Goal: Information Seeking & Learning: Learn about a topic

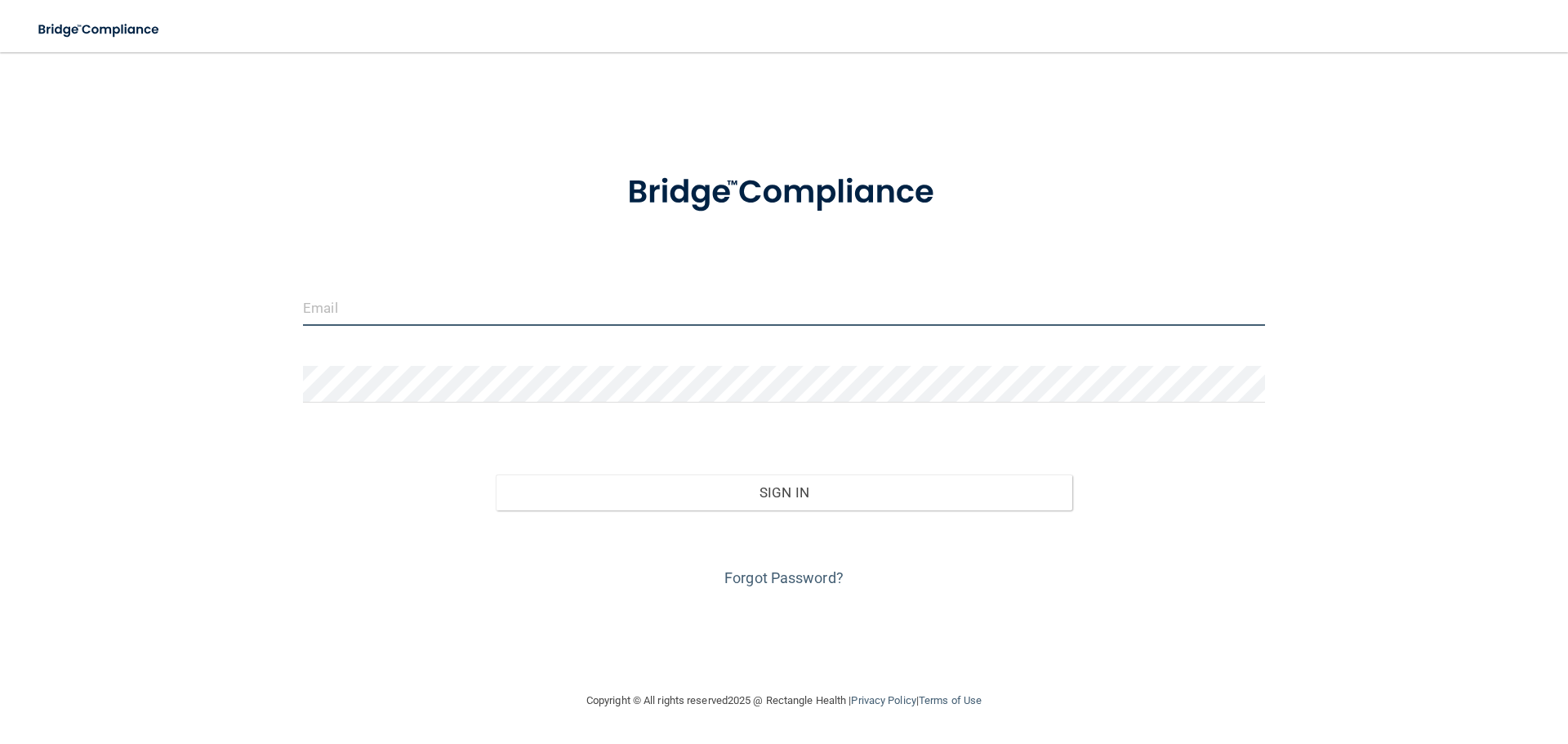
click at [483, 301] on input "email" at bounding box center [784, 307] width 962 height 37
type input "[EMAIL_ADDRESS][DOMAIN_NAME]"
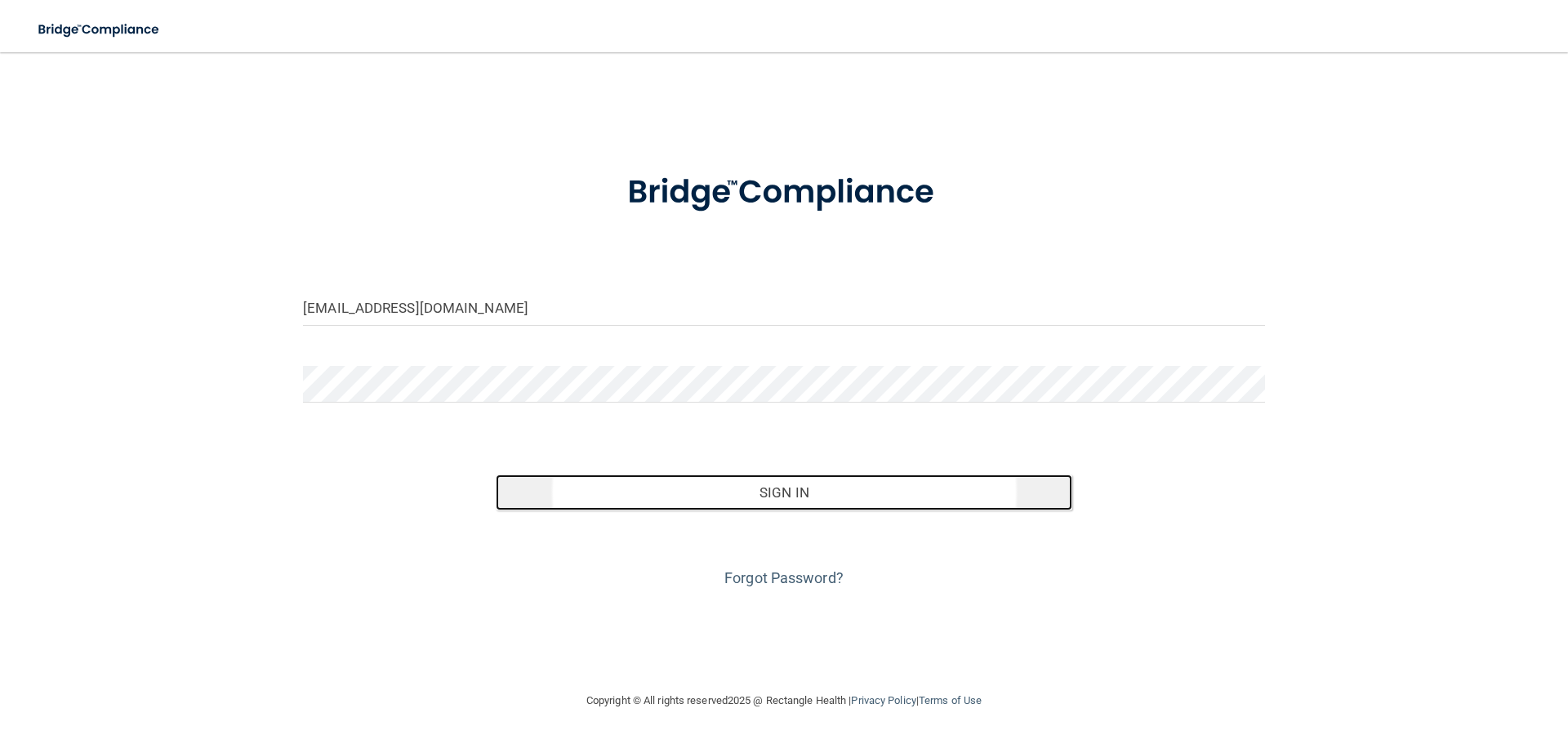
click at [843, 503] on button "Sign In" at bounding box center [784, 492] width 578 height 36
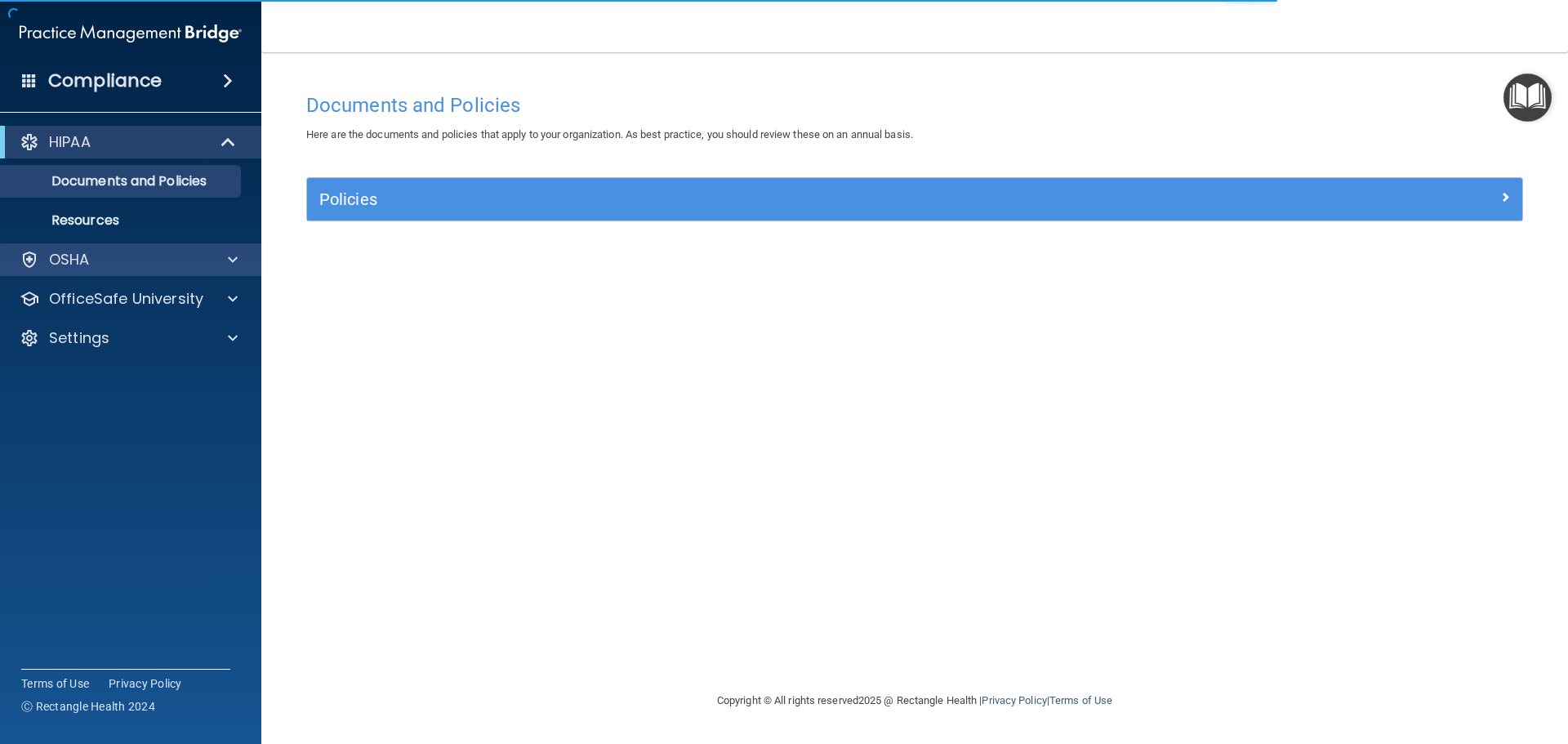
click at [150, 271] on div "OSHA" at bounding box center [131, 260] width 262 height 32
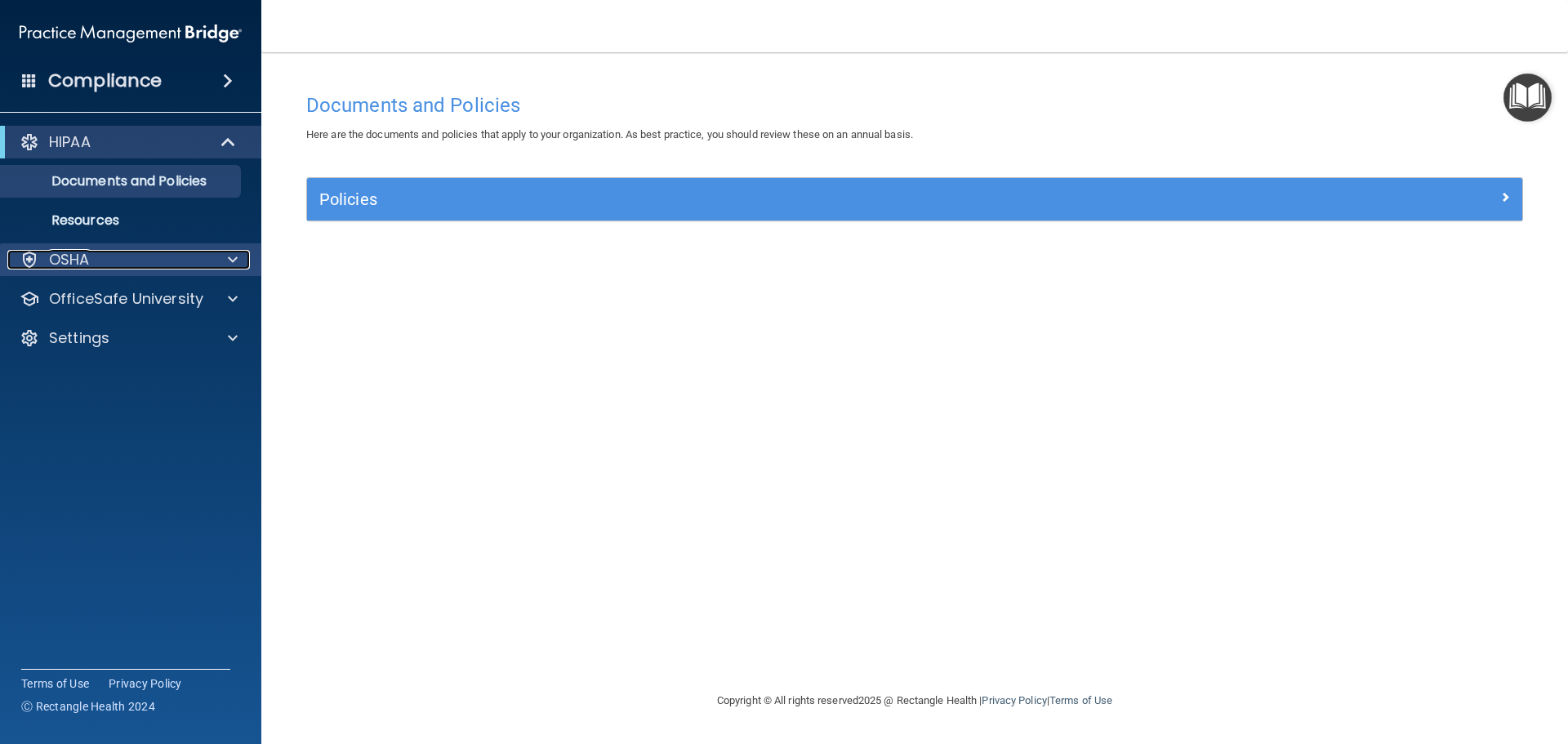
click at [96, 261] on div "OSHA" at bounding box center [109, 259] width 203 height 20
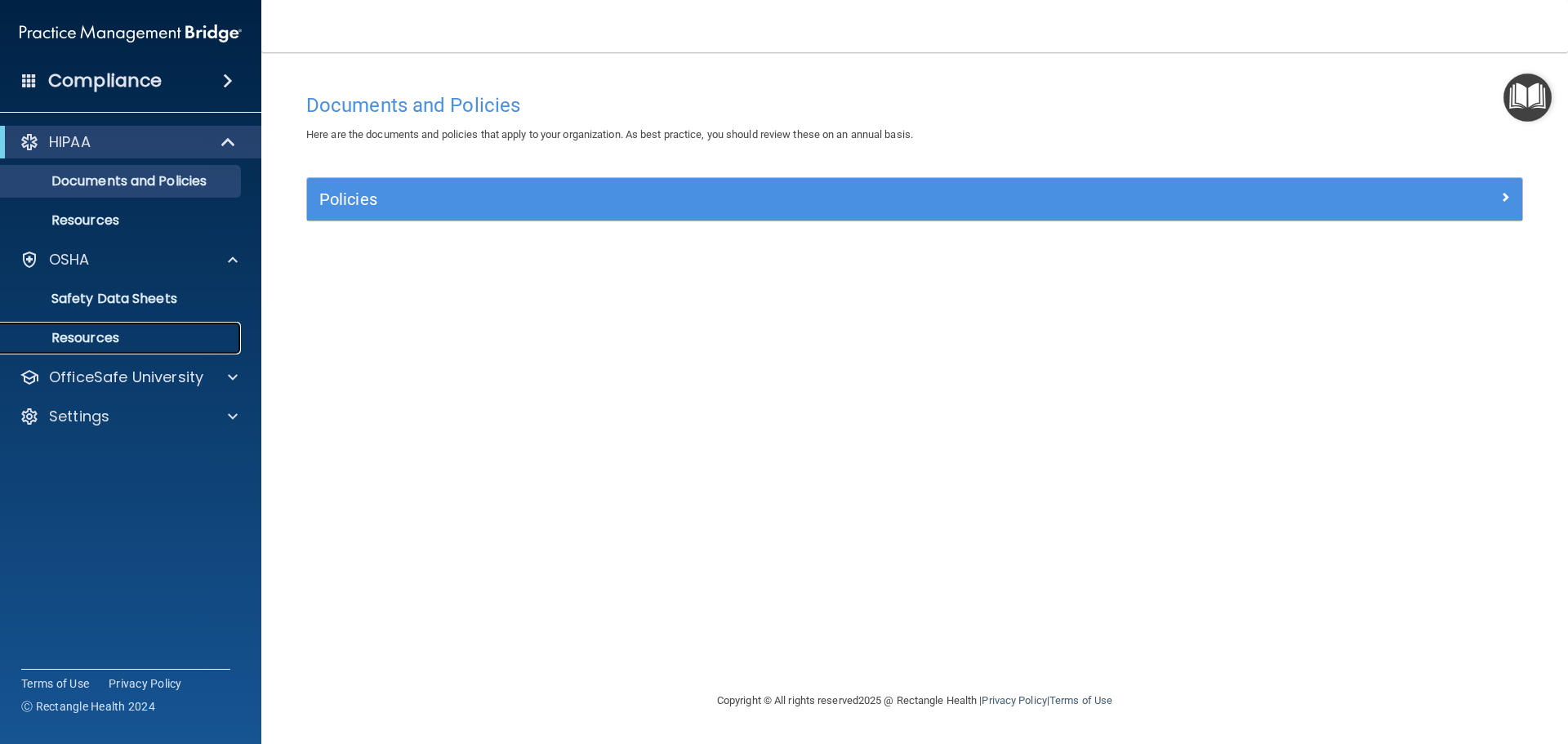
click at [147, 331] on p "Resources" at bounding box center [121, 337] width 223 height 16
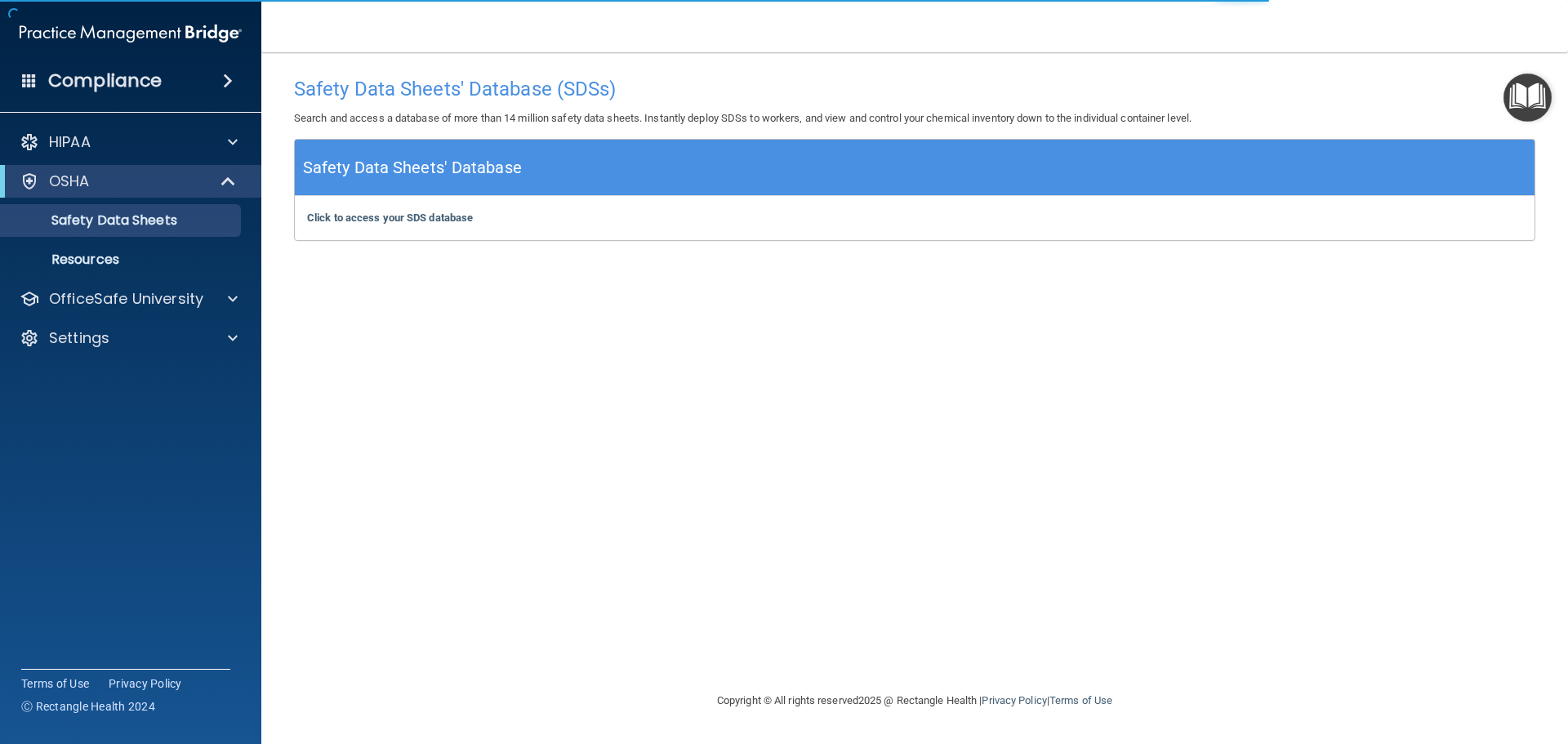
click at [1519, 103] on img "Open Resource Center" at bounding box center [1527, 97] width 48 height 48
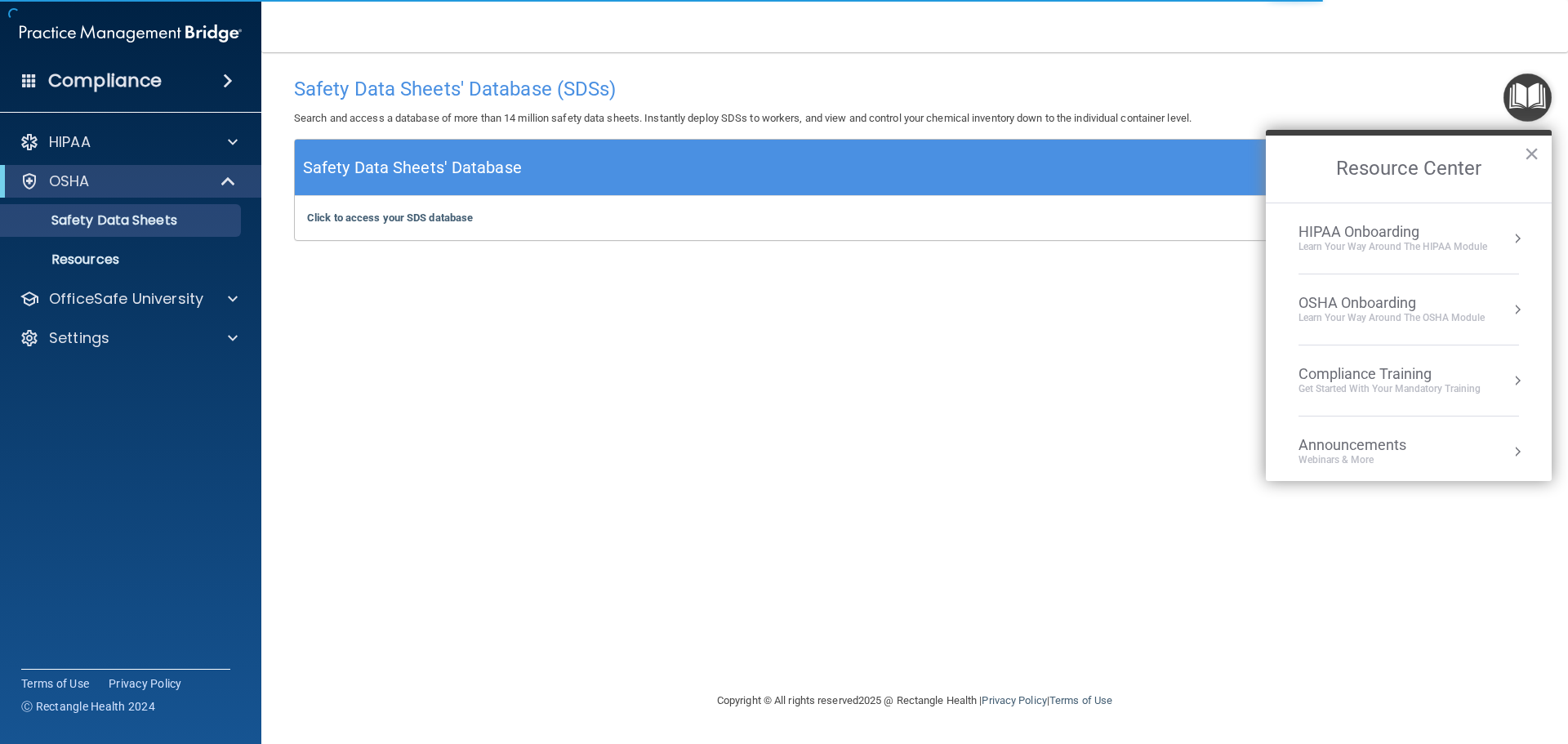
click at [1422, 303] on div "OSHA Onboarding" at bounding box center [1391, 302] width 186 height 18
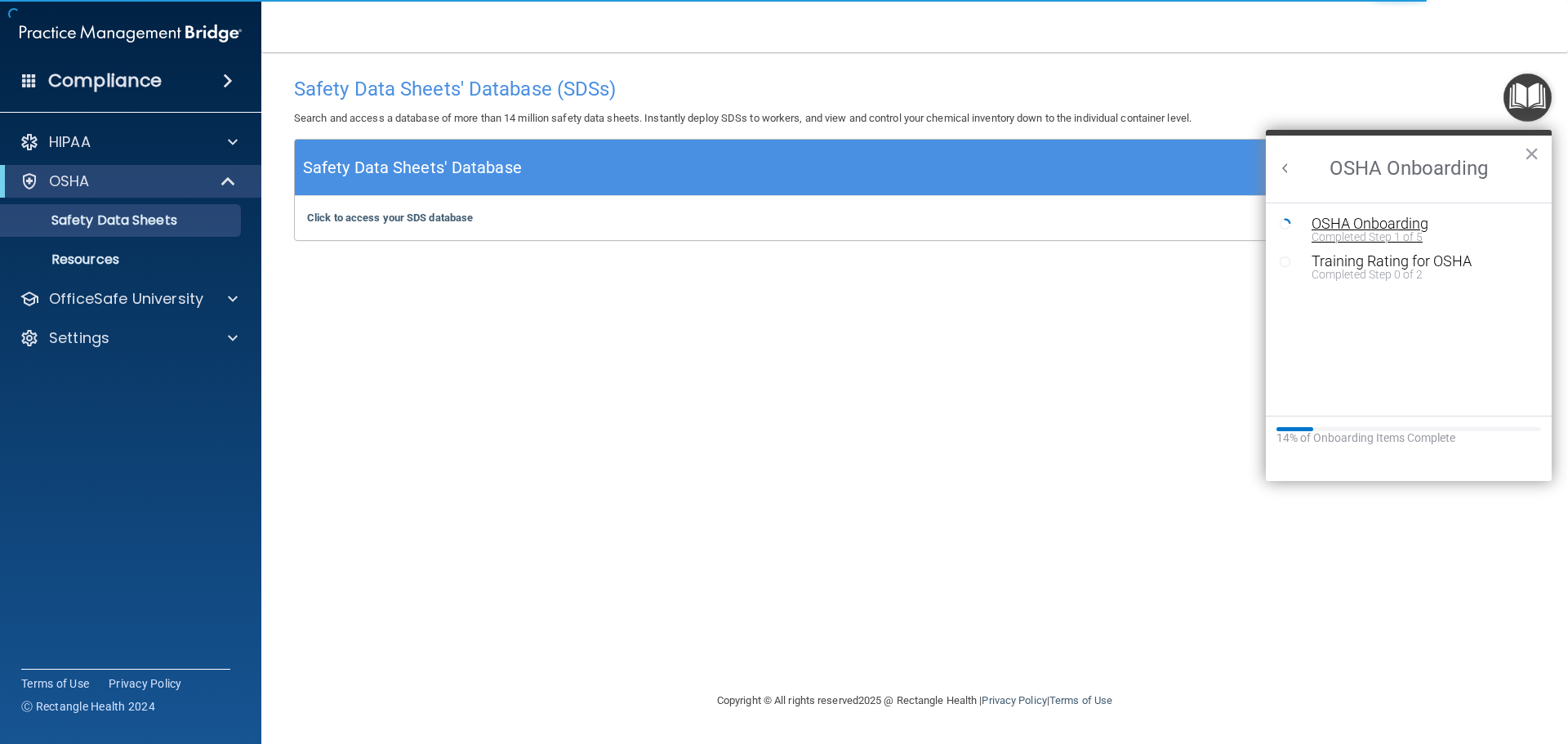
click at [1405, 227] on div "OSHA Onboarding" at bounding box center [1421, 223] width 219 height 15
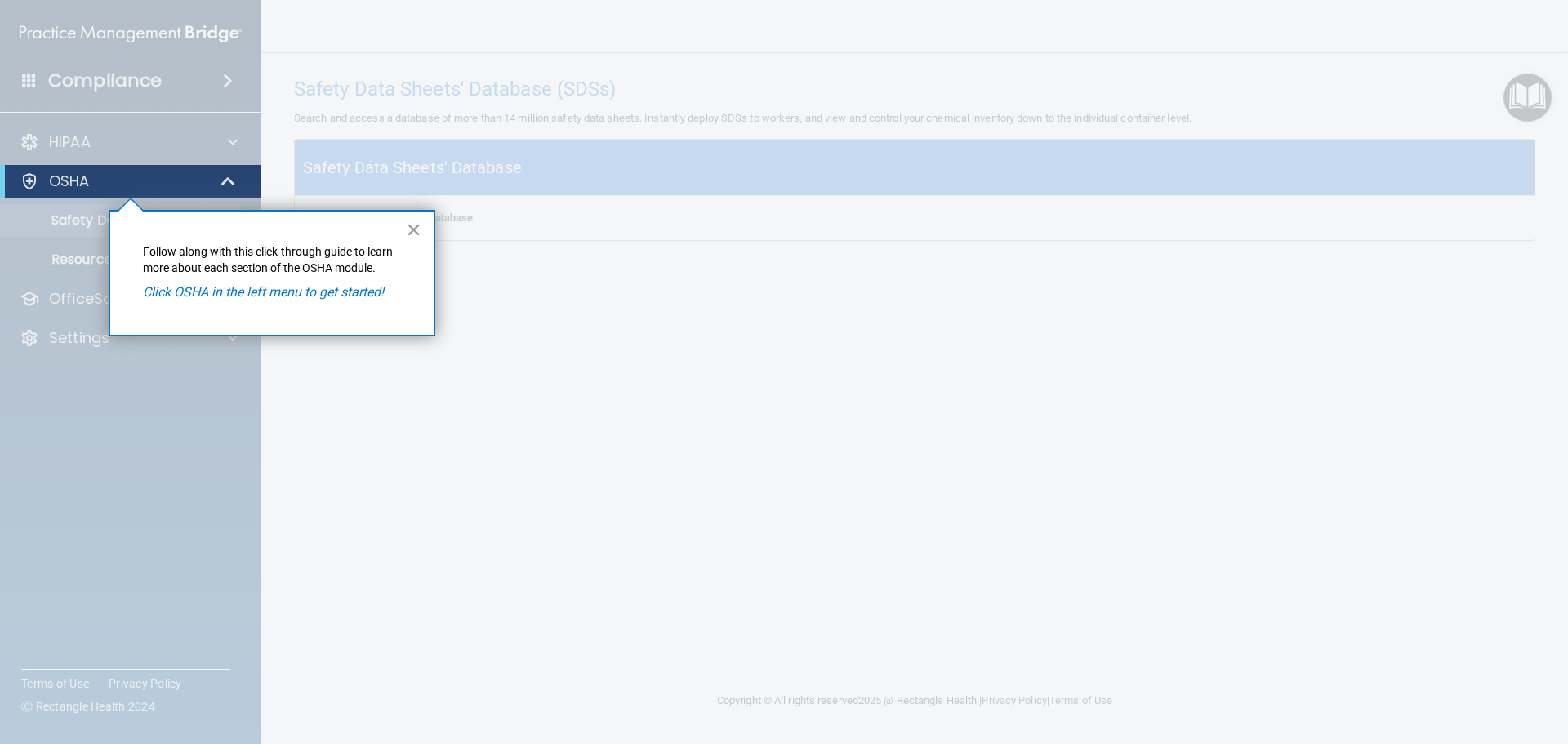
click at [408, 231] on button "×" at bounding box center [414, 229] width 15 height 26
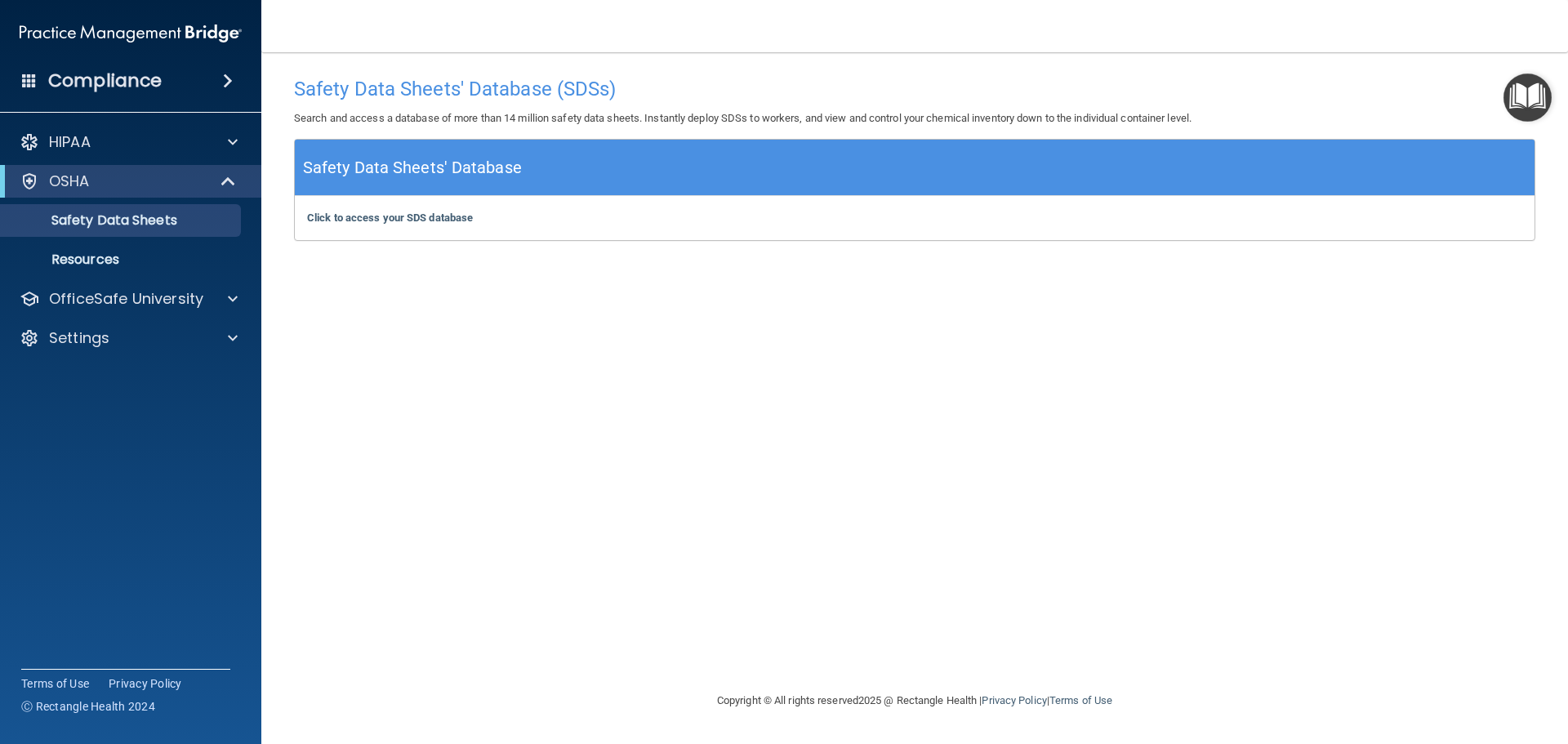
click at [575, 167] on div "Safety Data Sheets' Database" at bounding box center [914, 167] width 1240 height 56
click at [429, 164] on h5 "Safety Data Sheets' Database" at bounding box center [413, 167] width 219 height 28
click at [426, 210] on div "Click to access your SDS database Click to access your SDS database" at bounding box center [914, 218] width 1240 height 44
click at [421, 216] on b "Click to access your SDS database" at bounding box center [390, 218] width 166 height 12
click at [96, 134] on div "HIPAA" at bounding box center [109, 142] width 203 height 20
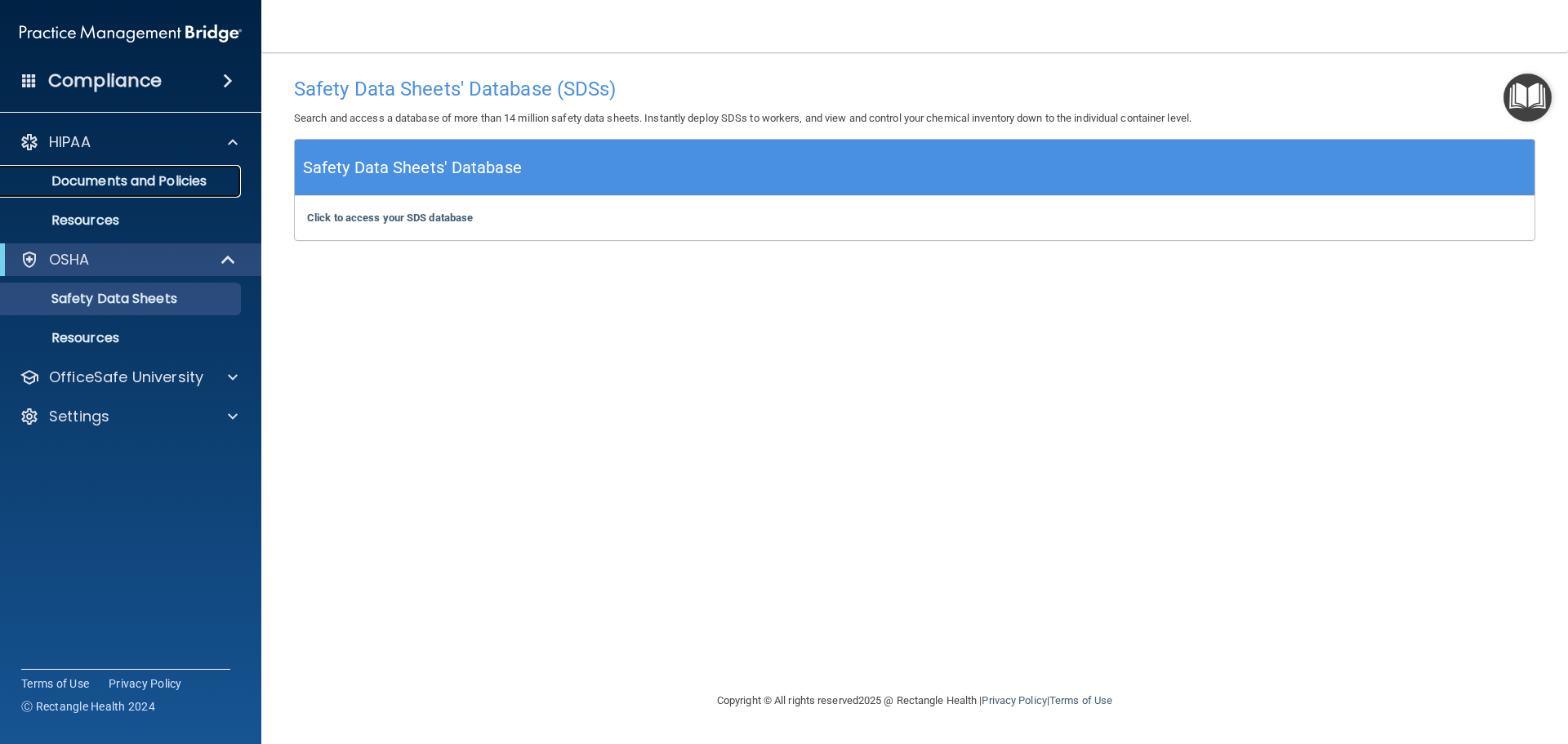
click at [185, 179] on p "Documents and Policies" at bounding box center [121, 181] width 223 height 16
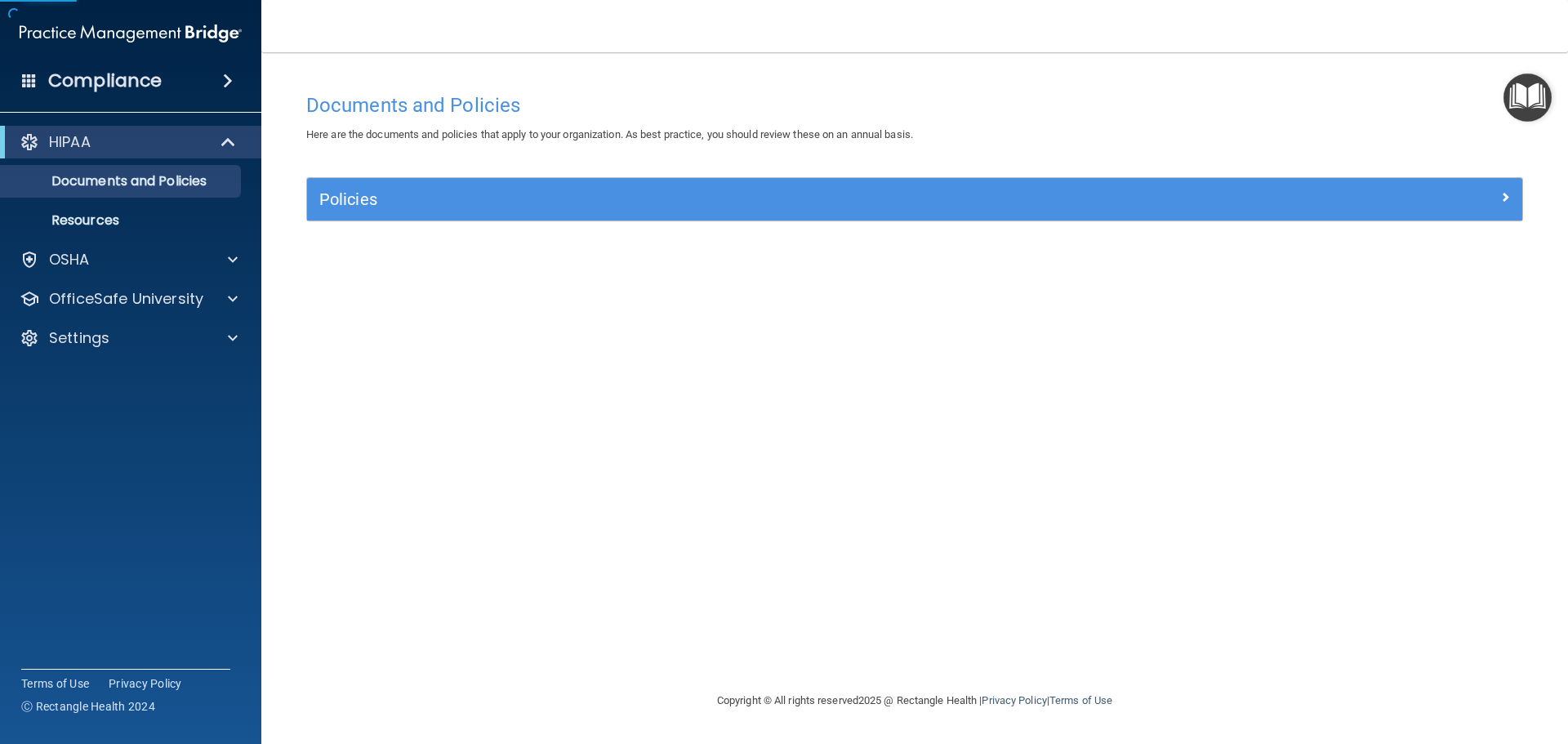
click at [516, 229] on div "Policies Select All (Unselect 0) Unselect All Print Selected (0) Acceptable Use…" at bounding box center [914, 208] width 1242 height 63
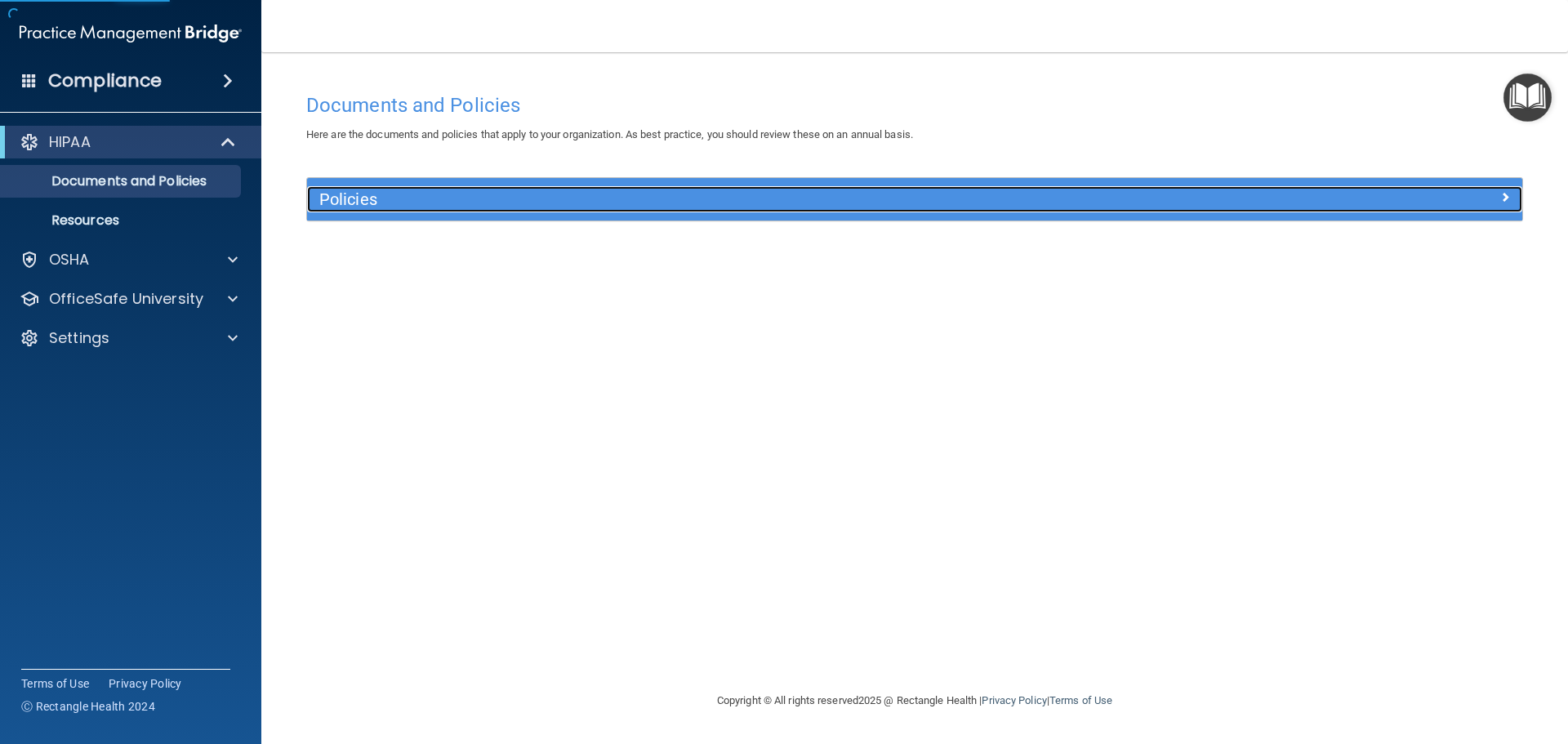
click at [525, 208] on h5 "Policies" at bounding box center [763, 199] width 887 height 18
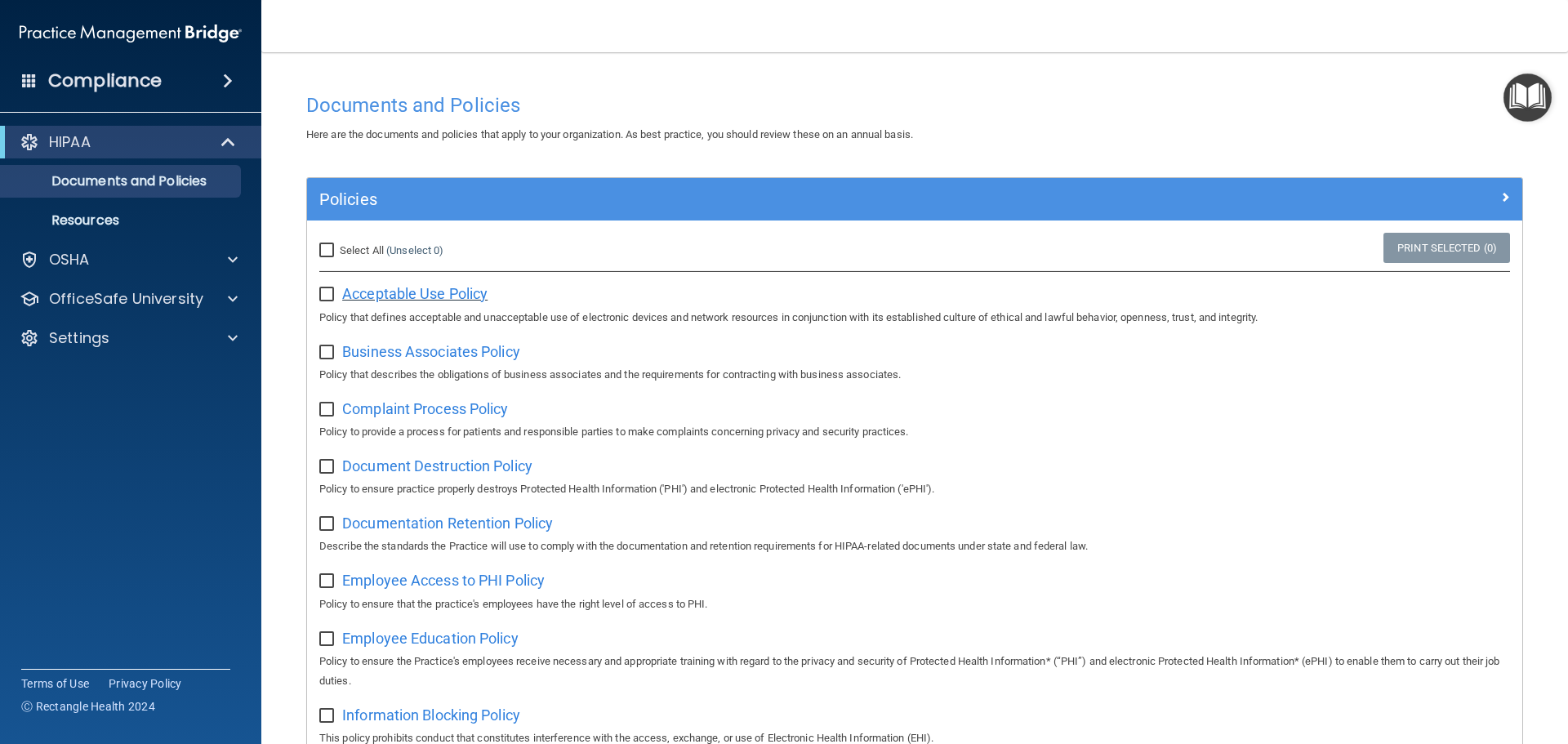
click at [359, 292] on span "Acceptable Use Policy" at bounding box center [414, 294] width 145 height 17
click at [92, 78] on h4 "Compliance" at bounding box center [104, 80] width 114 height 23
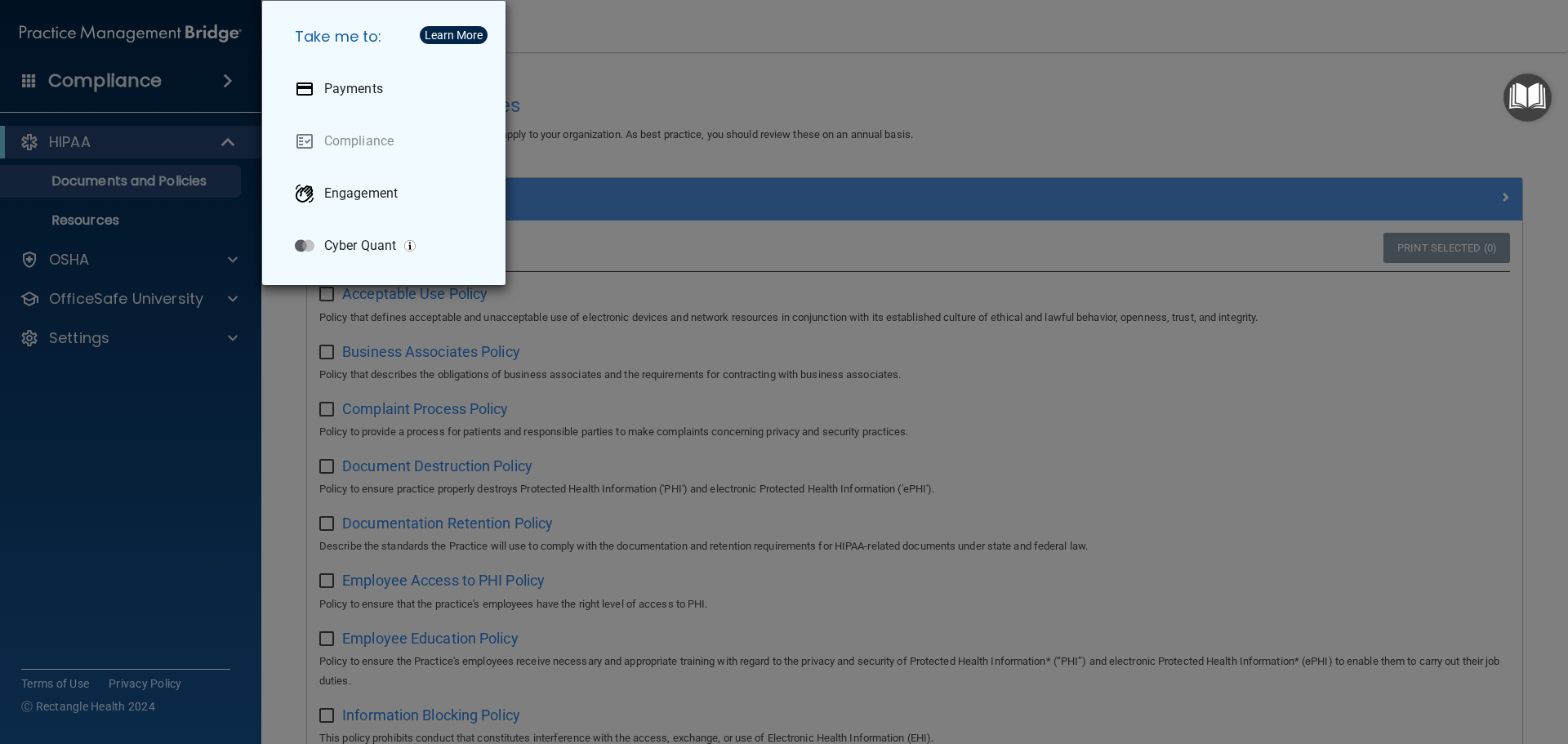
click at [101, 419] on div "Take me to: Payments Compliance Engagement Cyber Quant" at bounding box center [784, 372] width 1568 height 744
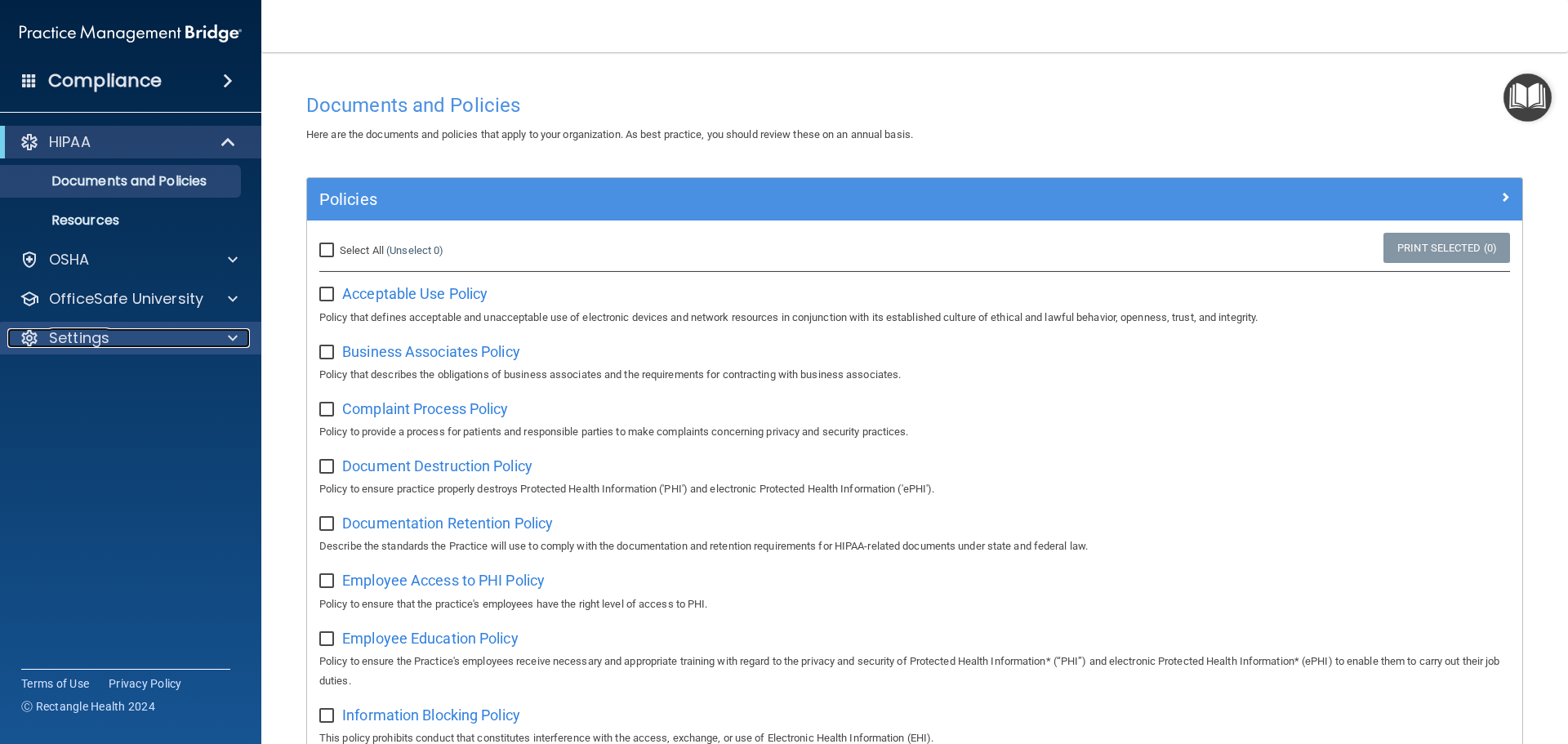
click at [192, 332] on div "Settings" at bounding box center [109, 337] width 203 height 20
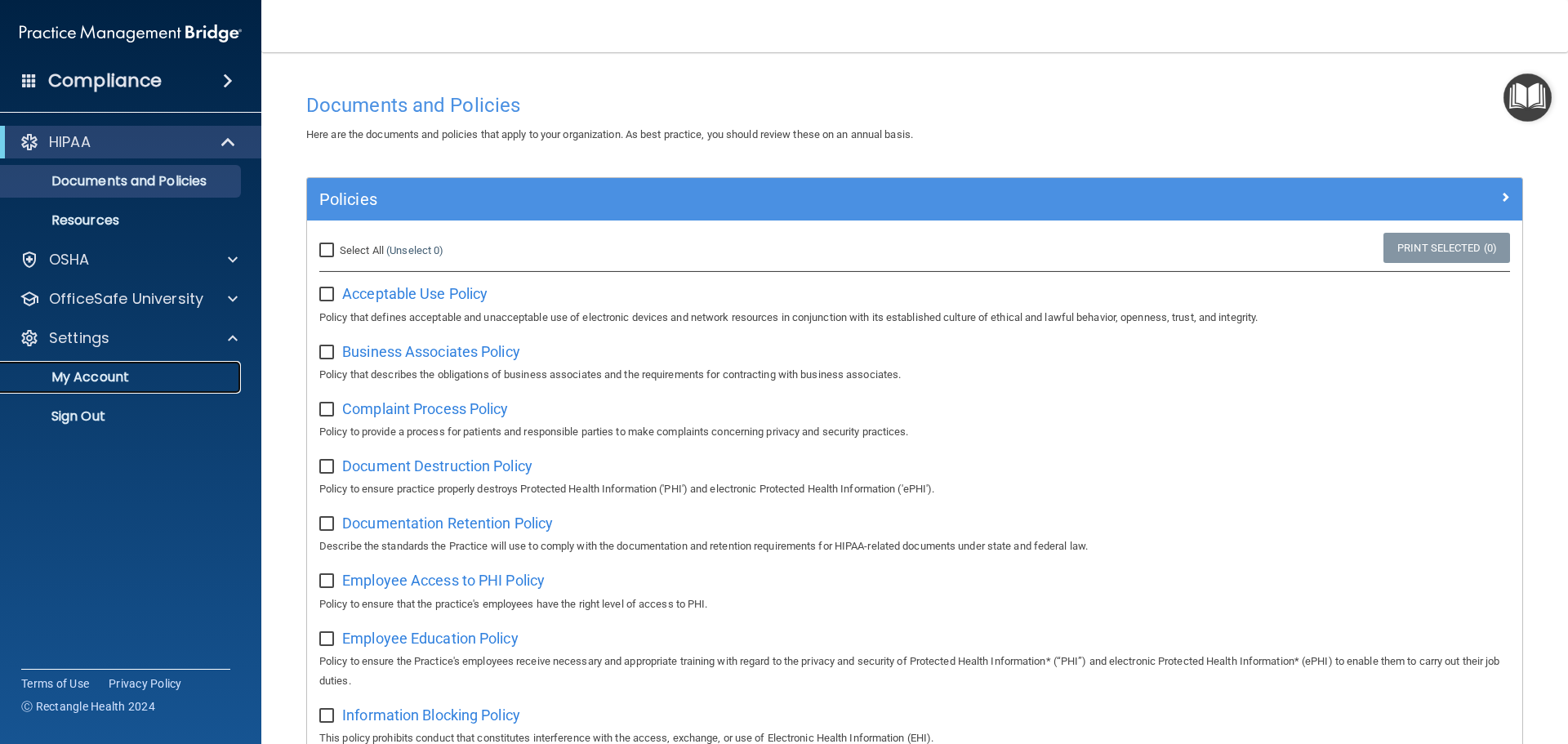
click at [99, 384] on p "My Account" at bounding box center [121, 377] width 223 height 16
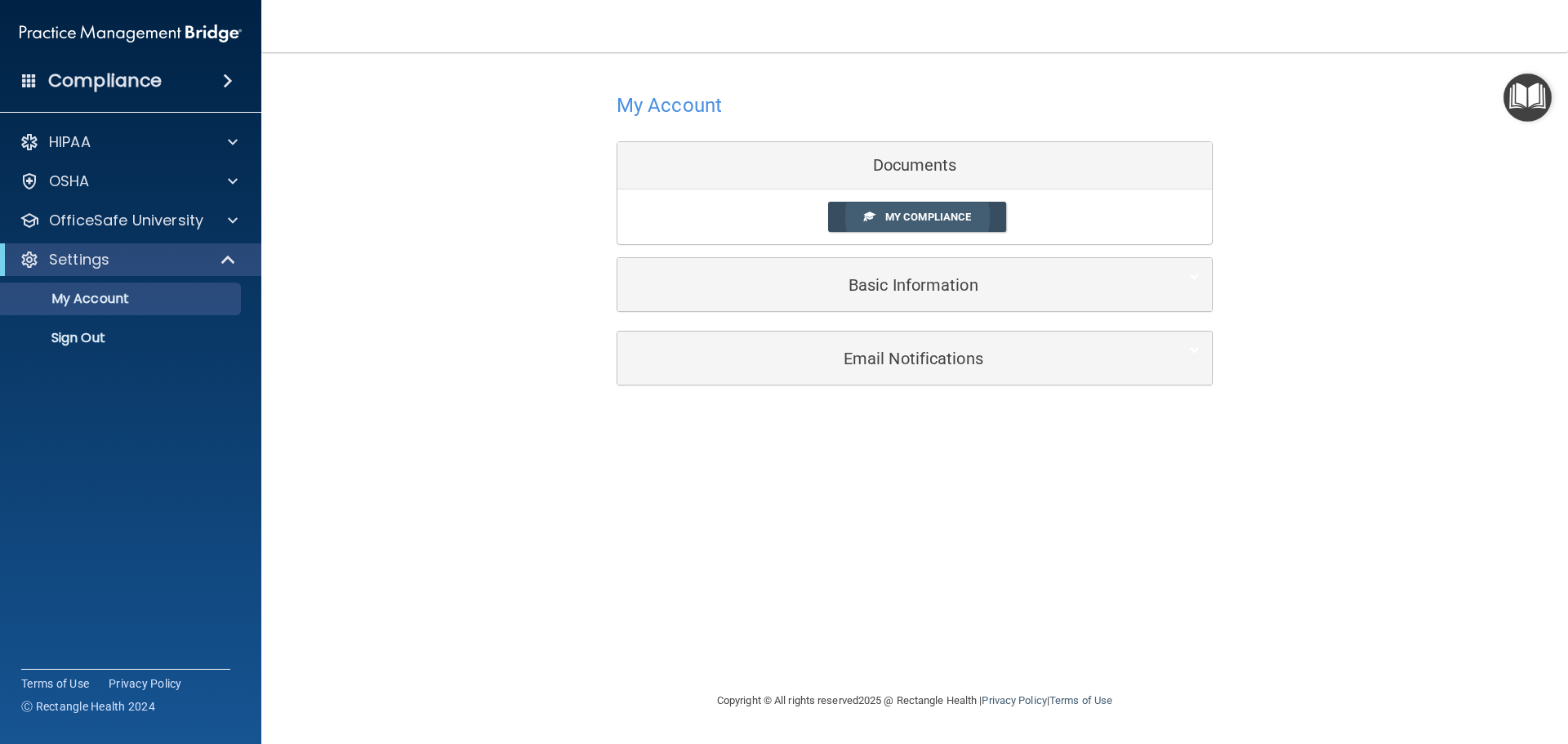
click at [916, 226] on link "My Compliance" at bounding box center [917, 216] width 179 height 30
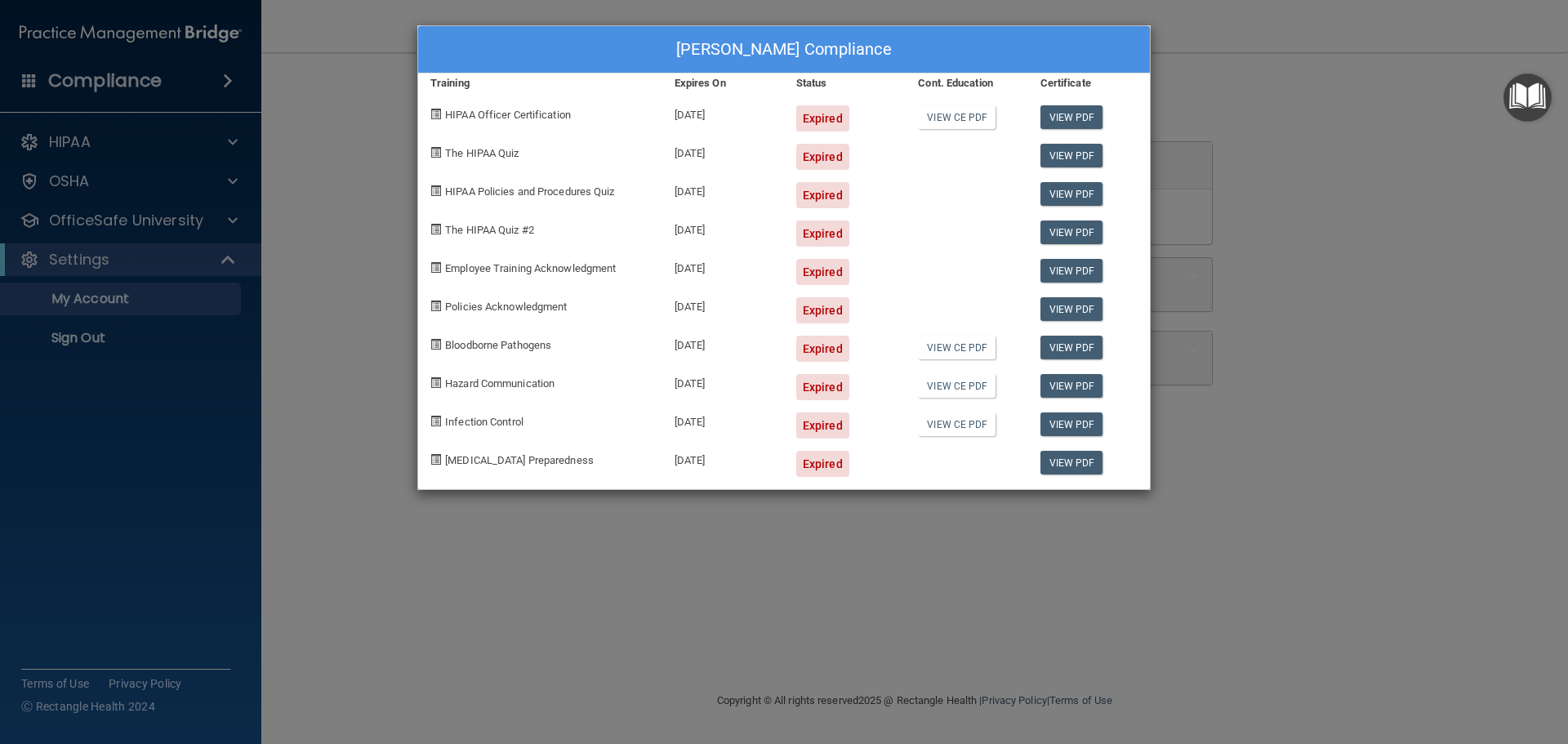
click at [831, 120] on div "Expired" at bounding box center [823, 118] width 53 height 26
click at [816, 114] on div "Expired" at bounding box center [823, 118] width 53 height 26
click at [839, 117] on div "Expired" at bounding box center [823, 118] width 53 height 26
click at [970, 117] on link "View CE PDF" at bounding box center [956, 117] width 78 height 24
click at [1079, 113] on link "View PDF" at bounding box center [1072, 117] width 63 height 24
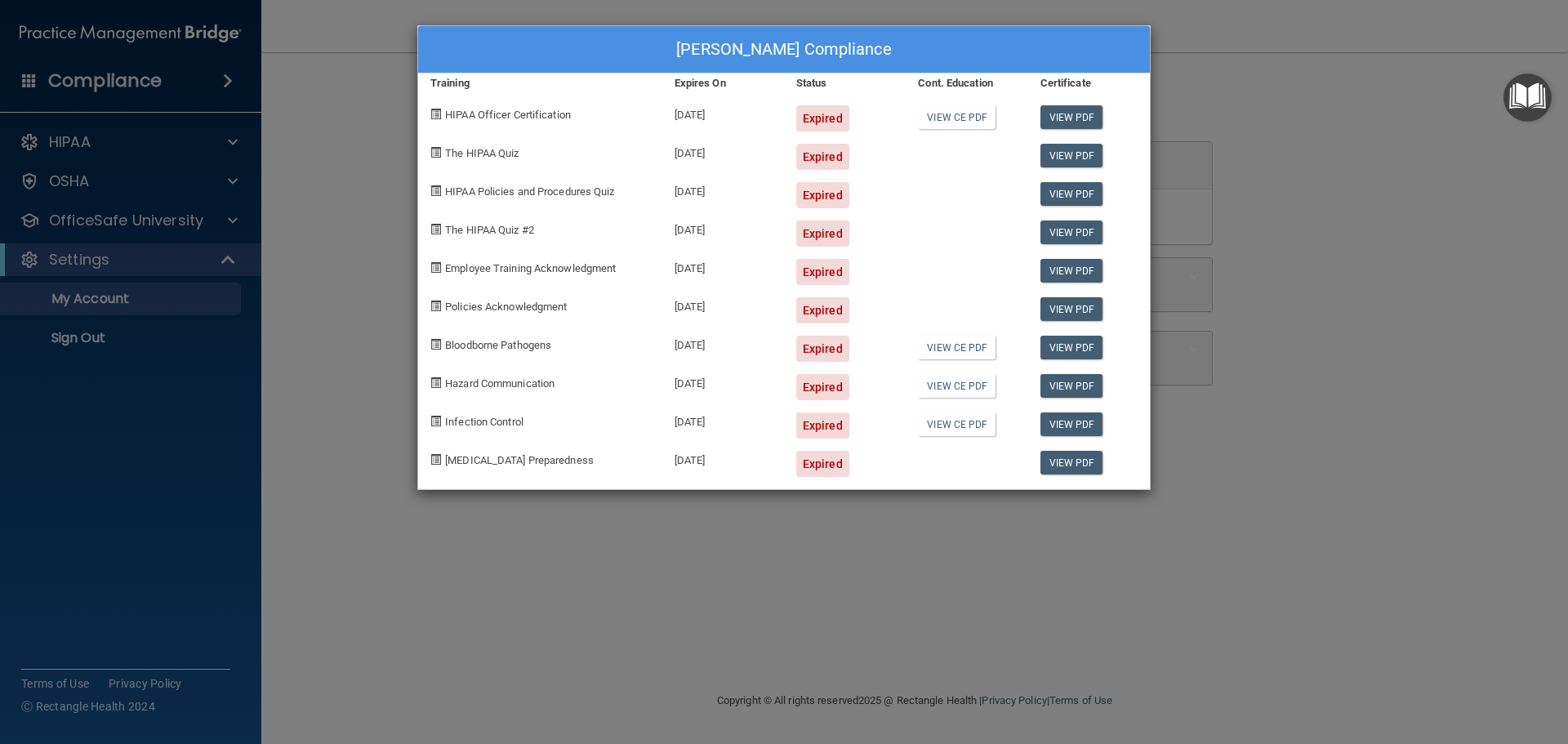
click at [649, 636] on div "AYANNA LARMOND's Compliance Training Expires On Status Cont. Education Certific…" at bounding box center [784, 372] width 1568 height 744
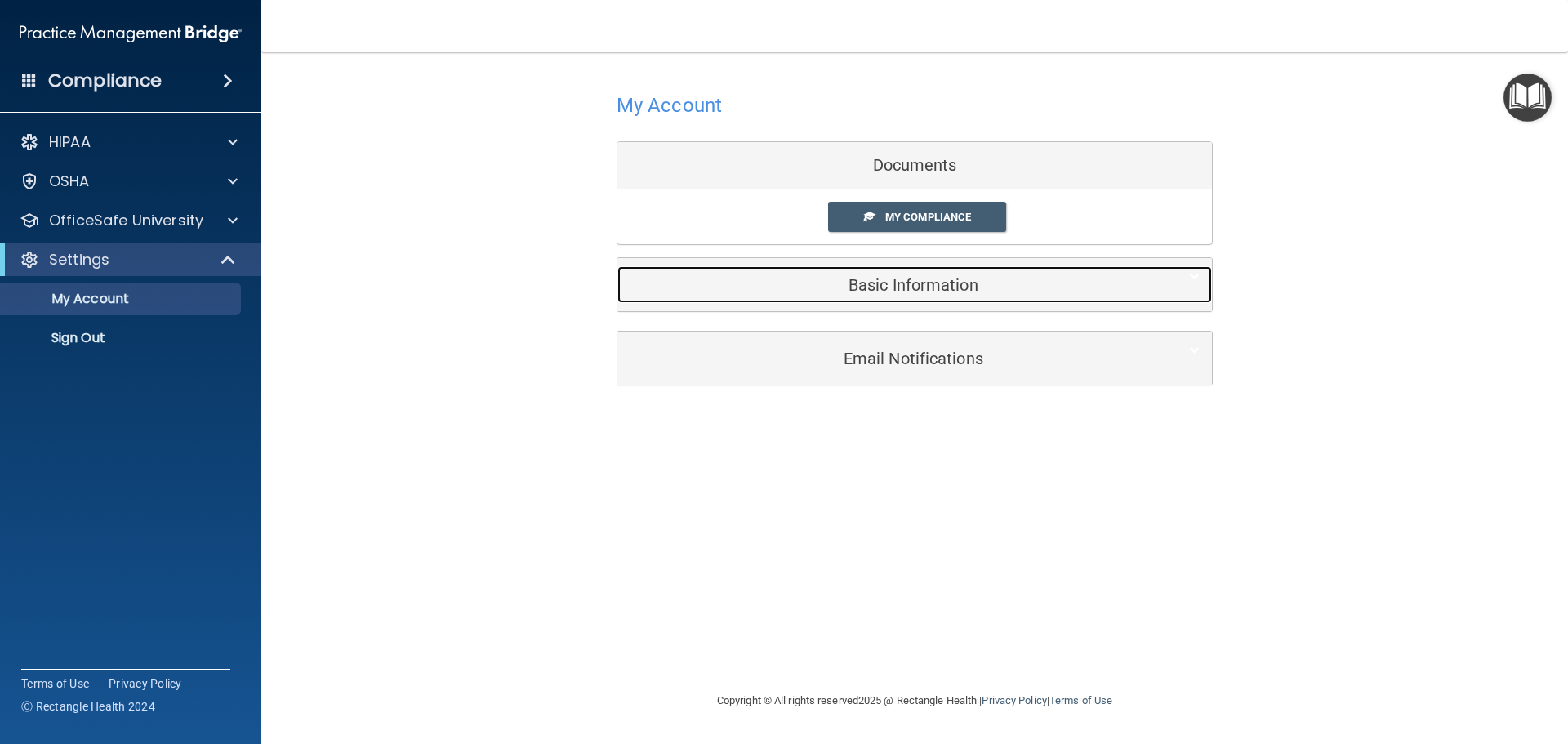
click at [891, 290] on h5 "Basic Information" at bounding box center [890, 284] width 520 height 18
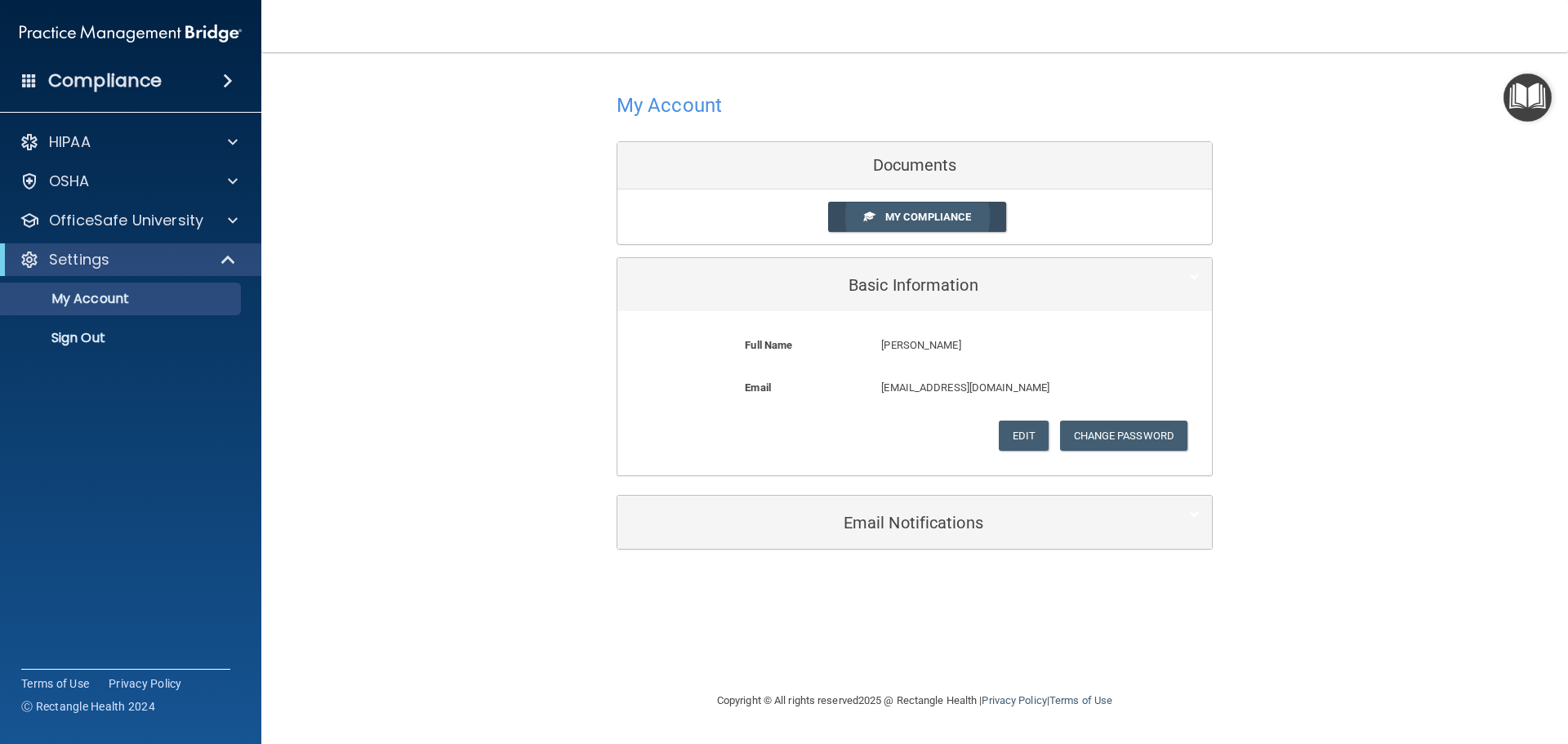
click at [901, 211] on span "My Compliance" at bounding box center [928, 217] width 85 height 12
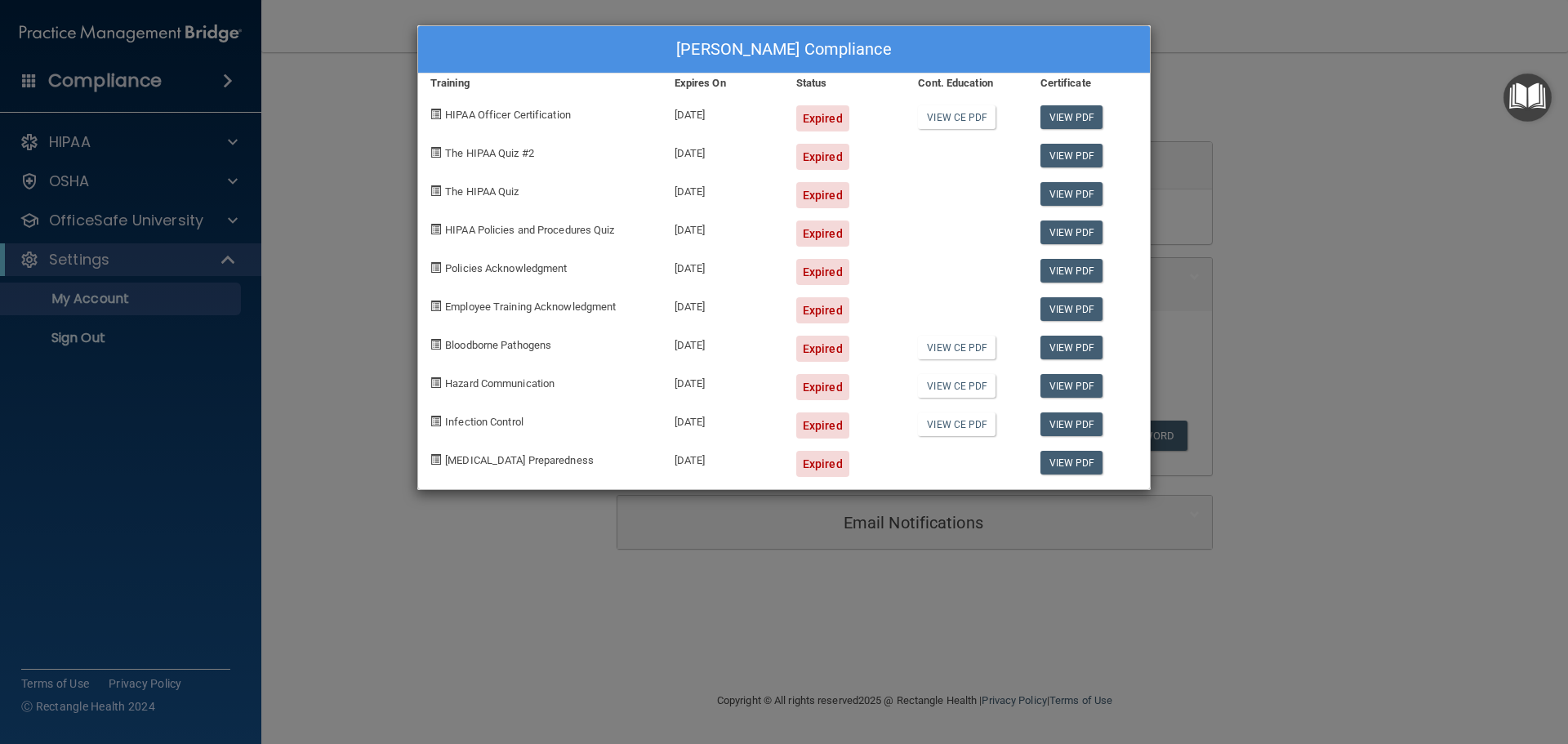
click at [1228, 150] on div "AYANNA LARMOND's Compliance Training Expires On Status Cont. Education Certific…" at bounding box center [784, 372] width 1568 height 744
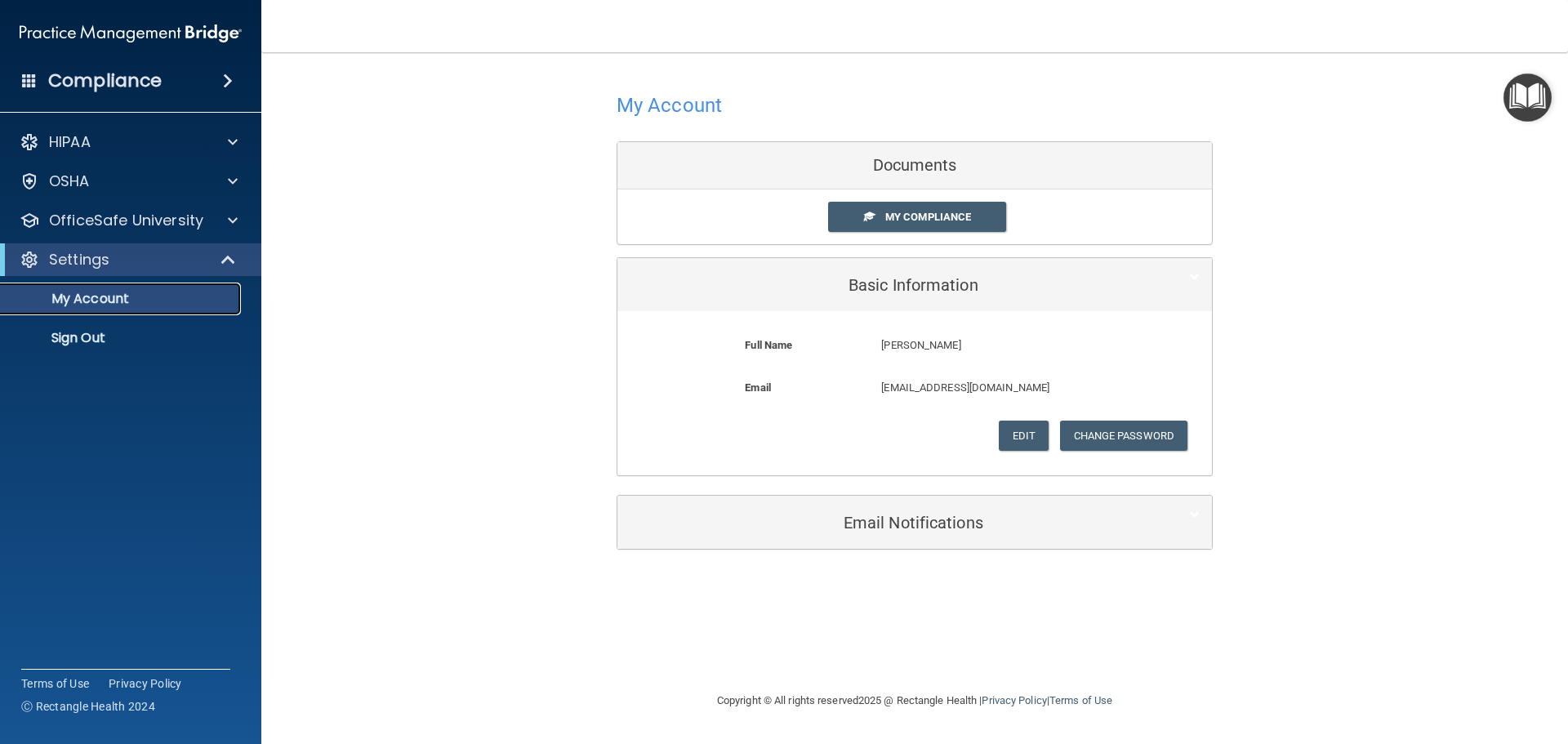
click at [103, 293] on p "My Account" at bounding box center [121, 298] width 223 height 16
click at [127, 220] on p "OfficeSafe University" at bounding box center [126, 220] width 155 height 20
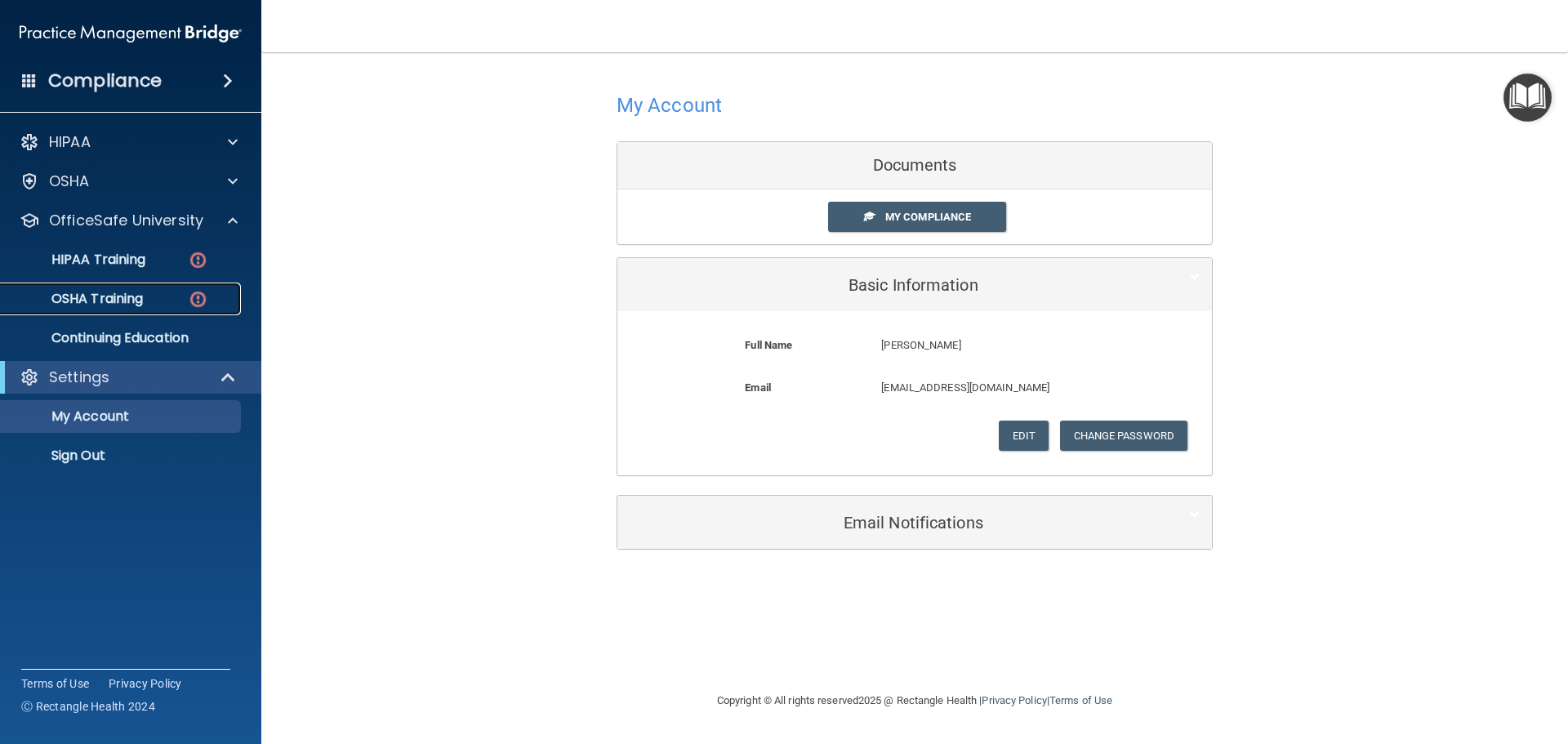
click at [128, 290] on p "OSHA Training" at bounding box center [76, 298] width 132 height 16
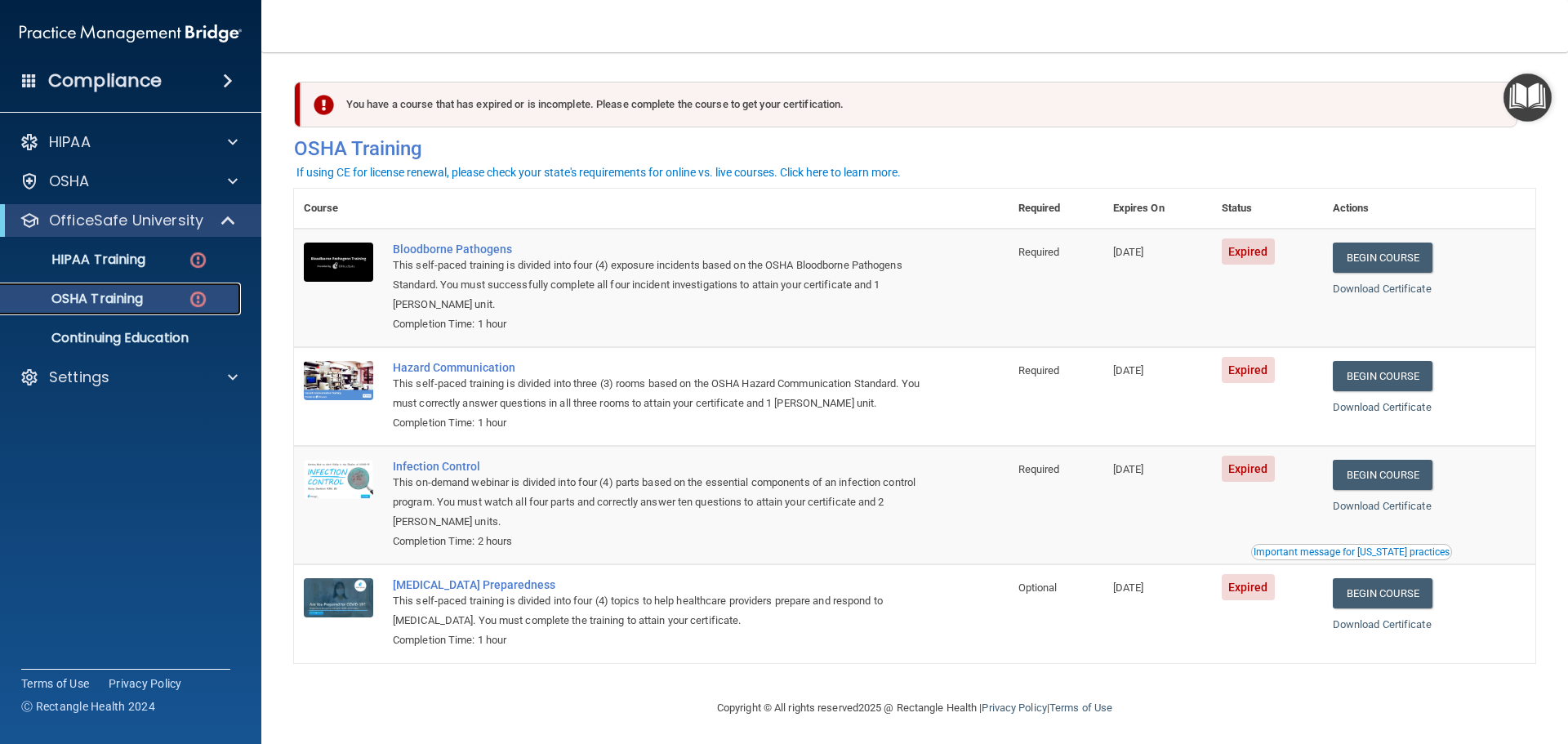
scroll to position [8, 0]
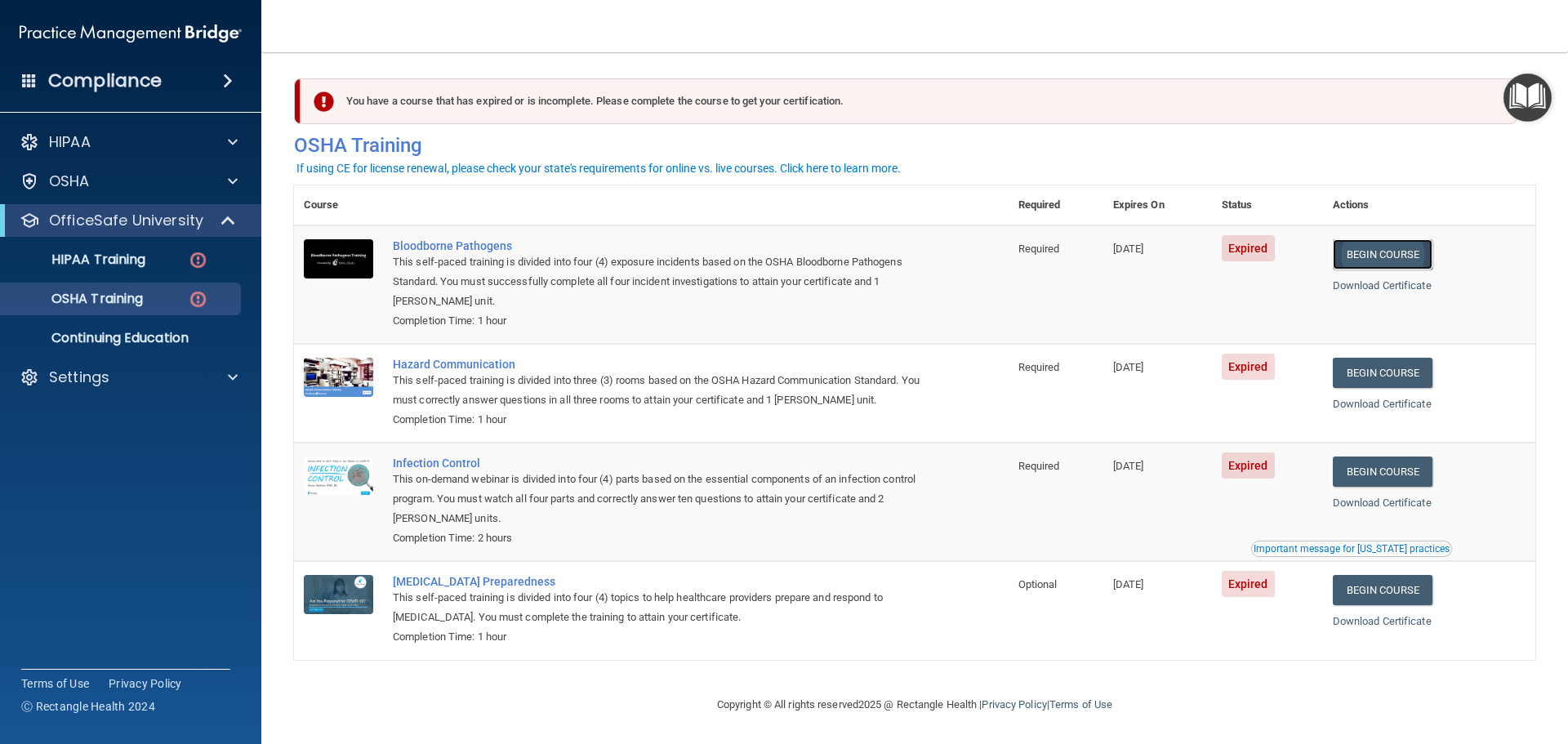
click at [1357, 247] on link "Begin Course" at bounding box center [1383, 254] width 100 height 30
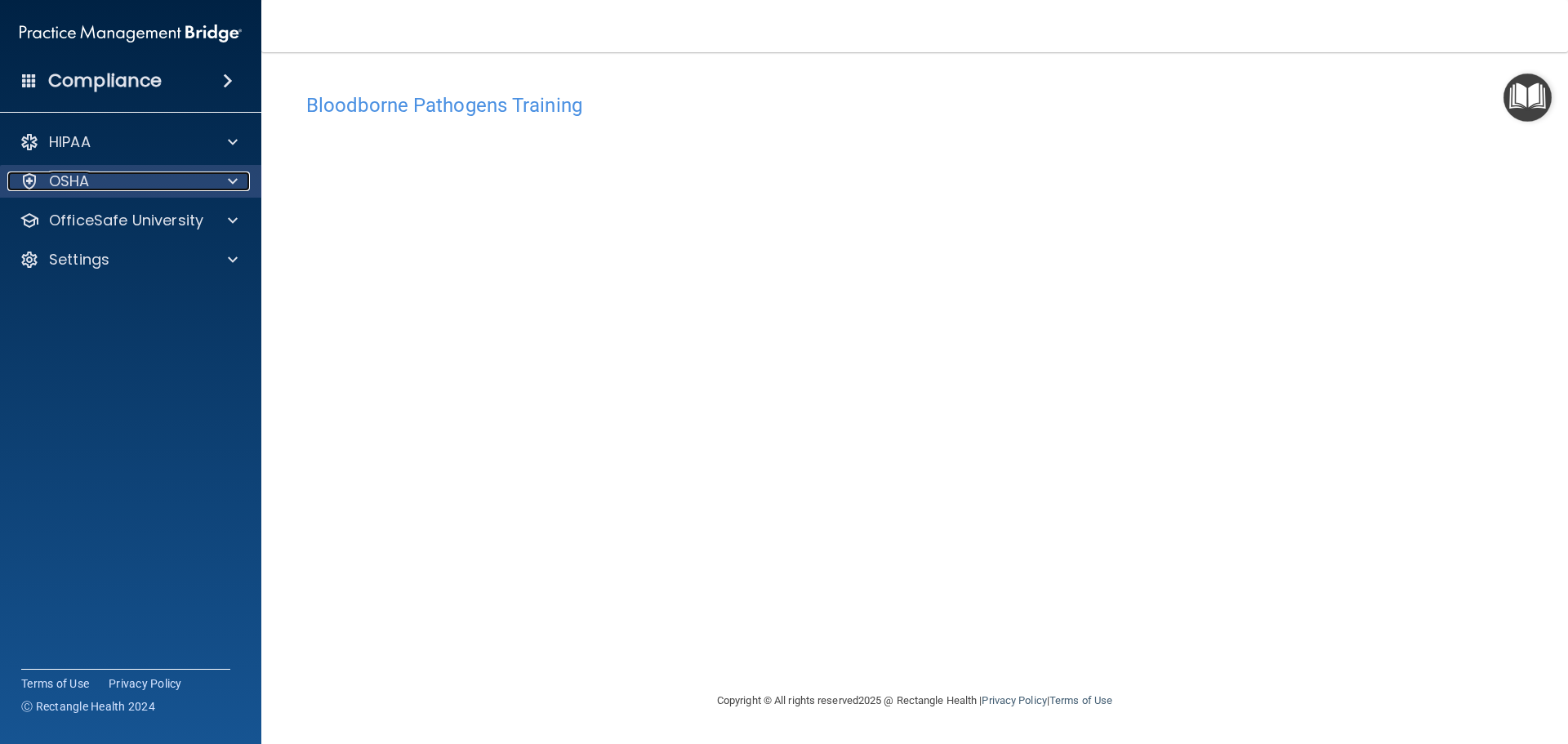
click at [167, 183] on div "OSHA" at bounding box center [109, 181] width 203 height 20
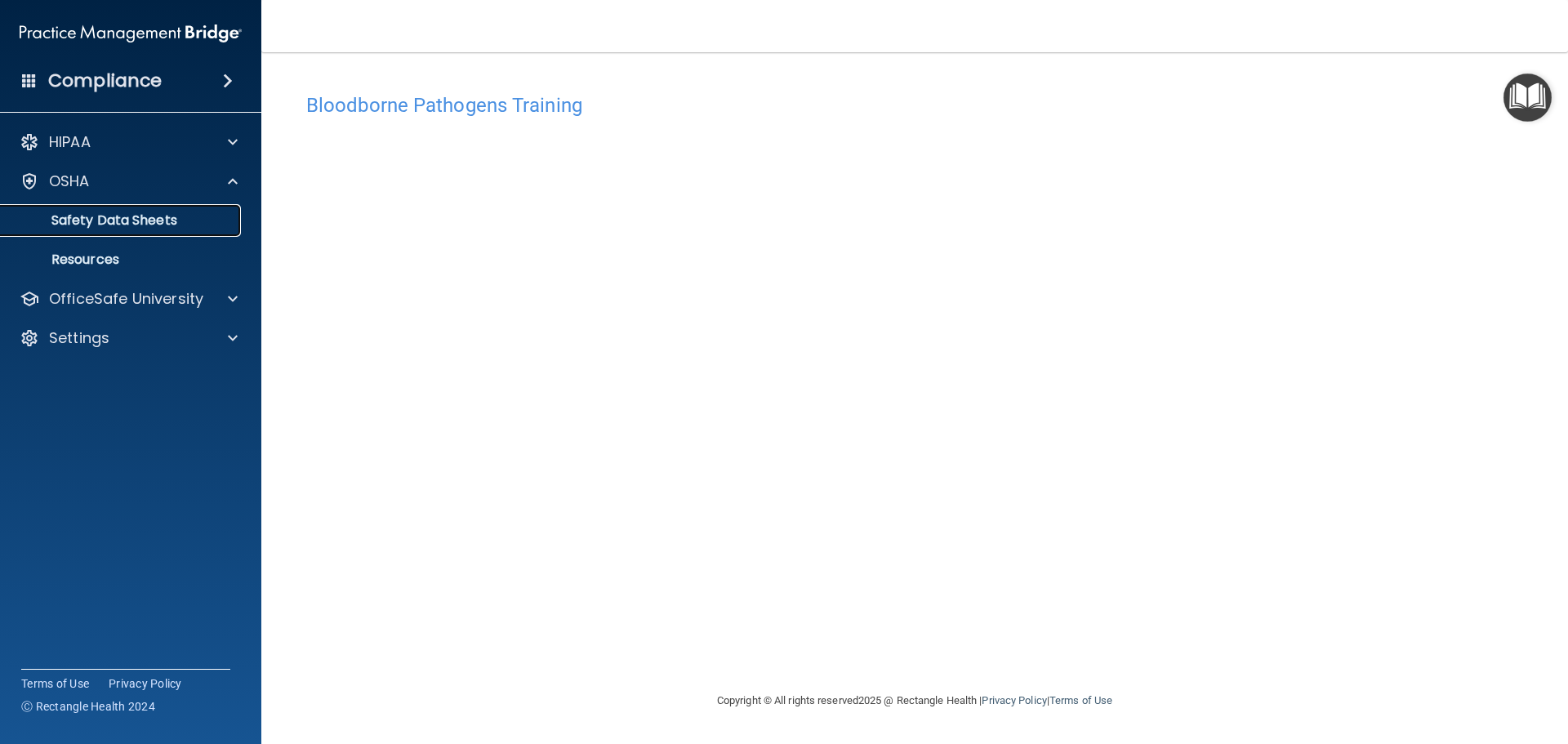
click at [131, 230] on link "Safety Data Sheets" at bounding box center [112, 220] width 257 height 32
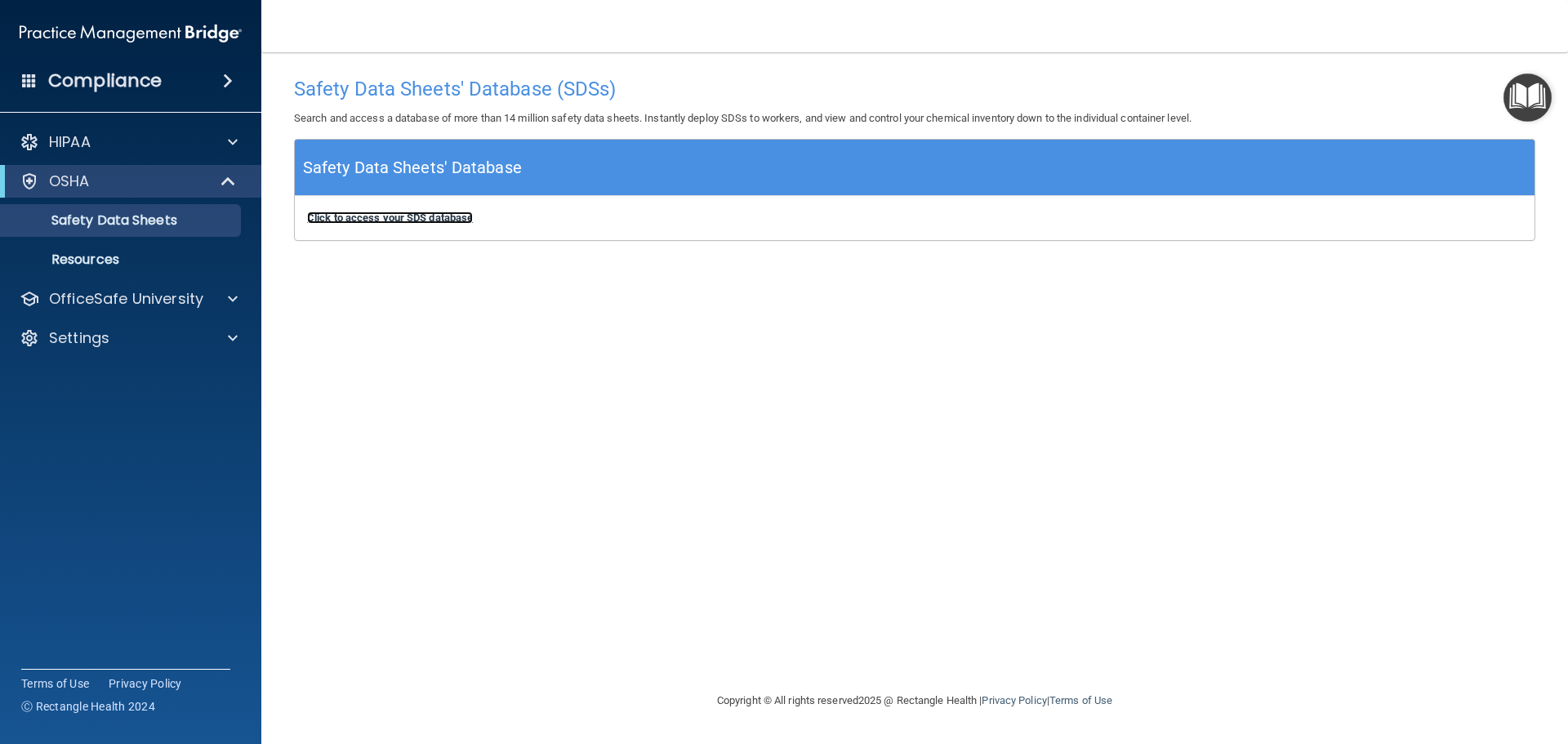
click at [405, 223] on b "Click to access your SDS database" at bounding box center [390, 218] width 166 height 12
click at [132, 186] on div "OSHA" at bounding box center [109, 181] width 202 height 20
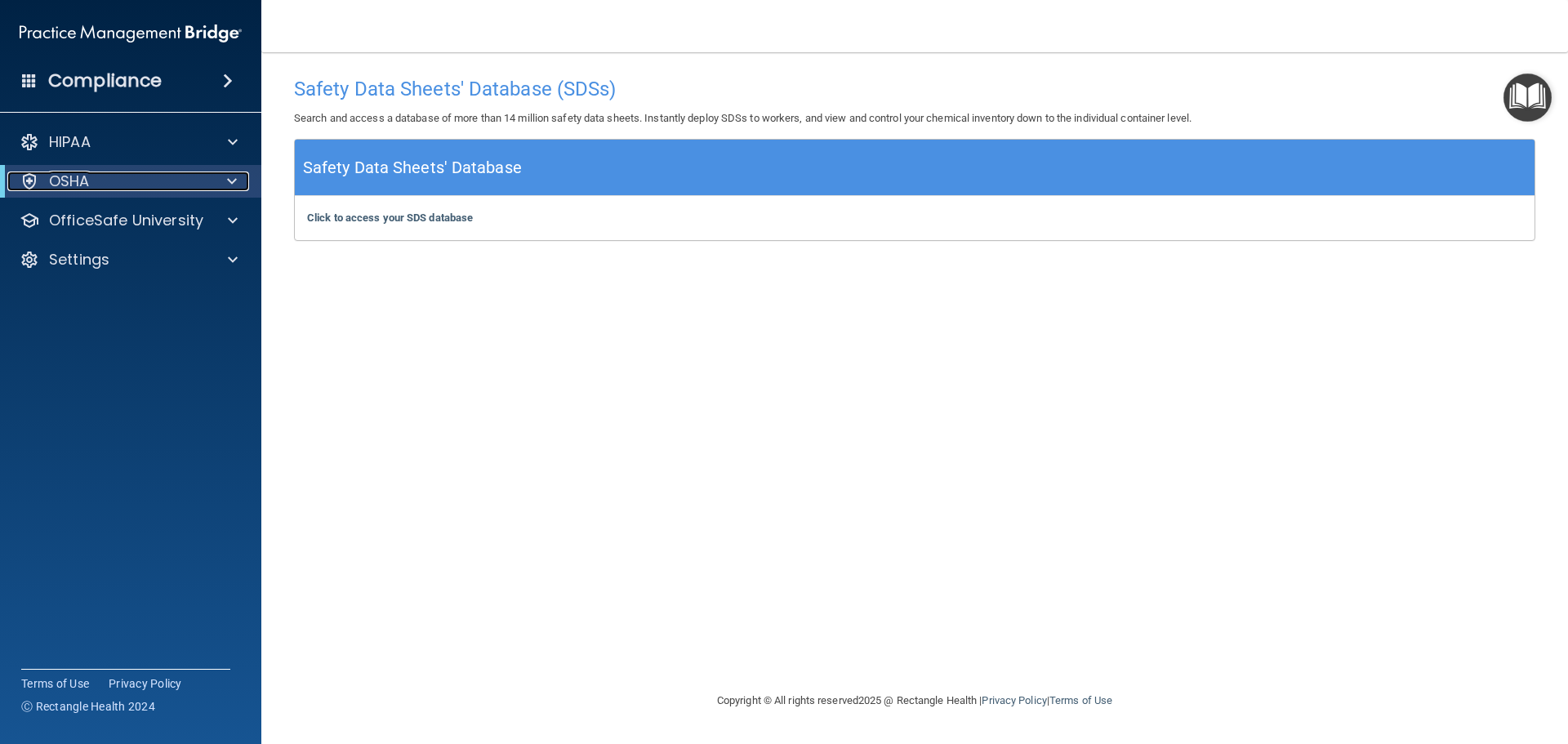
click at [132, 186] on div "OSHA" at bounding box center [109, 181] width 202 height 20
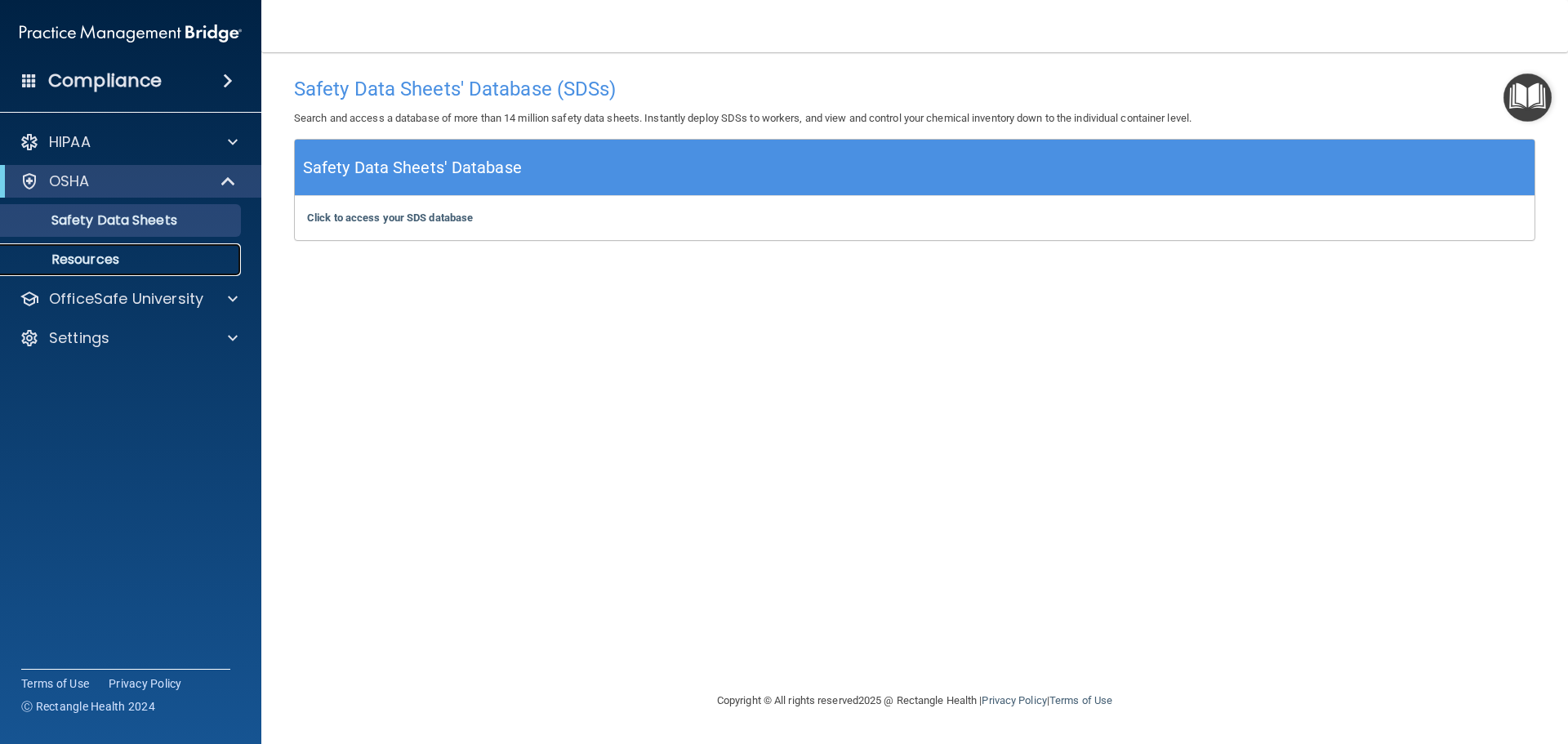
click at [144, 247] on link "Resources" at bounding box center [112, 260] width 257 height 32
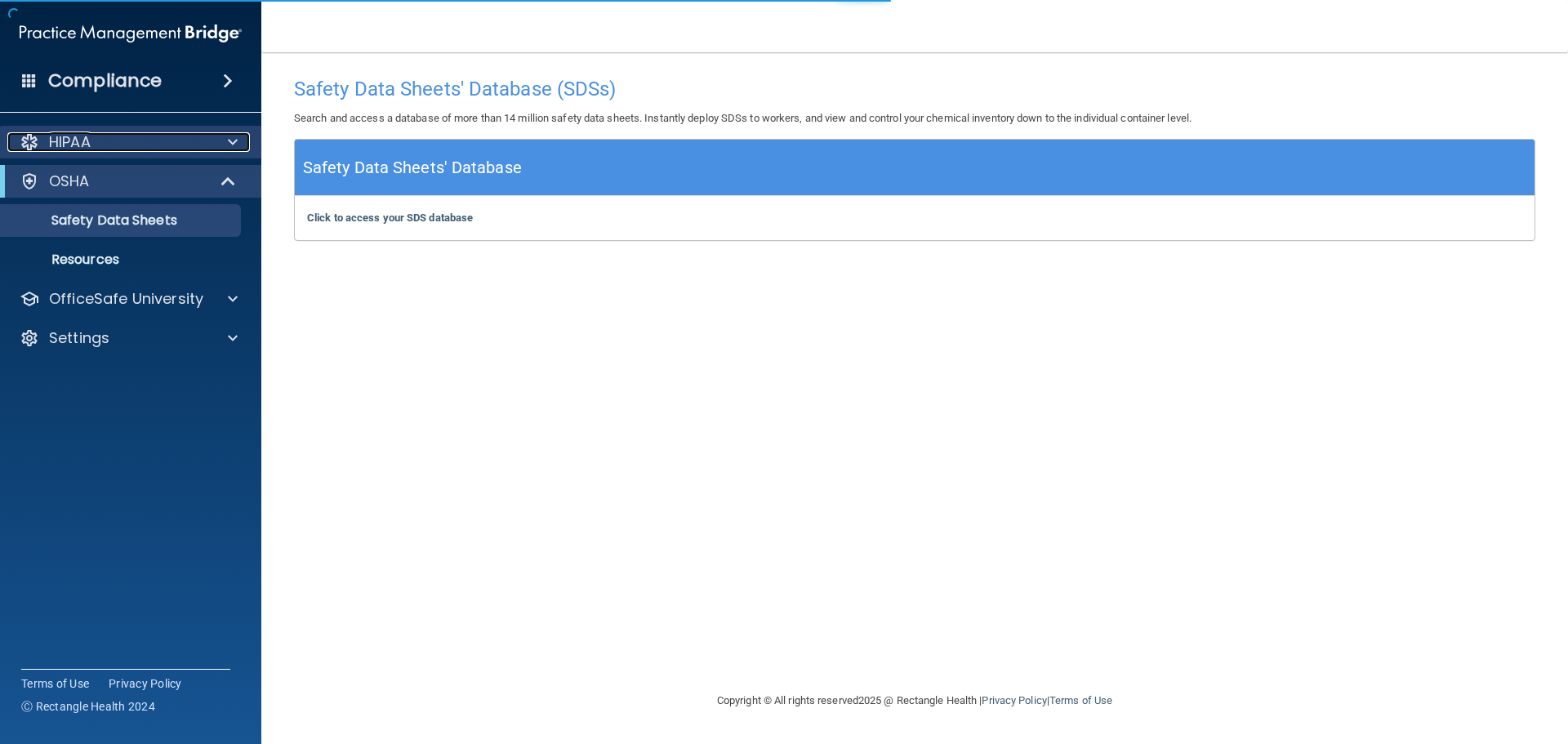
click at [179, 143] on div "HIPAA" at bounding box center [109, 142] width 203 height 20
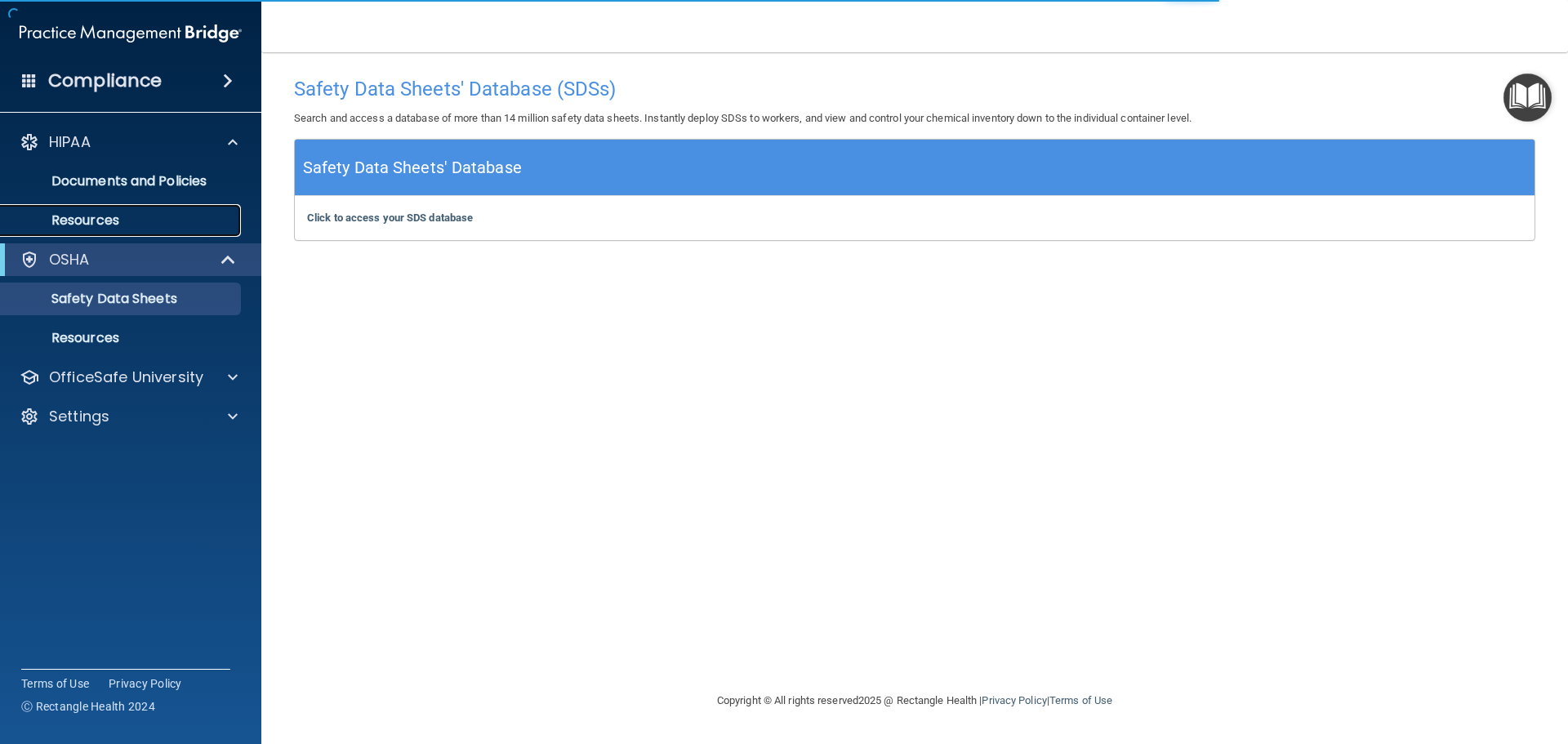
click at [116, 214] on p "Resources" at bounding box center [121, 220] width 223 height 16
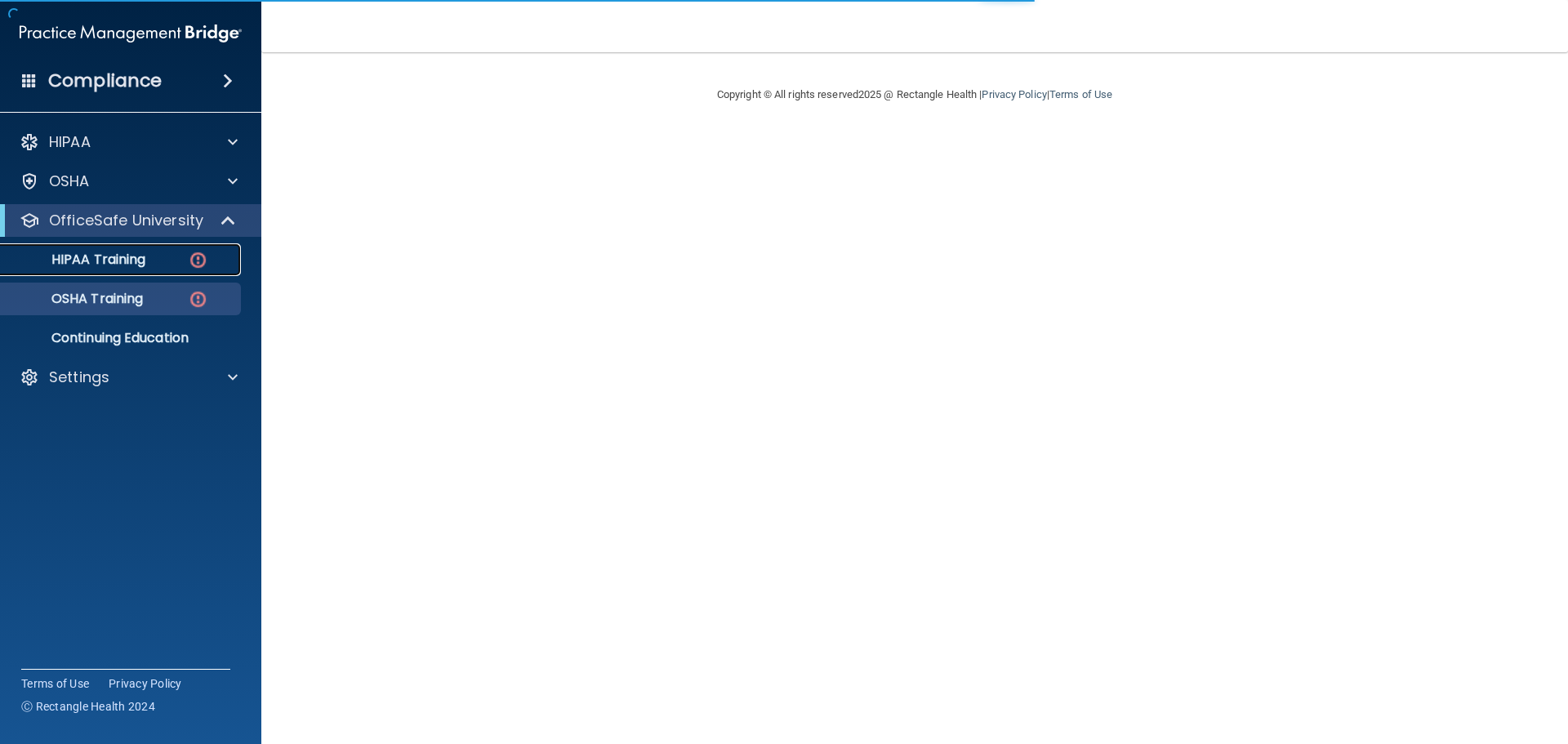
click at [138, 261] on p "HIPAA Training" at bounding box center [78, 259] width 135 height 16
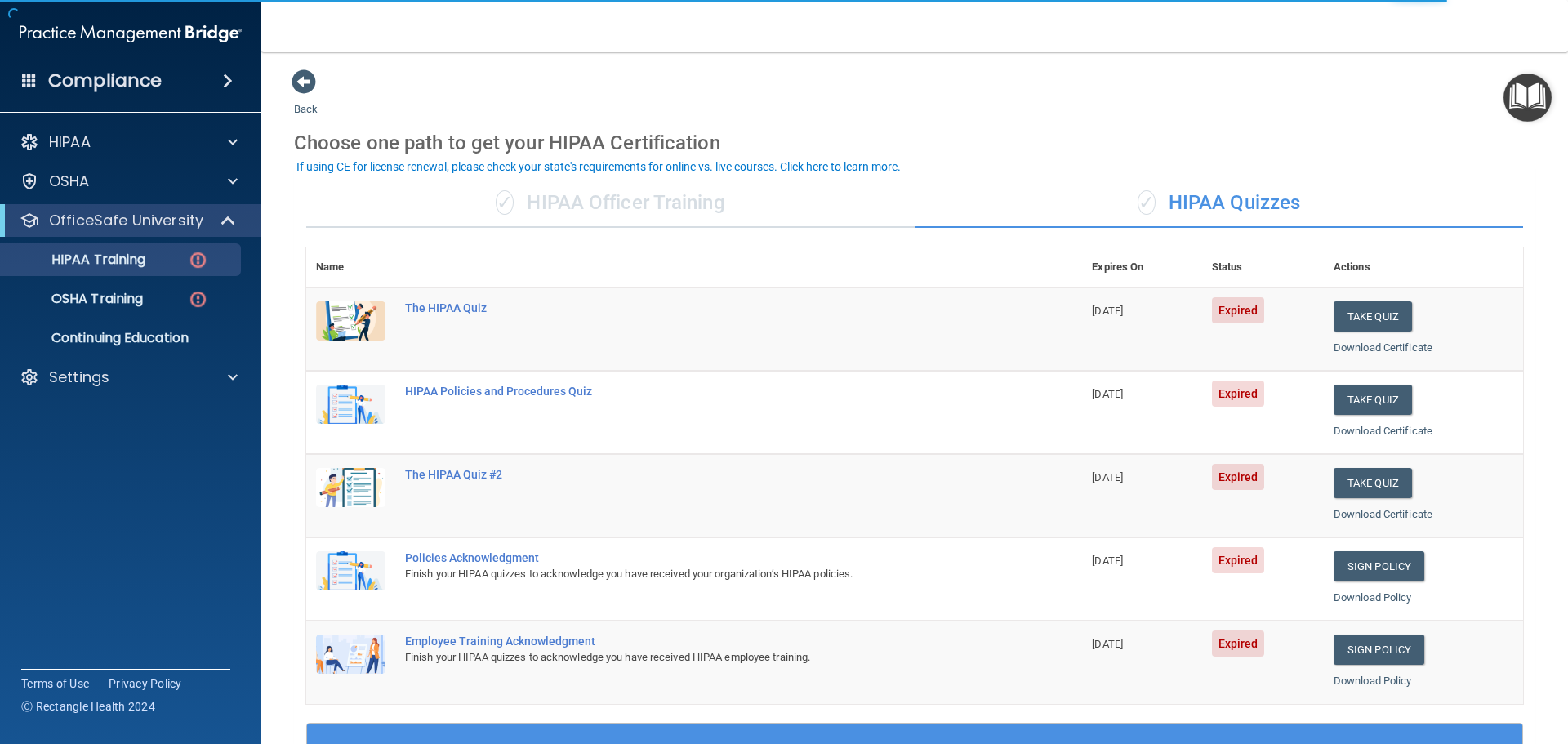
click at [1402, 319] on div "Take Quiz" at bounding box center [1424, 316] width 179 height 30
click at [1360, 318] on button "Take Quiz" at bounding box center [1373, 316] width 79 height 30
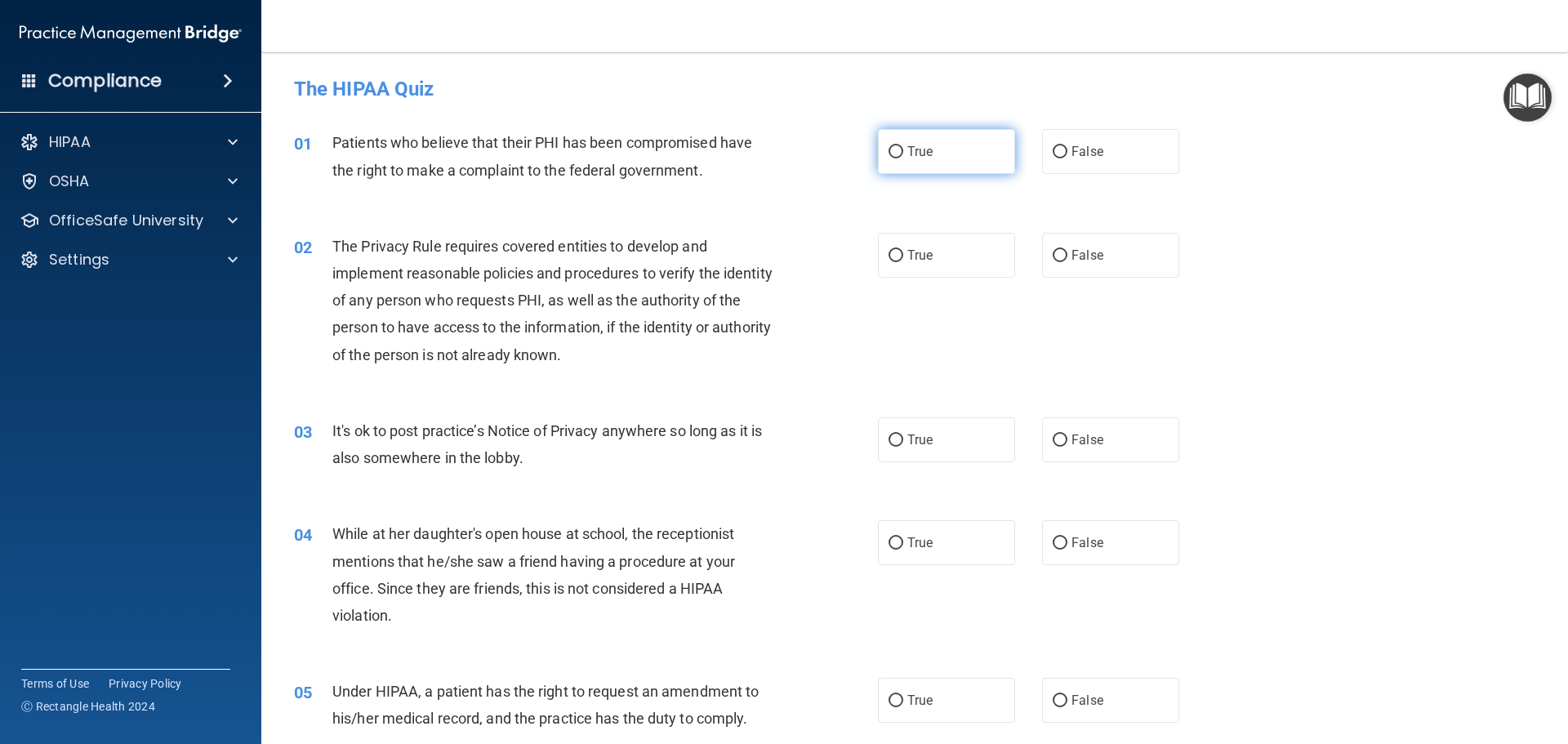
click at [952, 160] on label "True" at bounding box center [946, 151] width 138 height 45
click at [903, 158] on input "True" at bounding box center [896, 152] width 15 height 12
radio input "true"
click at [181, 171] on div "OSHA" at bounding box center [131, 181] width 262 height 32
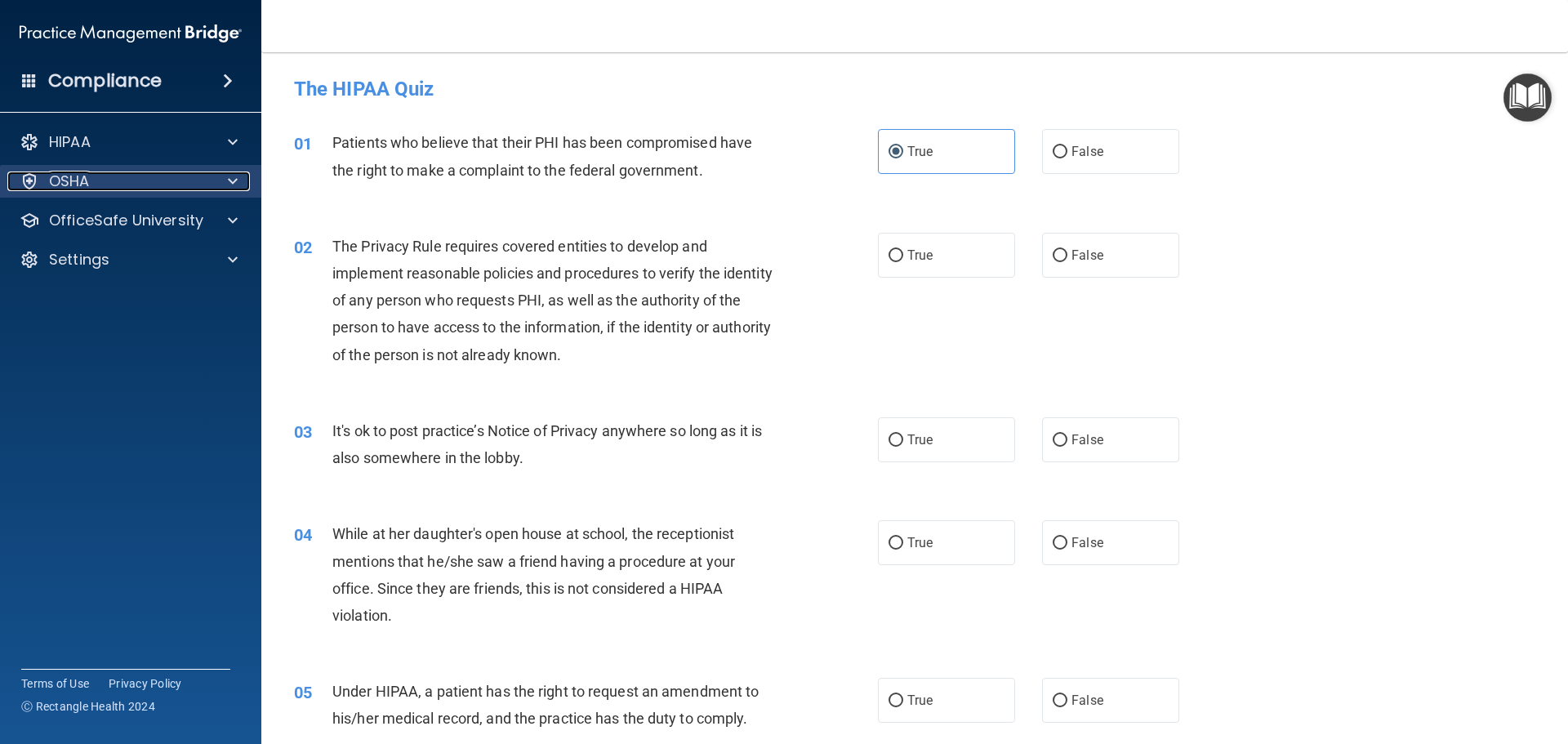
click at [213, 175] on div at bounding box center [231, 181] width 41 height 20
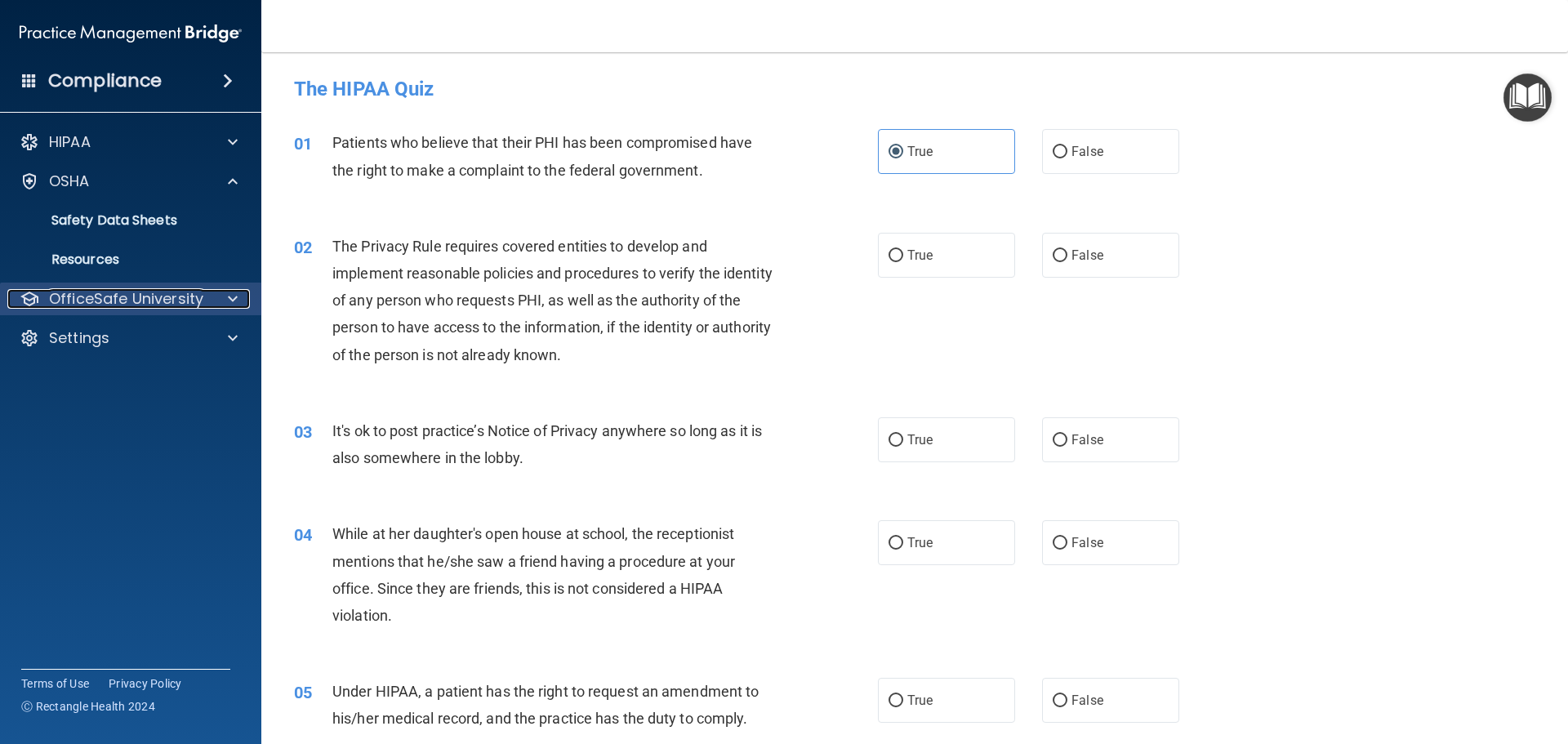
click at [193, 291] on p "OfficeSafe University" at bounding box center [126, 298] width 155 height 20
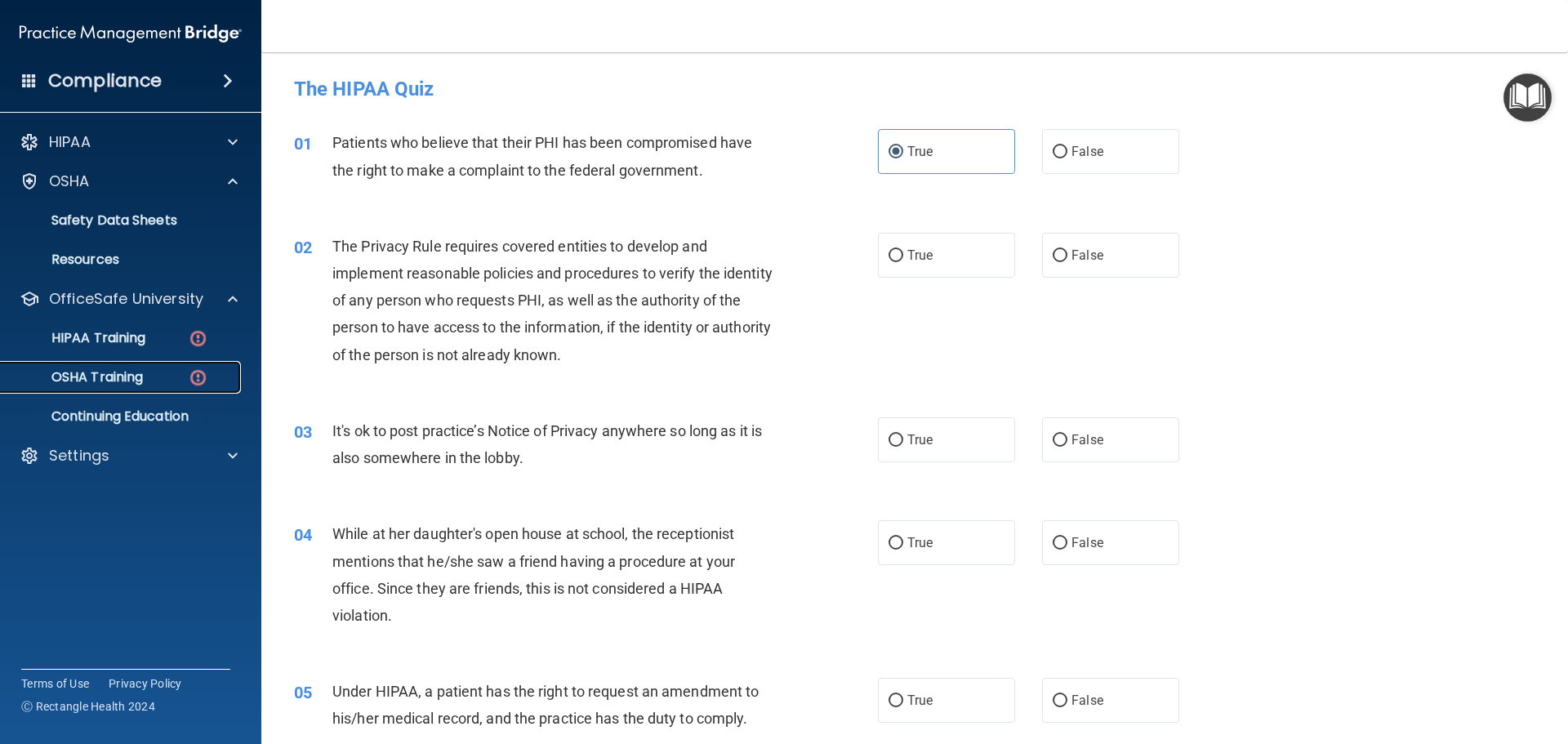
click at [173, 375] on div "OSHA Training" at bounding box center [121, 377] width 223 height 16
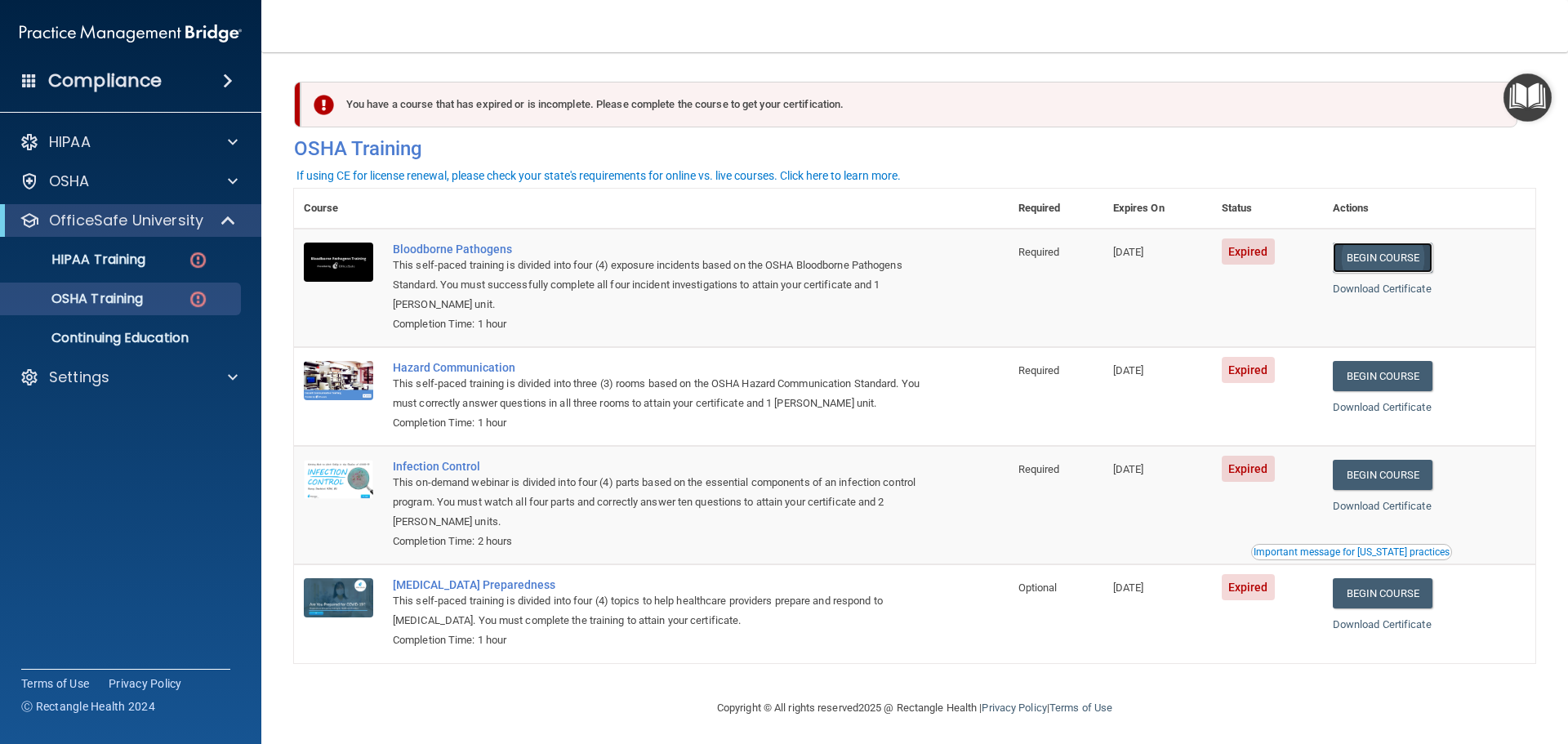
click at [1395, 261] on link "Begin Course" at bounding box center [1383, 257] width 100 height 30
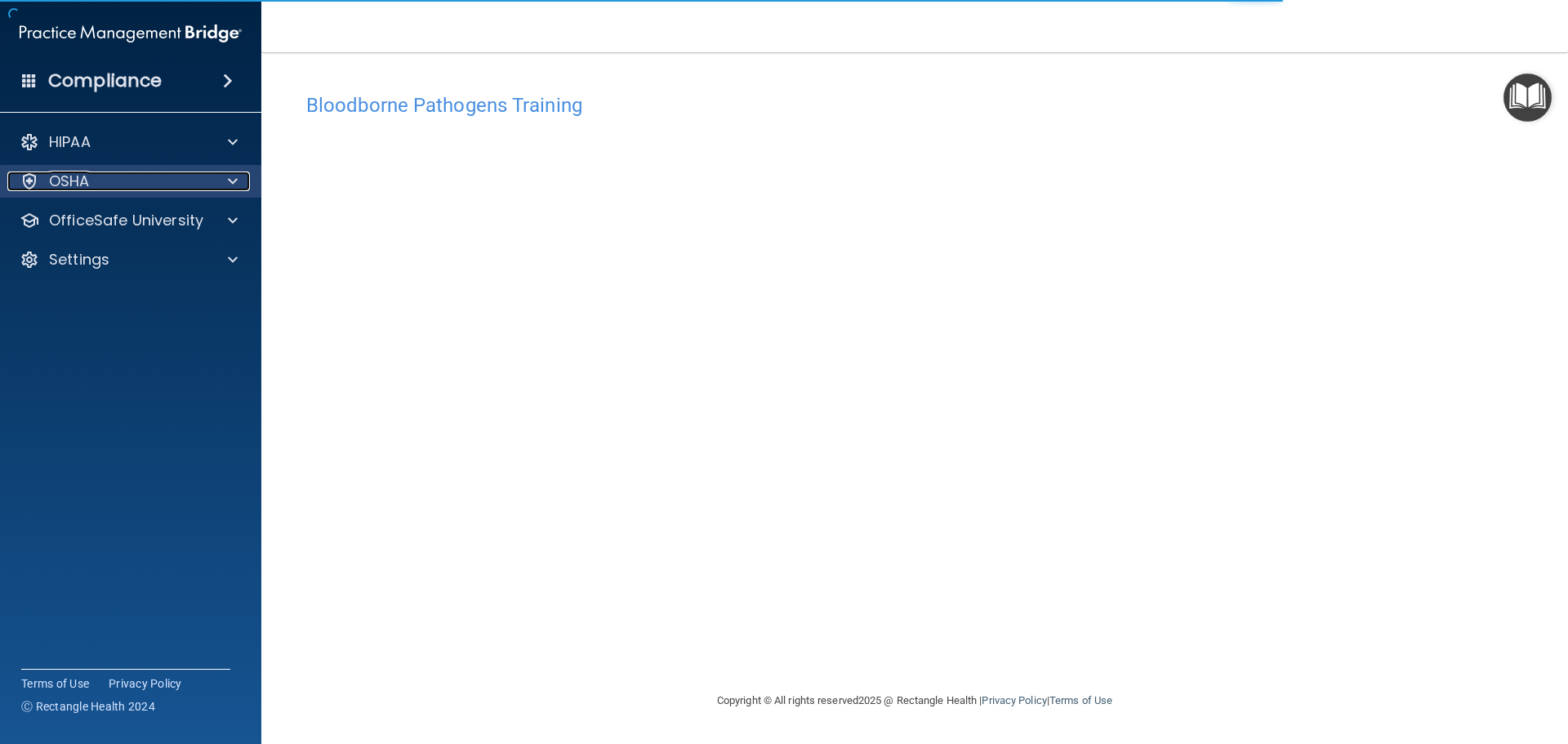
click at [90, 185] on div "OSHA" at bounding box center [109, 181] width 203 height 20
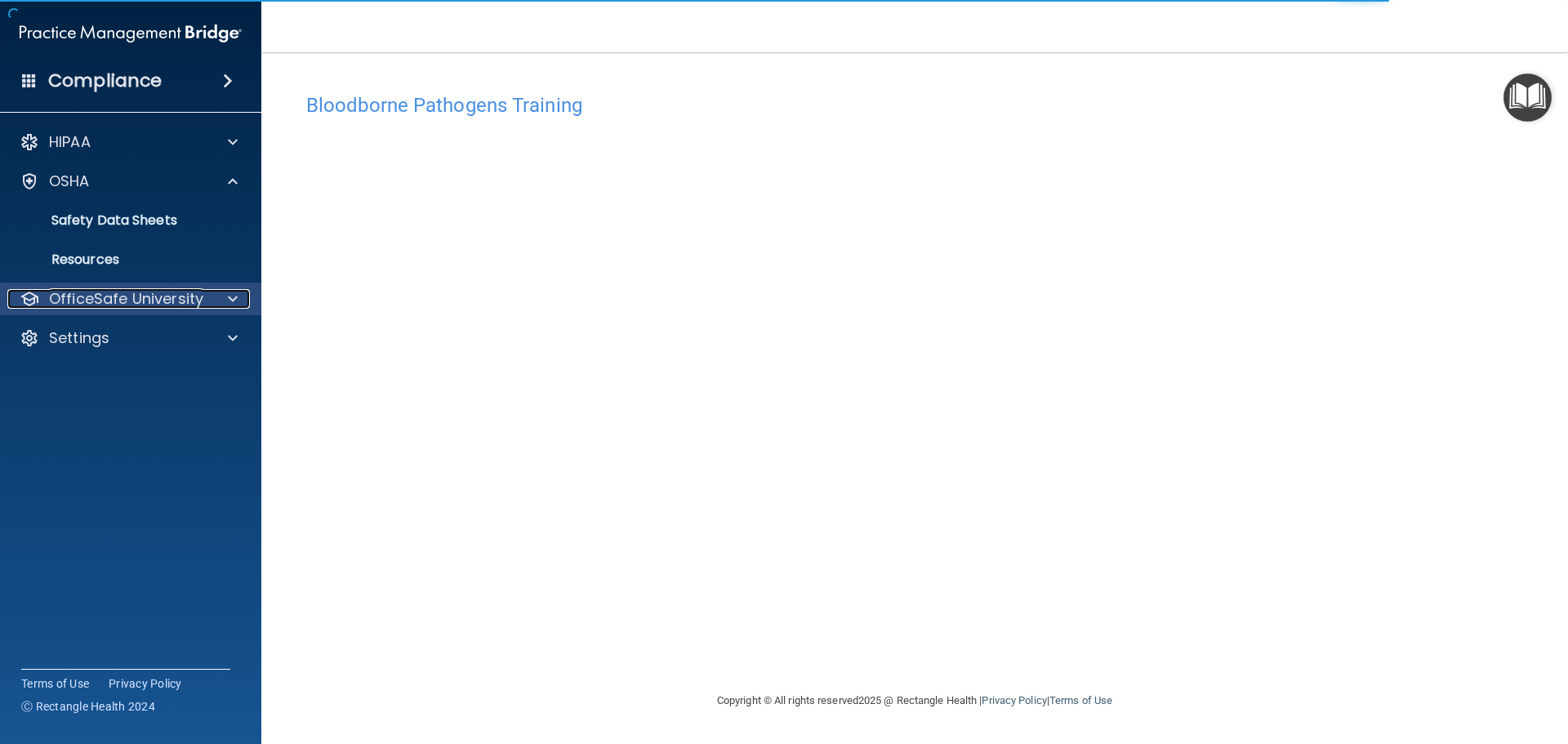
click at [187, 302] on p "OfficeSafe University" at bounding box center [126, 298] width 155 height 20
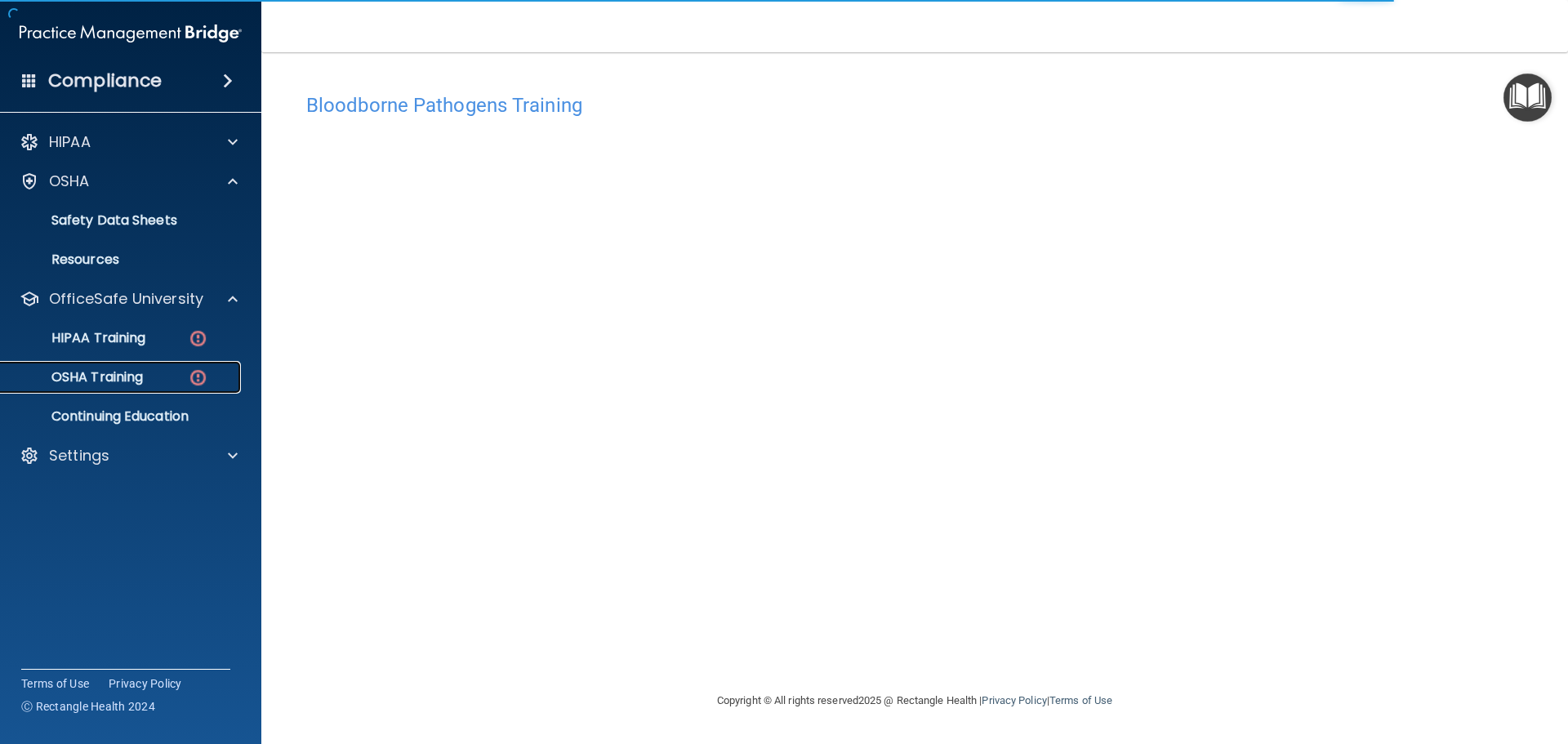
click at [172, 370] on div "OSHA Training" at bounding box center [121, 377] width 223 height 16
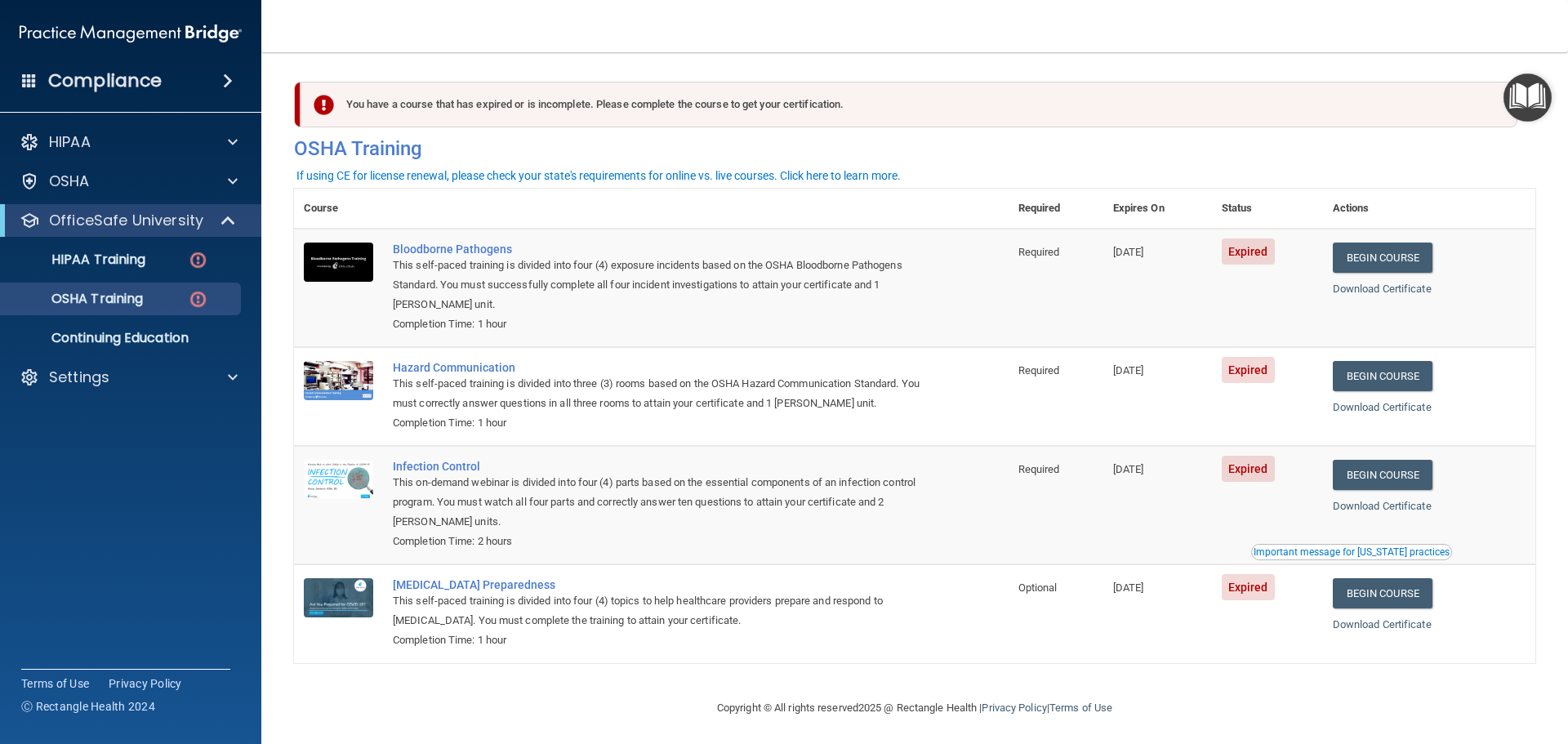
click at [944, 272] on td "Bloodborne Pathogens This self-paced training is divided into four (4) exposure…" at bounding box center [696, 288] width 625 height 119
click at [179, 243] on ul "HIPAA Training OSHA Training Continuing Education" at bounding box center [132, 296] width 296 height 118
click at [184, 254] on div "HIPAA Training" at bounding box center [121, 259] width 223 height 16
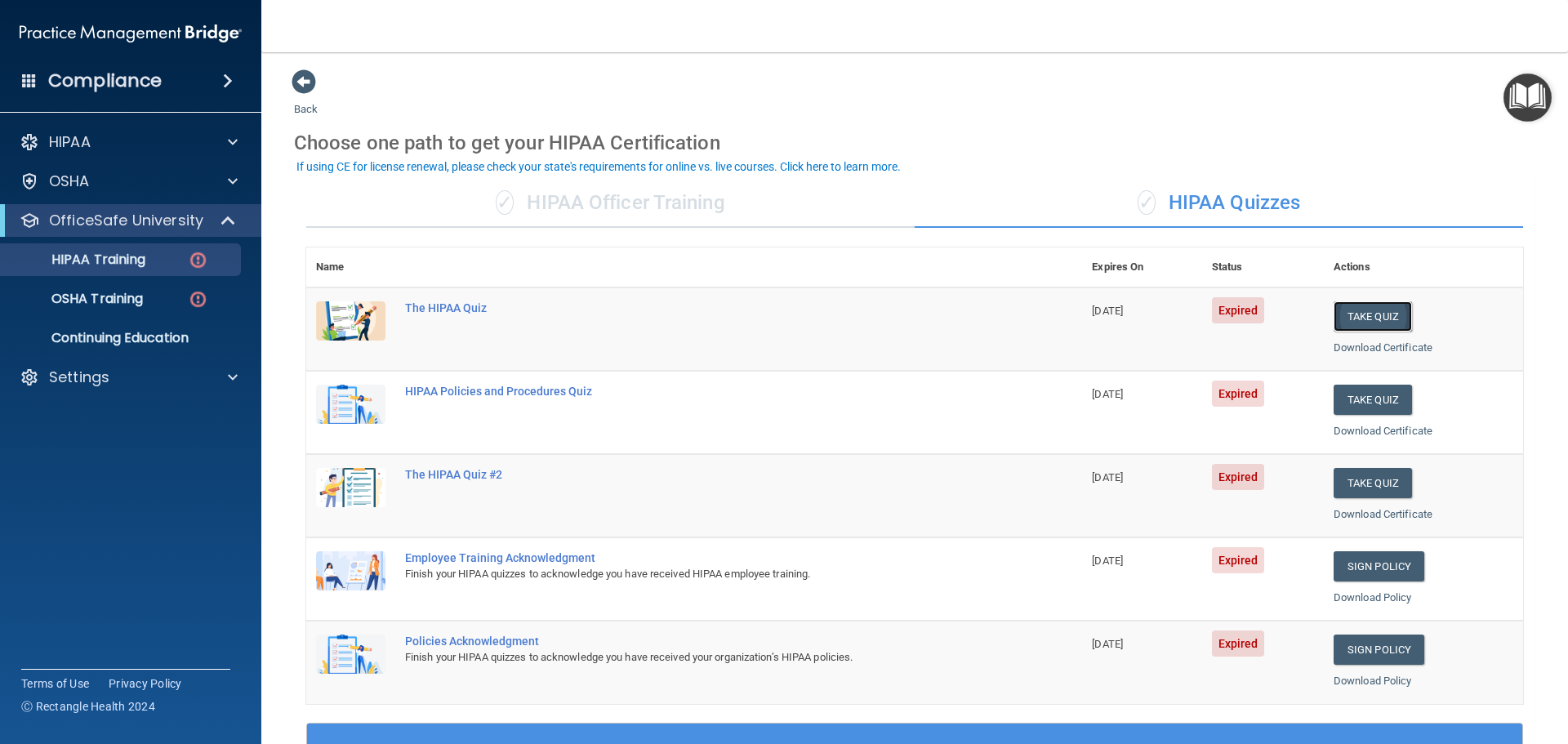
click at [1366, 319] on button "Take Quiz" at bounding box center [1373, 316] width 79 height 30
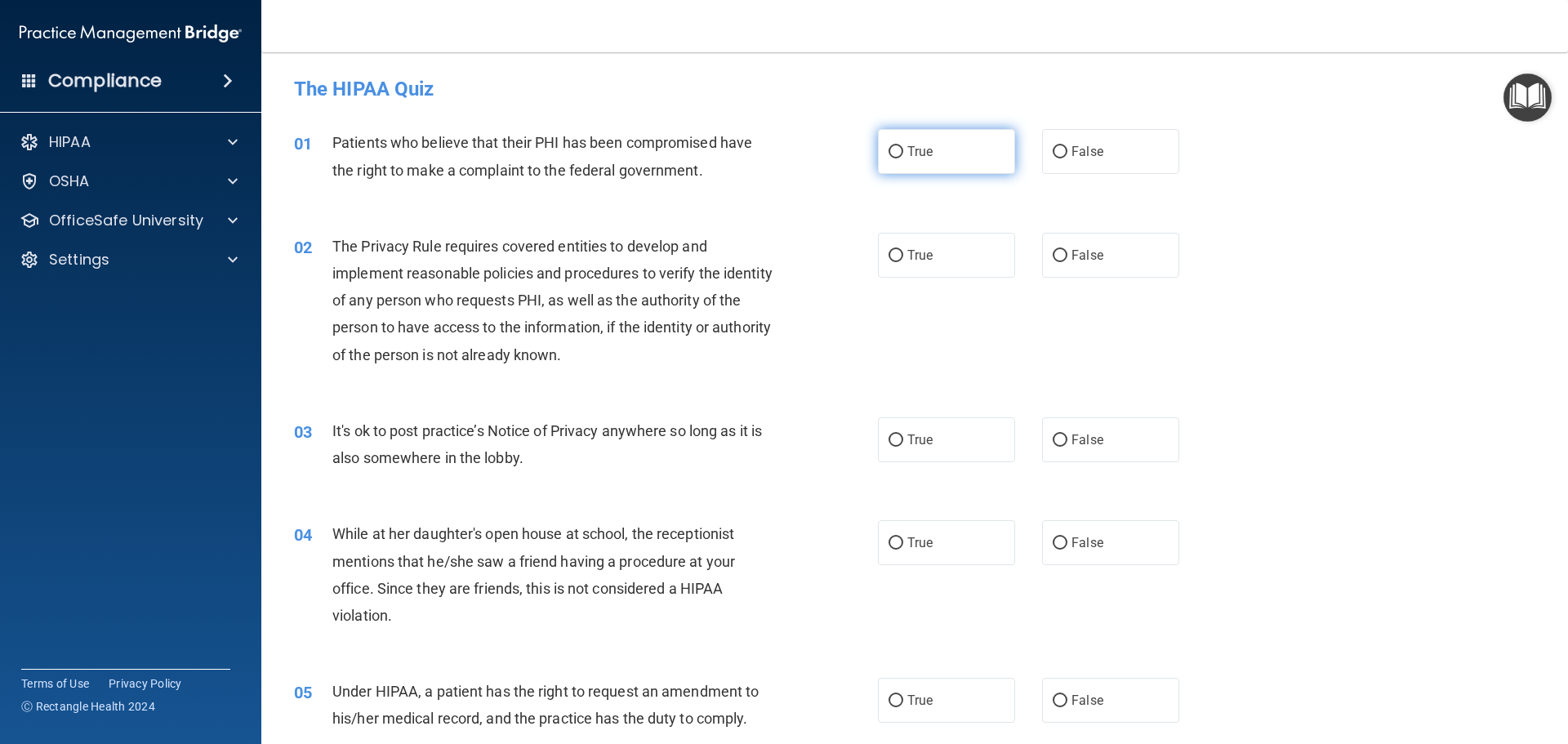
click at [979, 149] on label "True" at bounding box center [946, 151] width 138 height 45
click at [903, 149] on input "True" at bounding box center [896, 152] width 15 height 12
radio input "true"
click at [1085, 240] on label "False" at bounding box center [1110, 255] width 138 height 45
click at [1067, 249] on input "False" at bounding box center [1060, 255] width 15 height 12
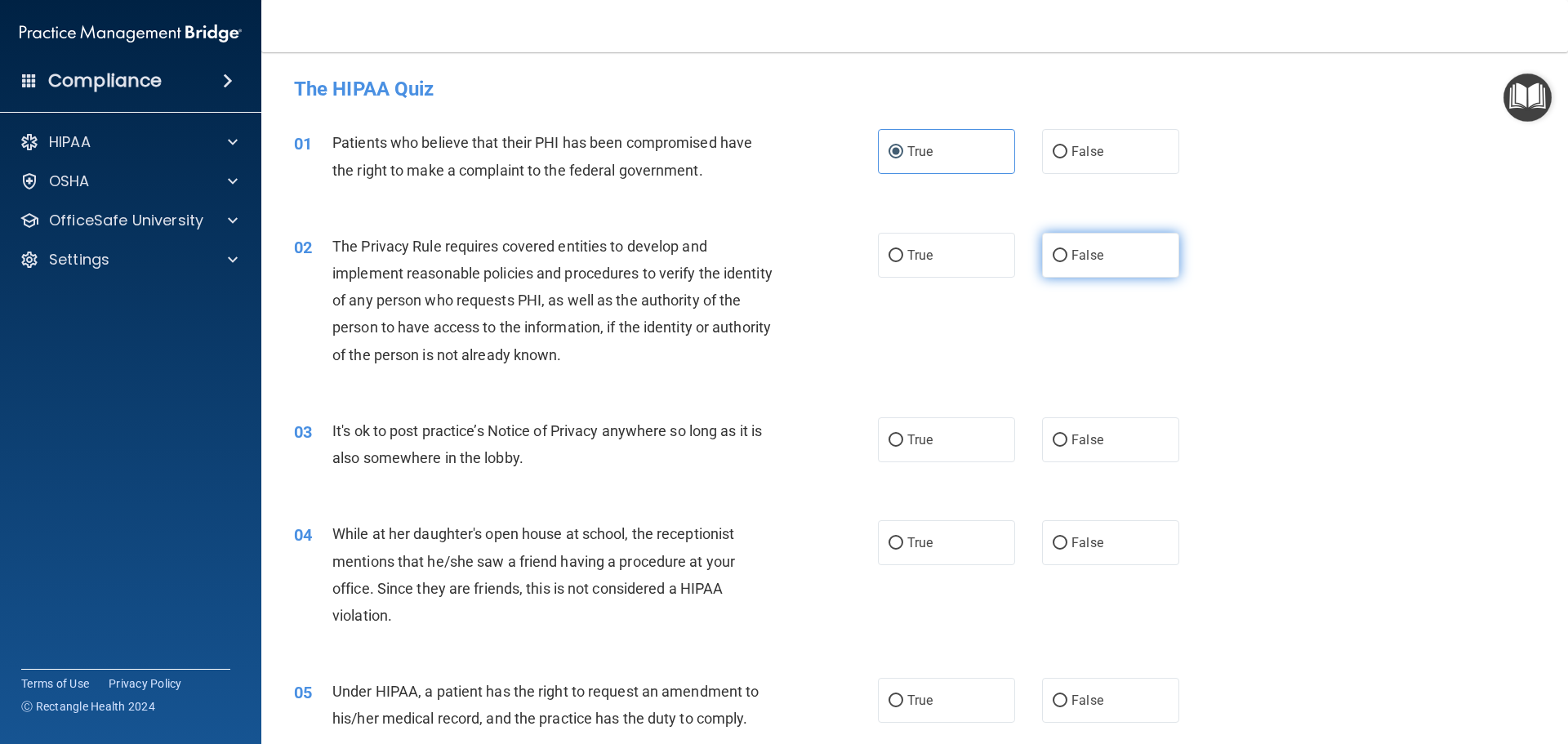
radio input "true"
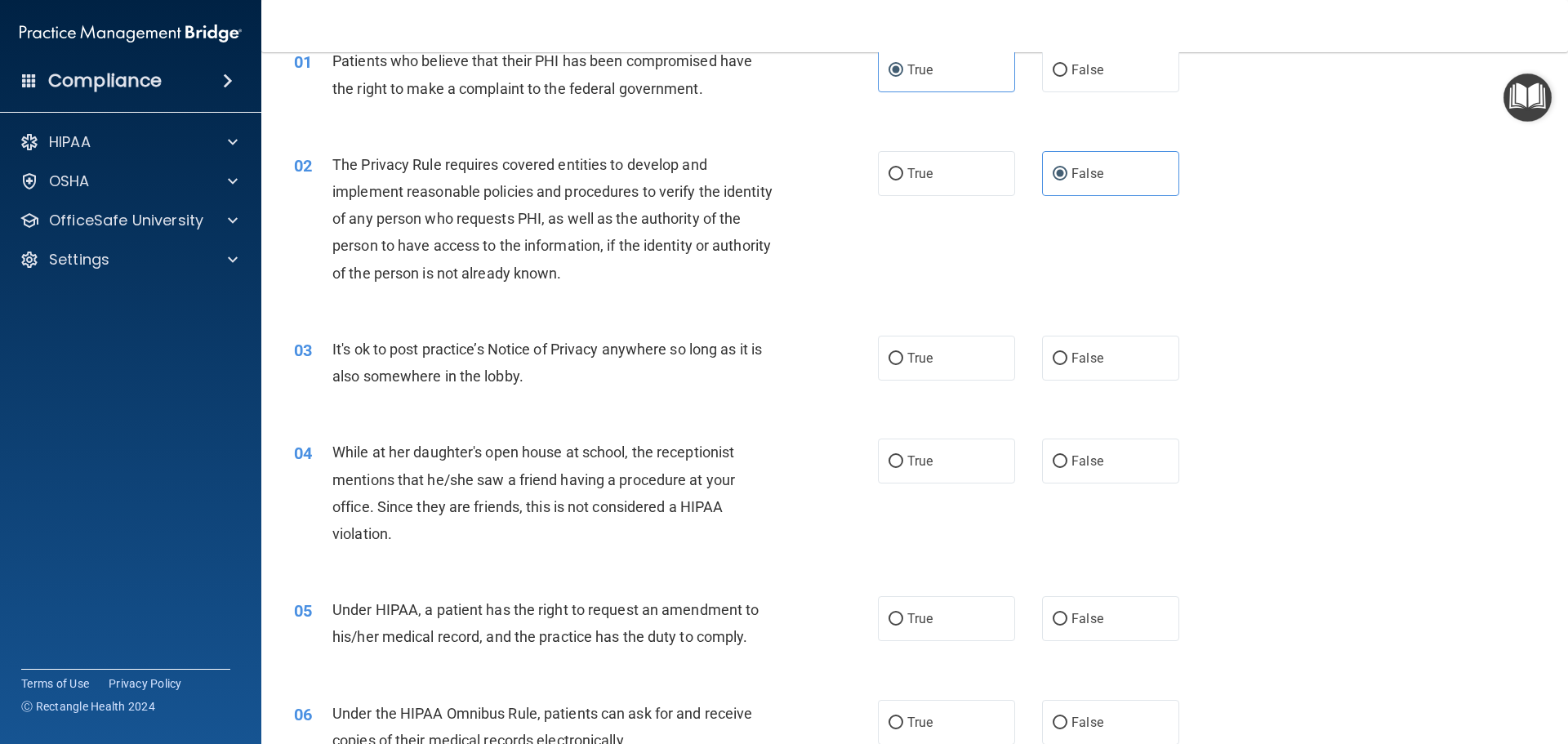
scroll to position [163, 0]
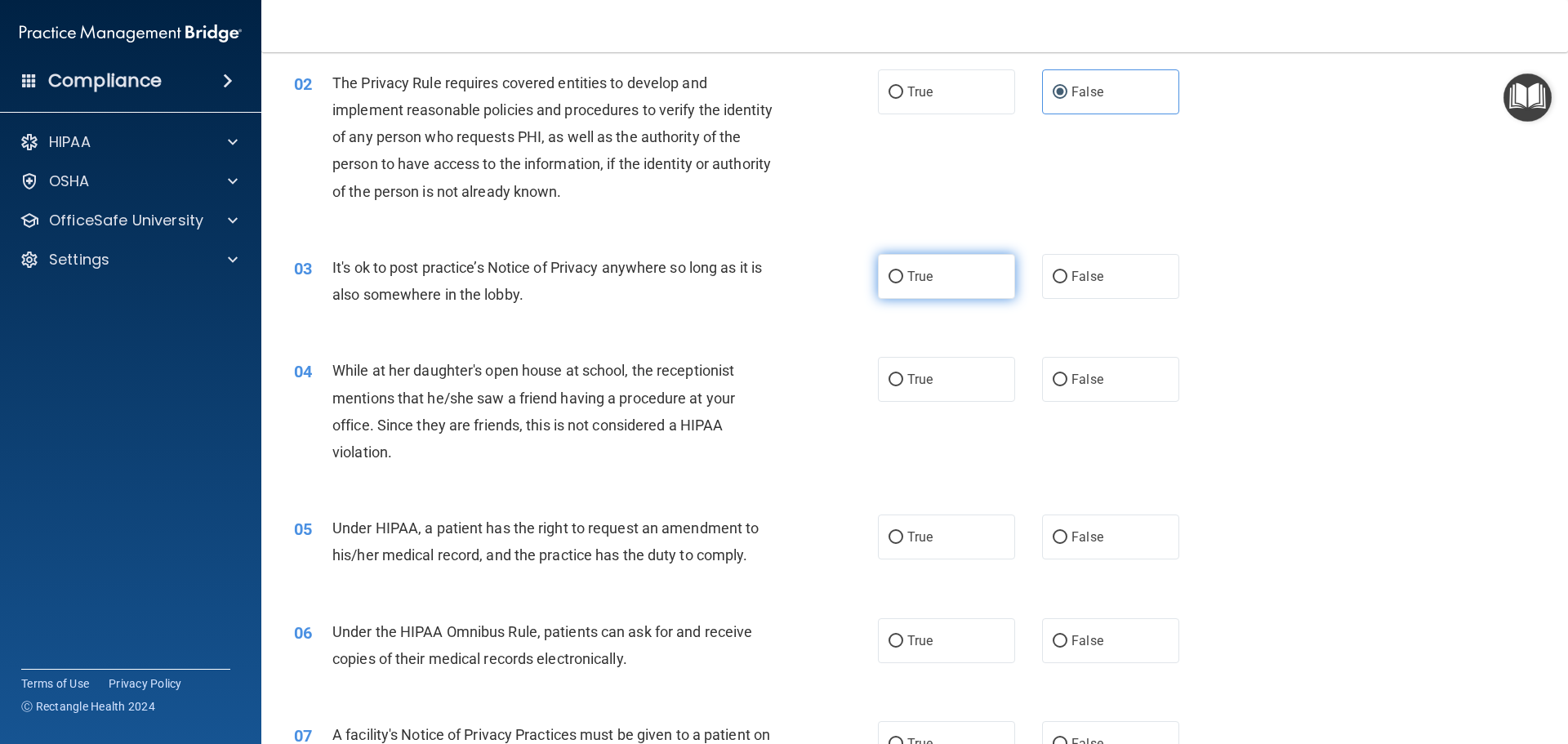
click at [899, 280] on label "True" at bounding box center [946, 276] width 138 height 45
click at [899, 280] on input "True" at bounding box center [896, 277] width 15 height 12
radio input "true"
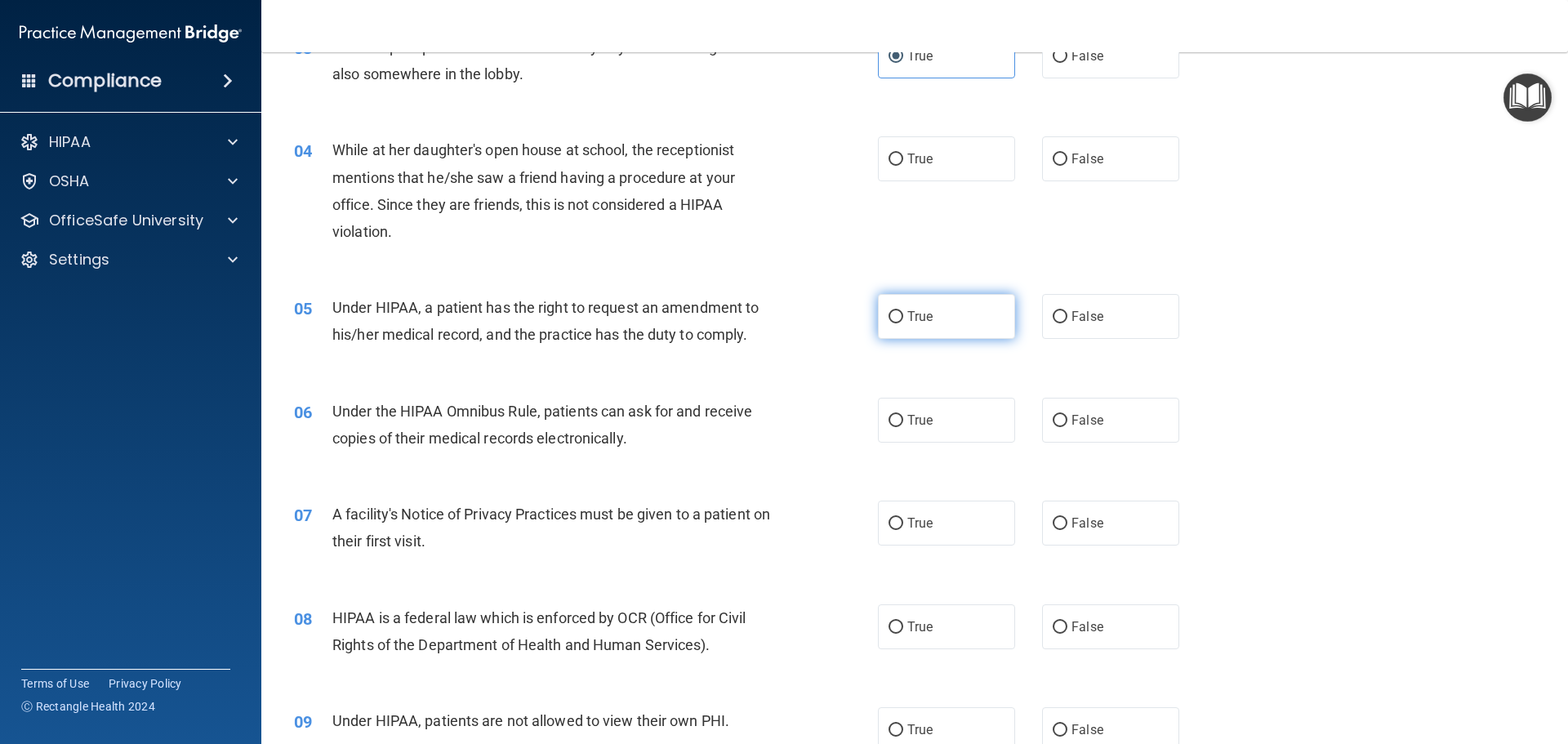
scroll to position [408, 0]
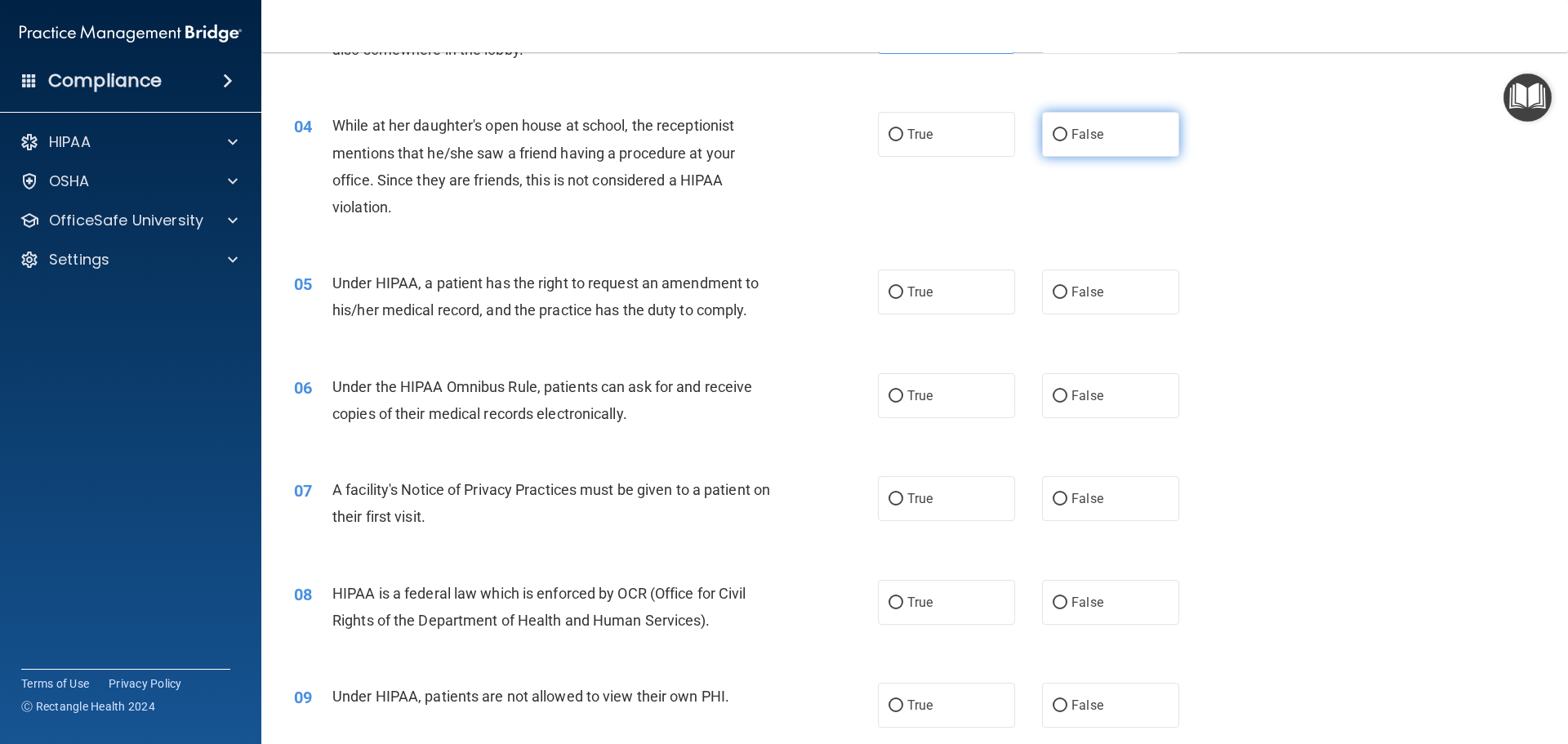
click at [1087, 120] on label "False" at bounding box center [1110, 134] width 138 height 45
click at [1067, 129] on input "False" at bounding box center [1060, 135] width 15 height 12
radio input "true"
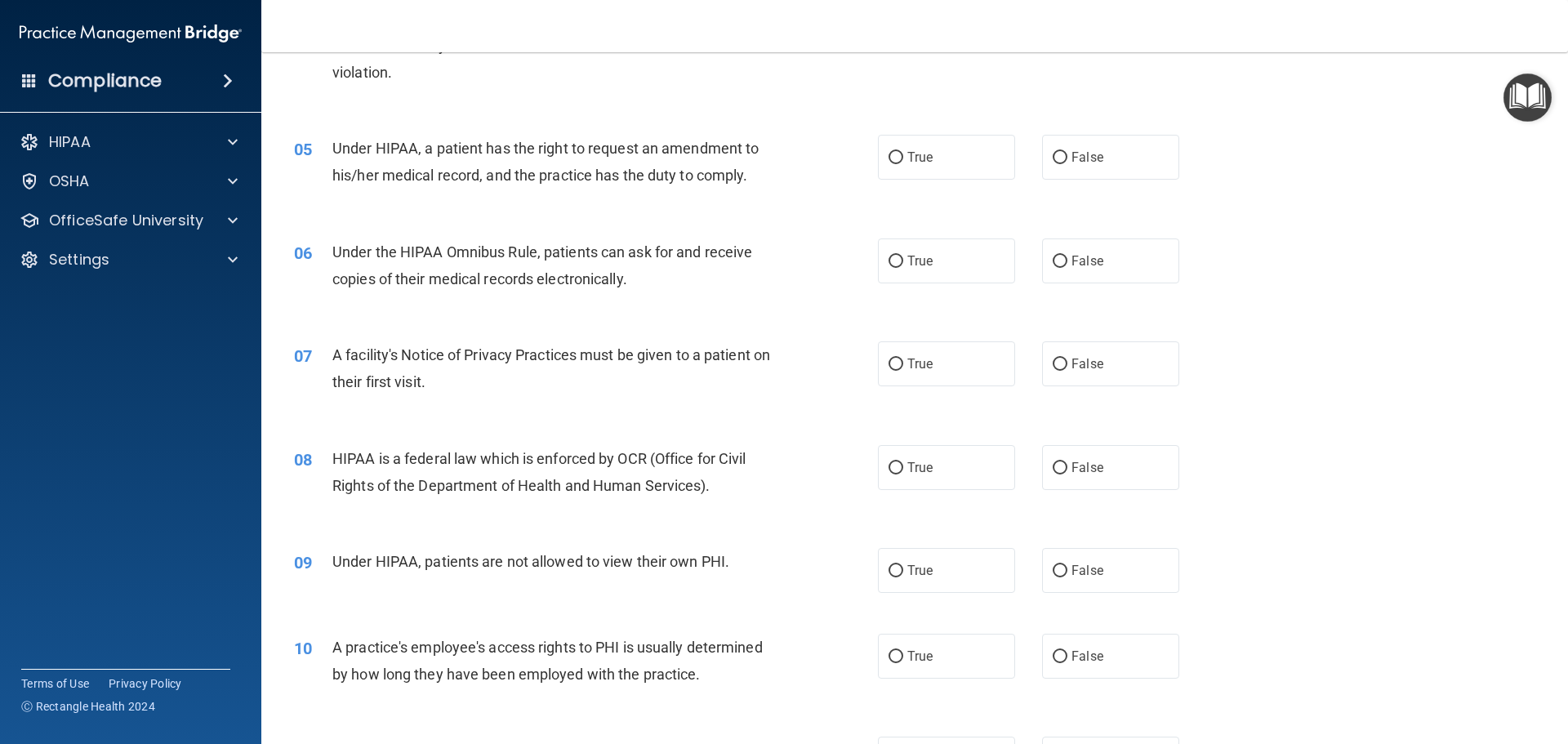
scroll to position [571, 0]
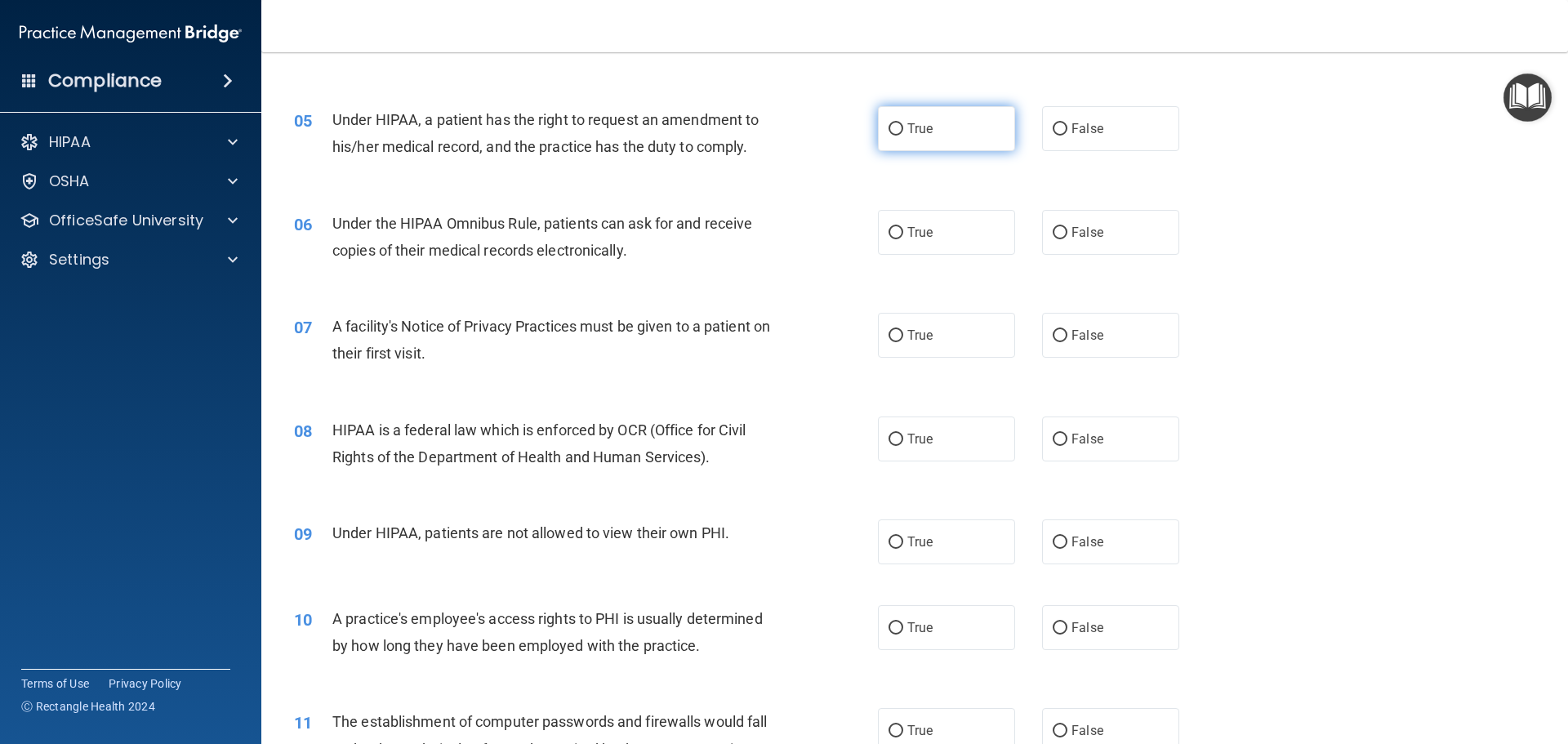
click at [943, 129] on label "True" at bounding box center [946, 128] width 138 height 45
click at [903, 129] on input "True" at bounding box center [896, 129] width 15 height 12
radio input "true"
click at [1072, 237] on span "False" at bounding box center [1087, 232] width 32 height 15
click at [1065, 237] on input "False" at bounding box center [1060, 233] width 15 height 12
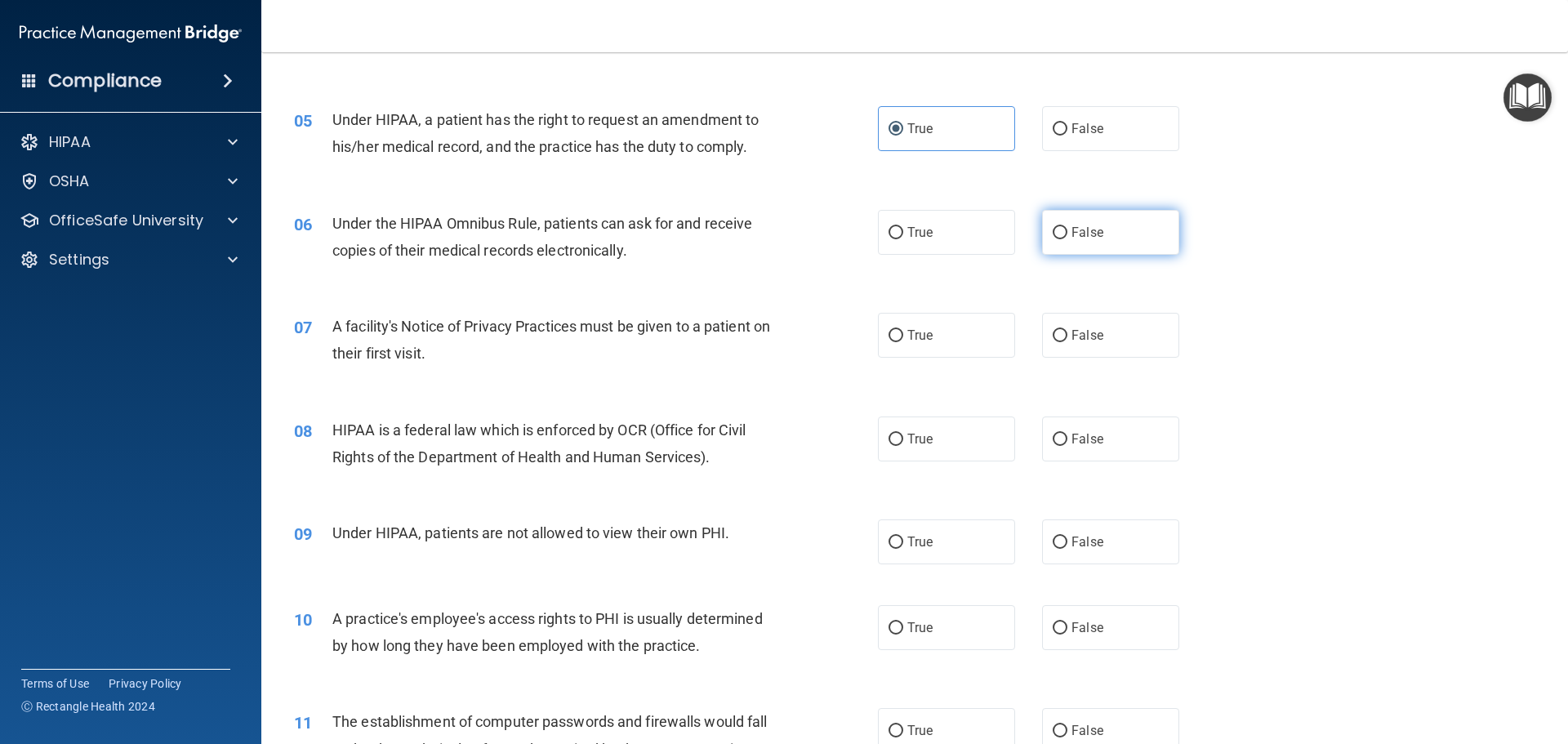
radio input "true"
click at [934, 340] on label "True" at bounding box center [946, 335] width 138 height 45
click at [903, 340] on input "True" at bounding box center [896, 336] width 15 height 12
radio input "true"
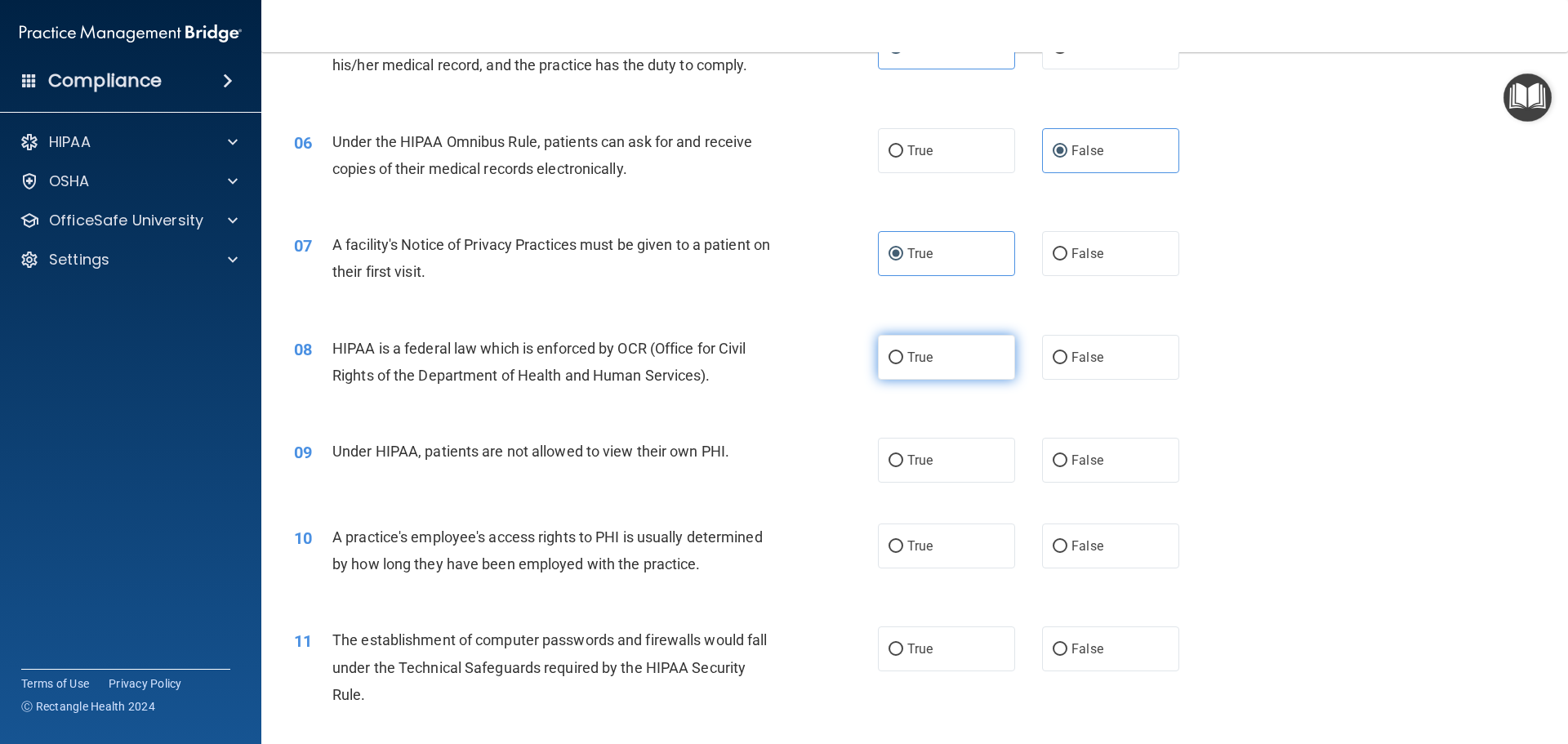
scroll to position [817, 0]
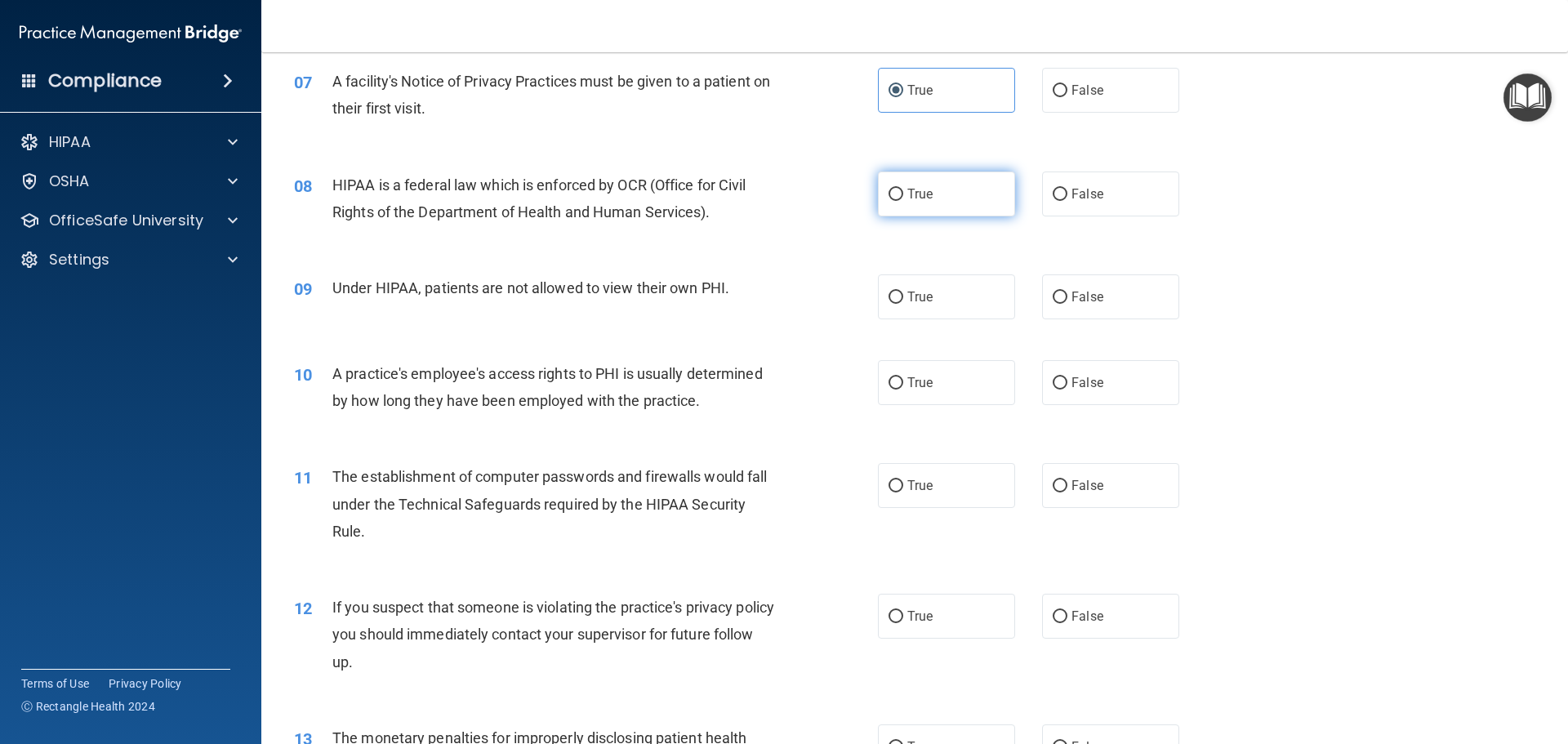
click at [892, 204] on label "True" at bounding box center [946, 194] width 138 height 45
click at [892, 201] on input "True" at bounding box center [896, 195] width 15 height 12
radio input "true"
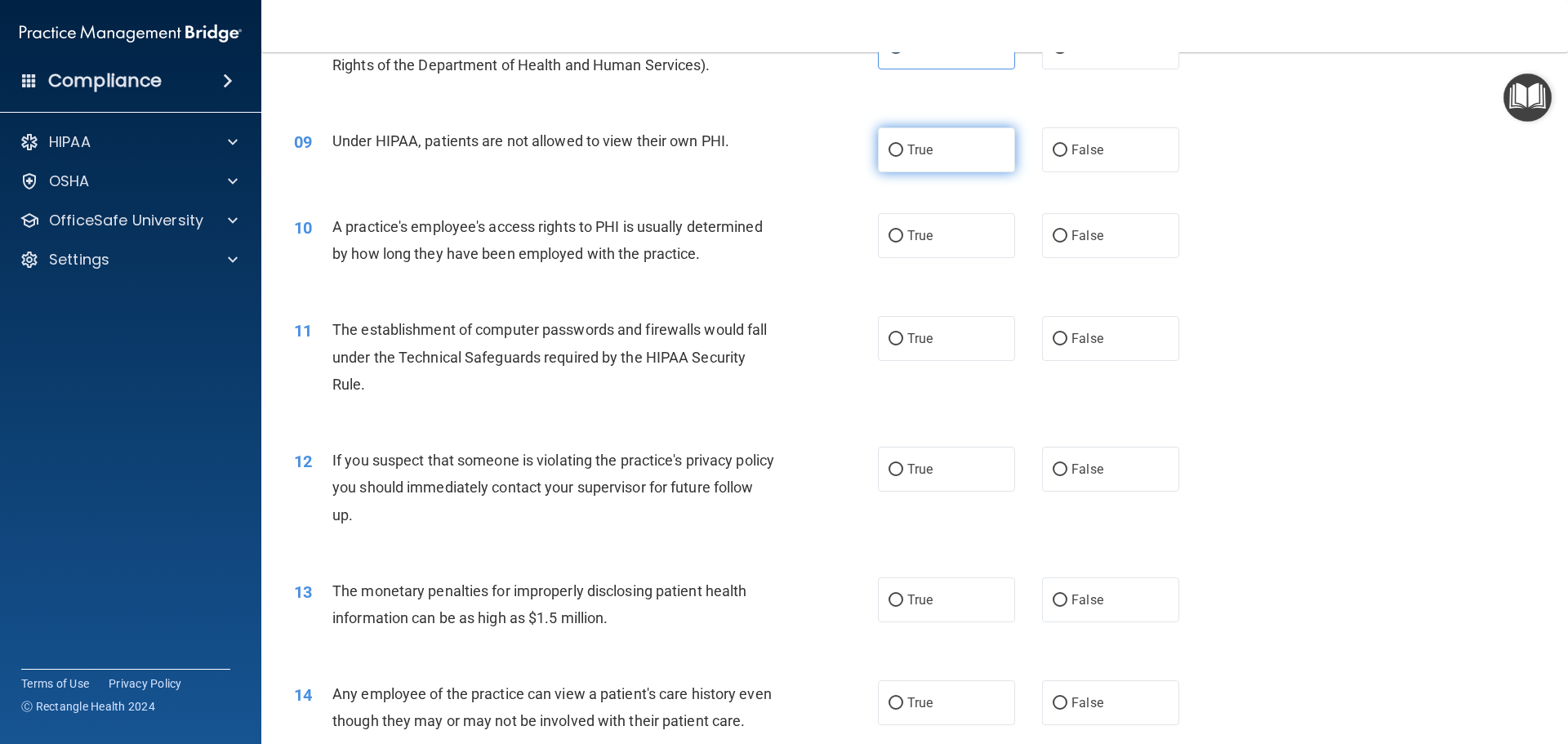
scroll to position [980, 0]
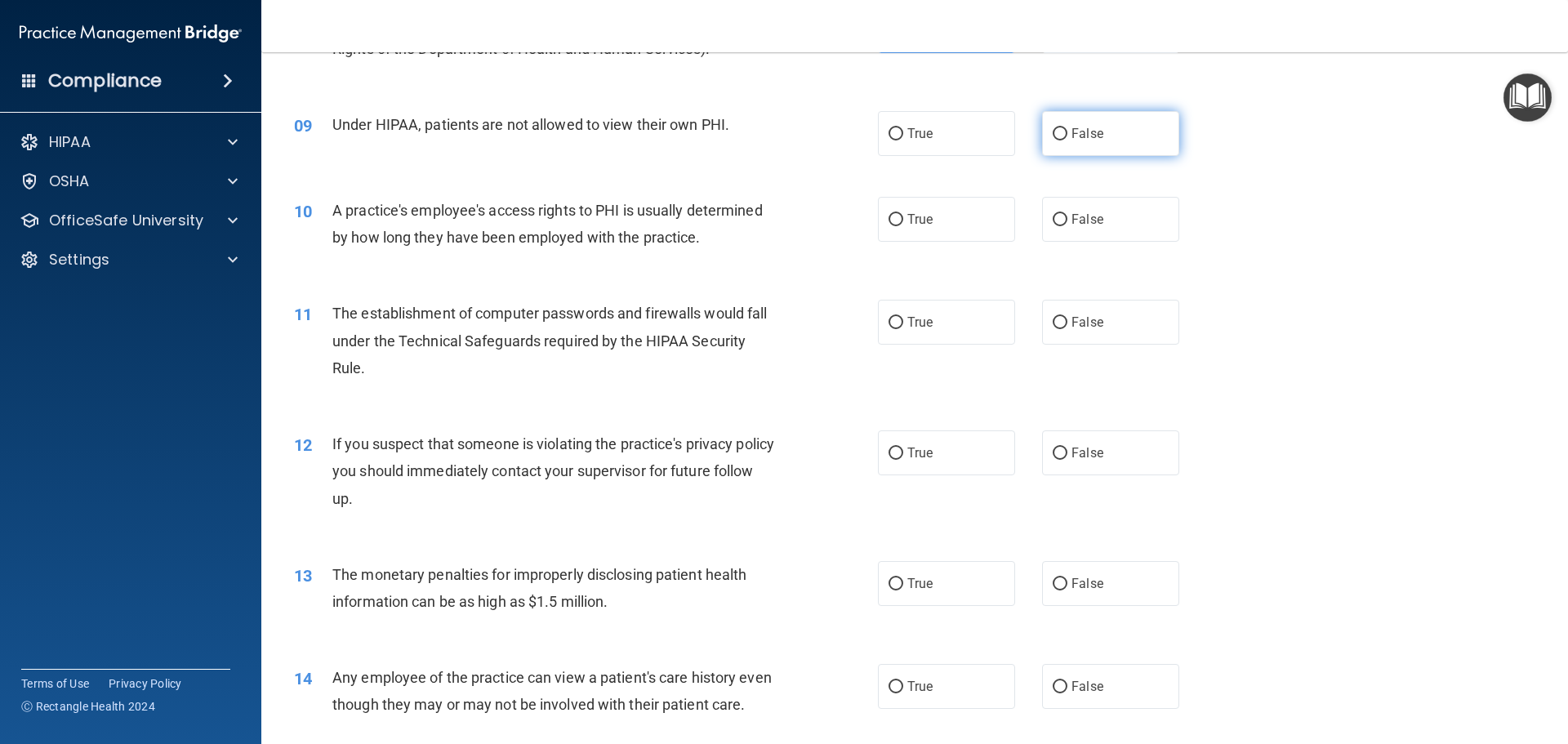
click at [1072, 129] on span "False" at bounding box center [1087, 133] width 32 height 15
click at [1067, 129] on input "False" at bounding box center [1060, 134] width 15 height 12
radio input "true"
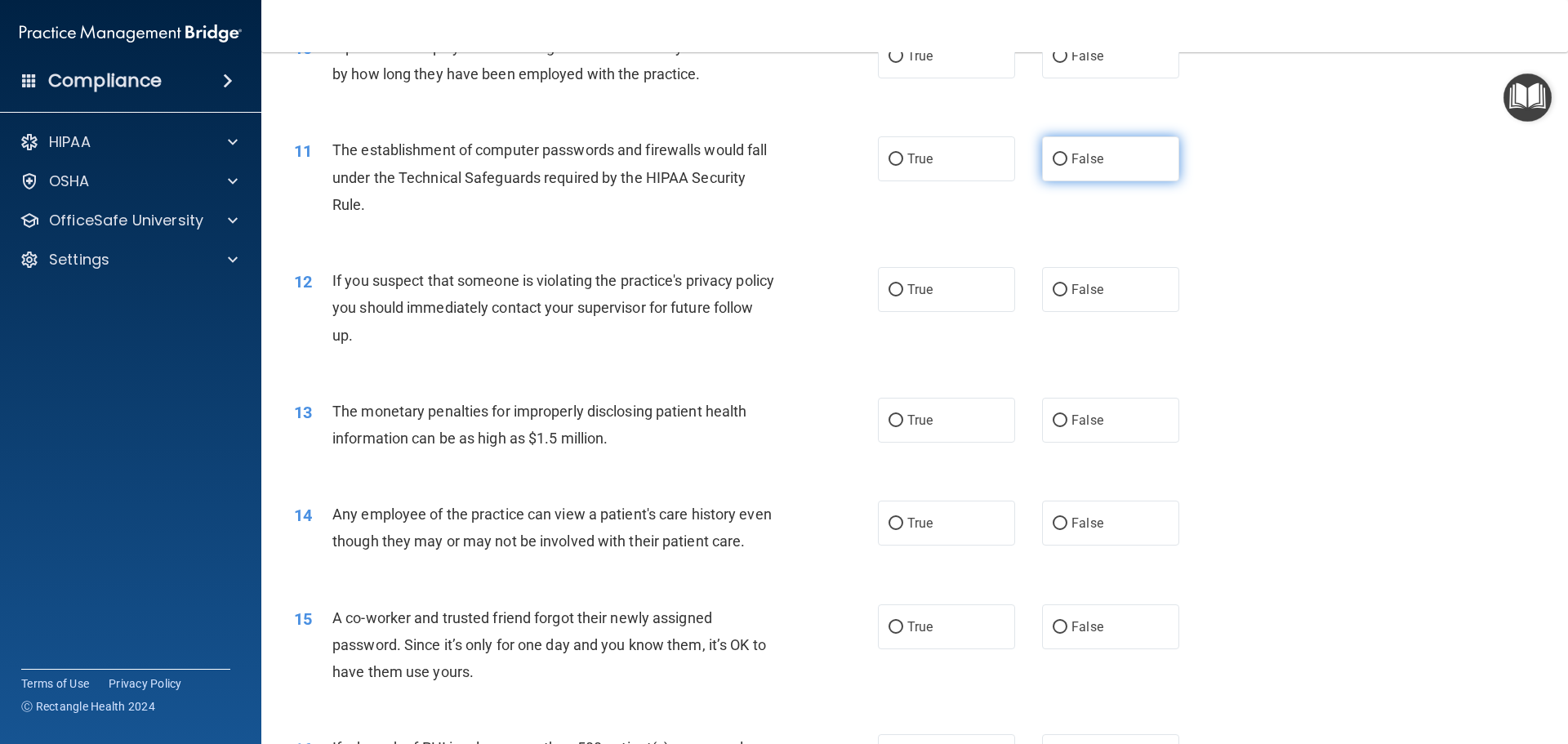
scroll to position [1061, 0]
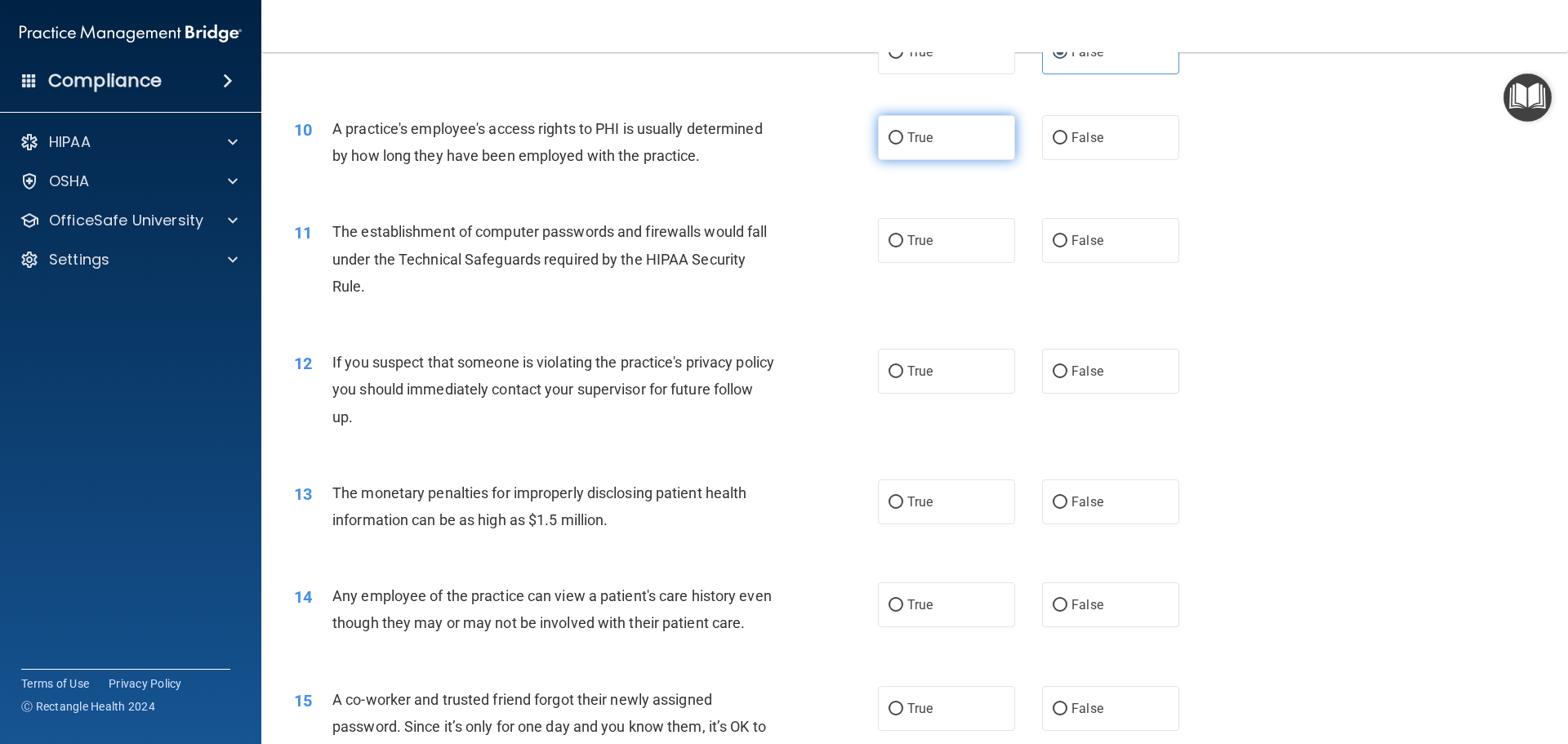
click at [916, 139] on span "True" at bounding box center [920, 138] width 26 height 15
click at [903, 139] on input "True" at bounding box center [896, 138] width 15 height 12
radio input "true"
click at [1061, 139] on label "False" at bounding box center [1110, 138] width 138 height 45
click at [1061, 139] on input "False" at bounding box center [1060, 138] width 15 height 12
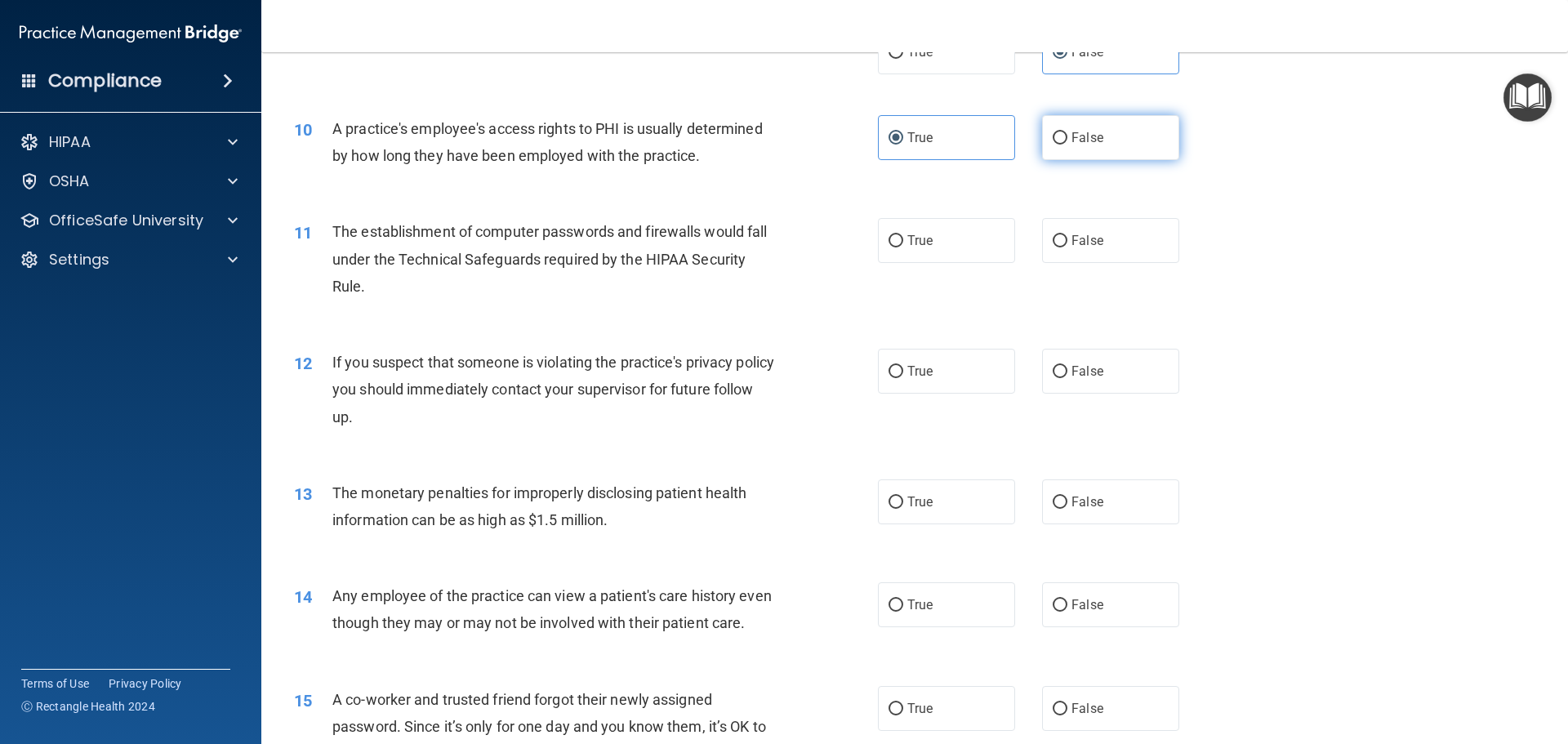
radio input "true"
radio input "false"
click at [861, 249] on div "11 The establishment of computer passwords and firewalls would fall under the T…" at bounding box center [585, 262] width 633 height 90
click at [949, 240] on label "True" at bounding box center [946, 240] width 138 height 45
click at [903, 240] on input "True" at bounding box center [896, 241] width 15 height 12
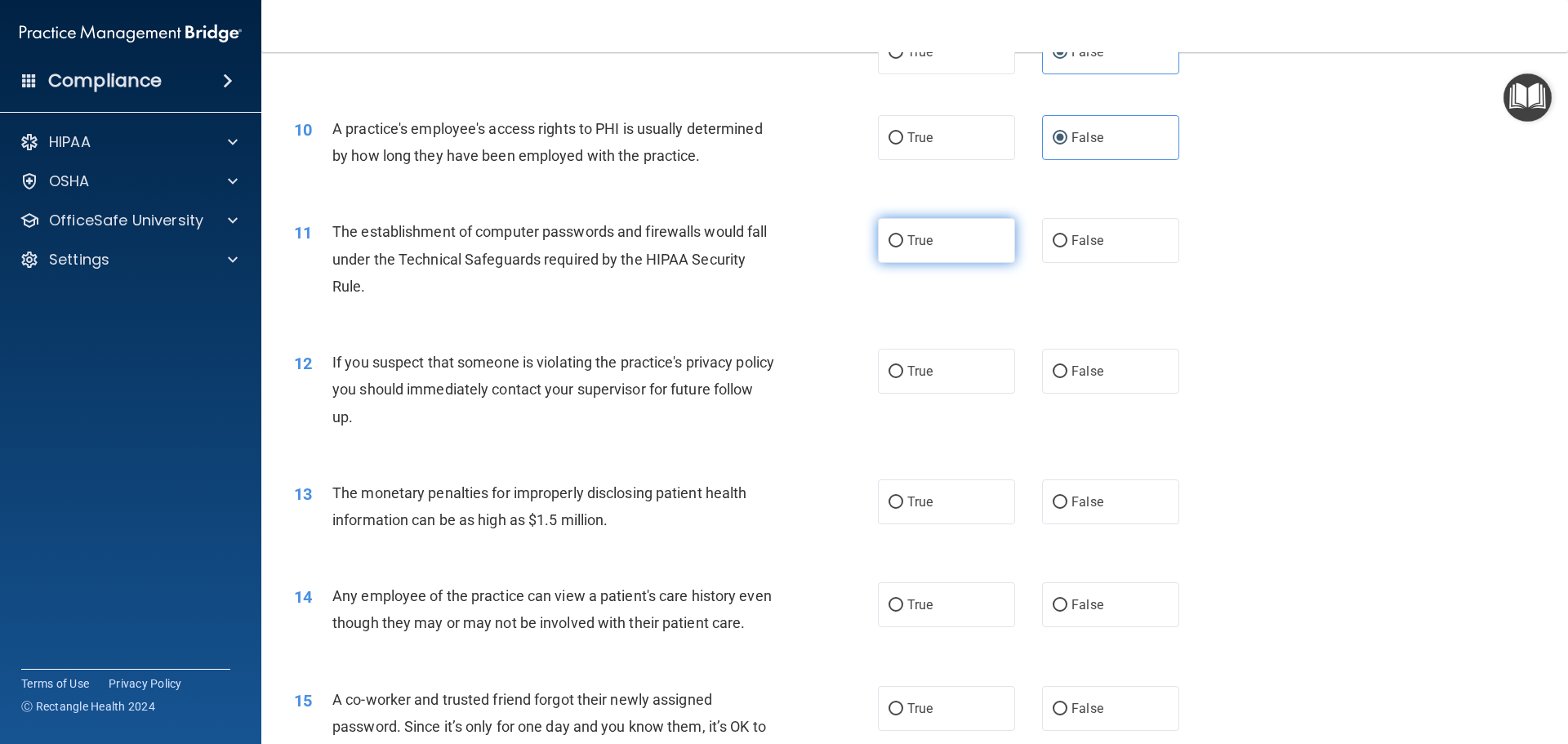
radio input "true"
click at [901, 374] on label "True" at bounding box center [946, 371] width 138 height 45
click at [901, 374] on input "True" at bounding box center [896, 372] width 15 height 12
radio input "true"
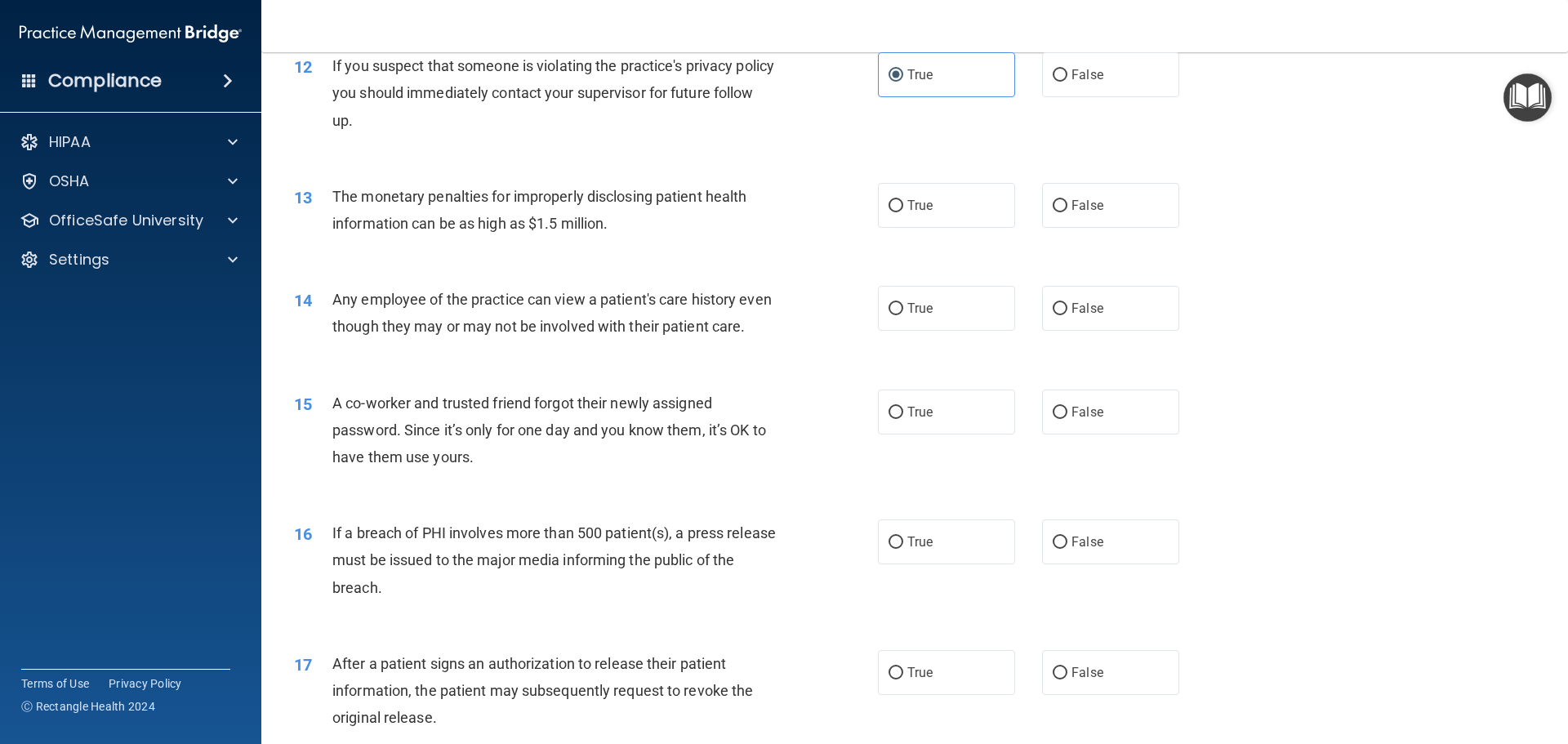
scroll to position [1388, 0]
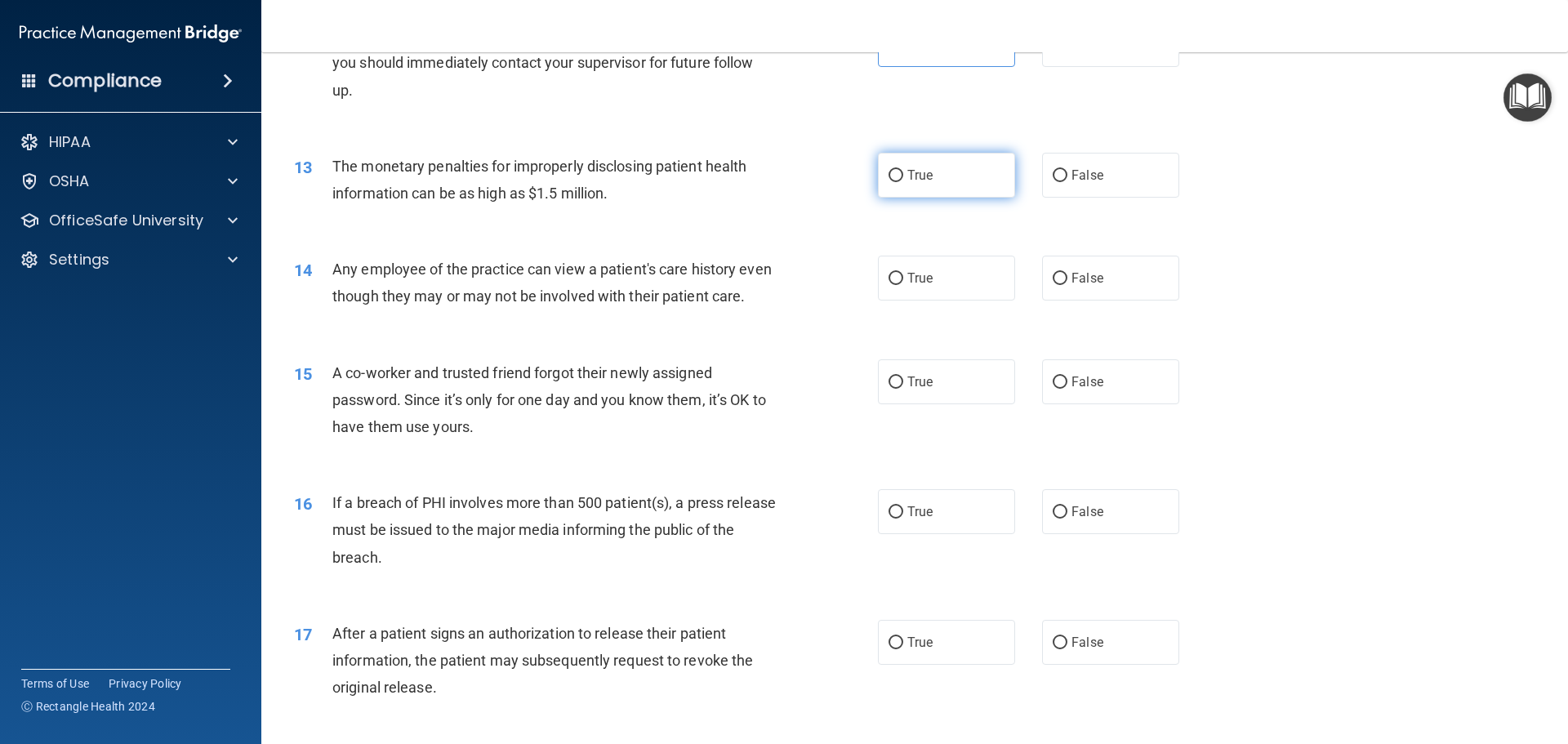
click at [959, 173] on label "True" at bounding box center [946, 175] width 138 height 45
click at [903, 173] on input "True" at bounding box center [896, 176] width 15 height 12
radio input "true"
click at [1053, 279] on input "False" at bounding box center [1060, 278] width 15 height 12
radio input "true"
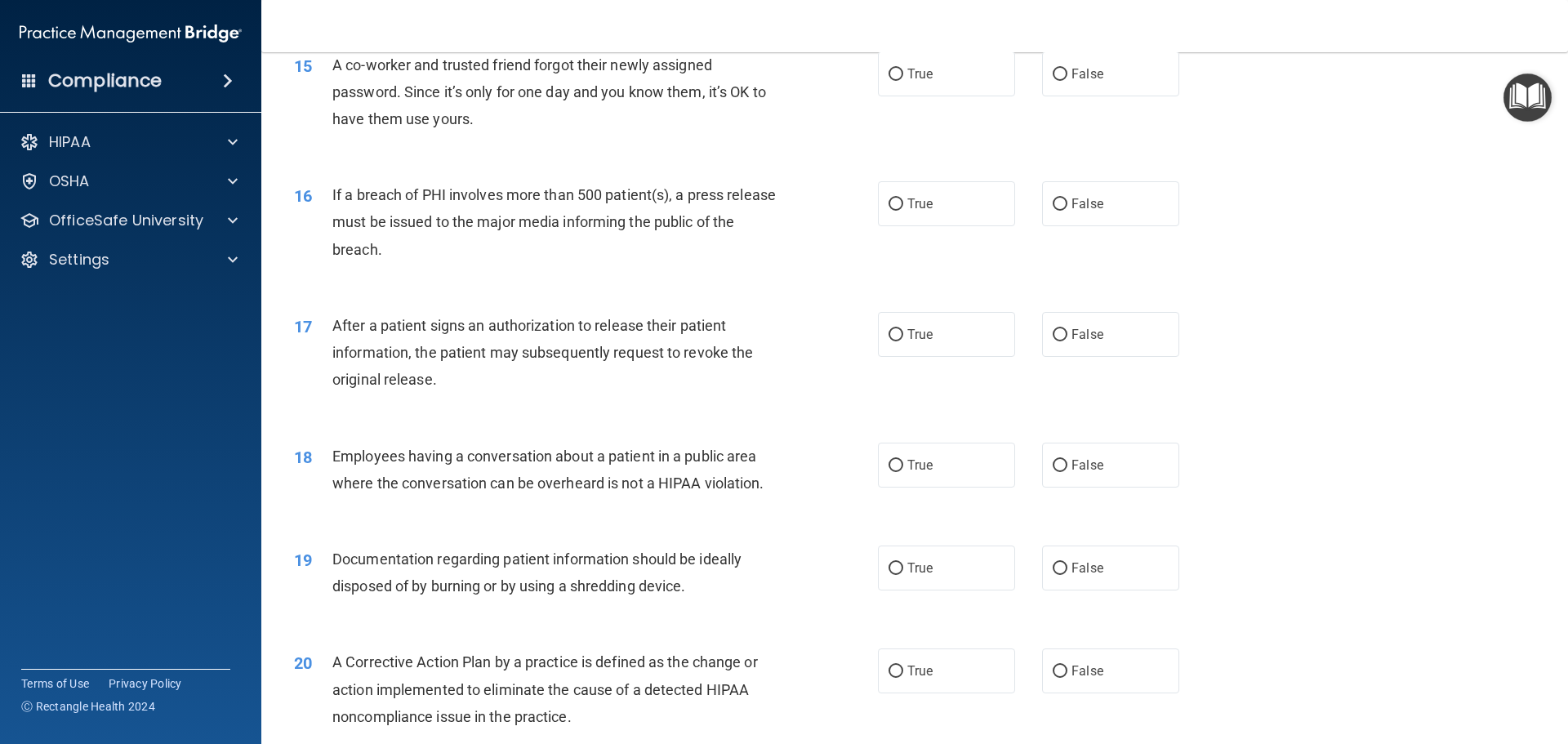
scroll to position [1714, 0]
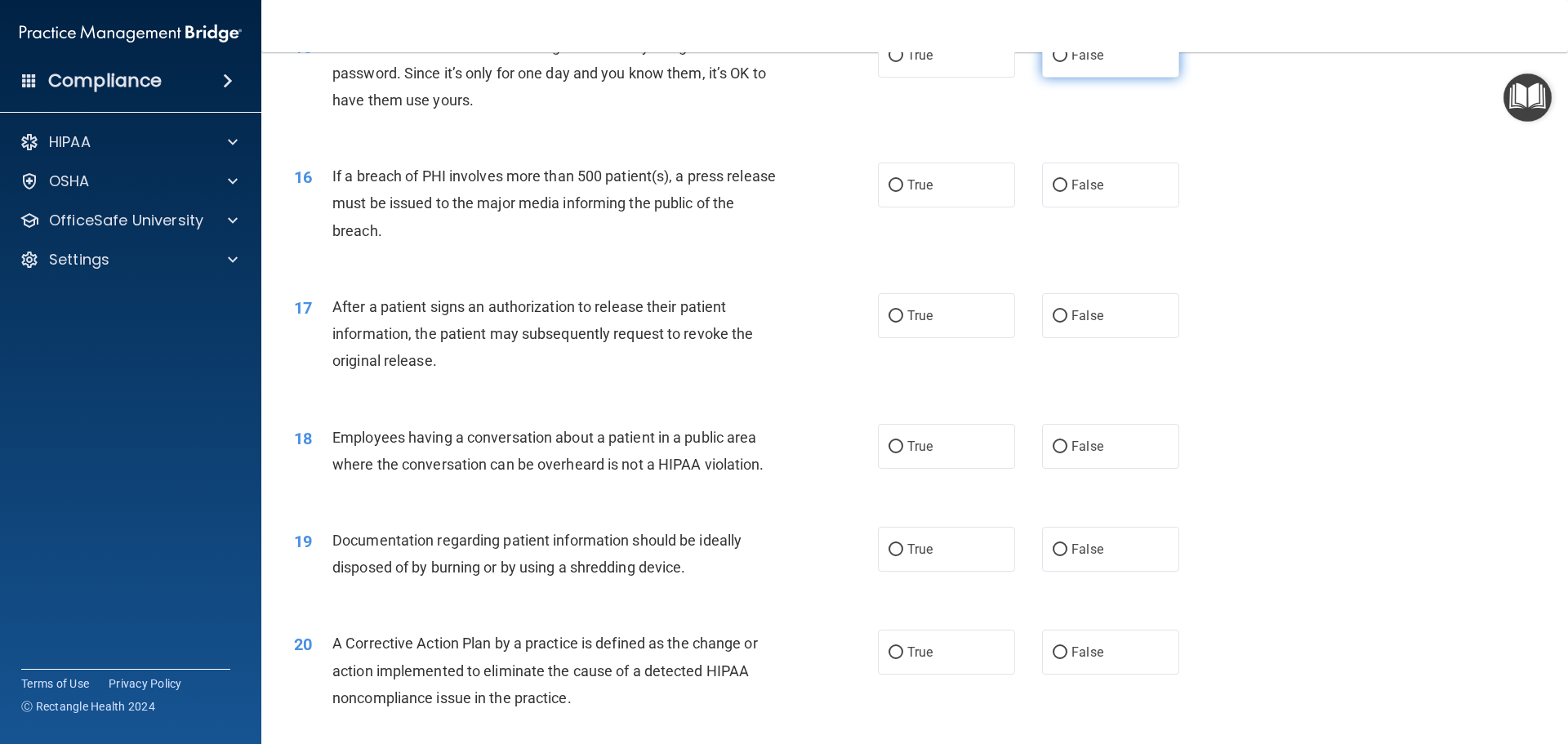
click at [1088, 78] on label "False" at bounding box center [1110, 55] width 138 height 45
click at [1067, 62] on input "False" at bounding box center [1060, 56] width 15 height 12
radio input "true"
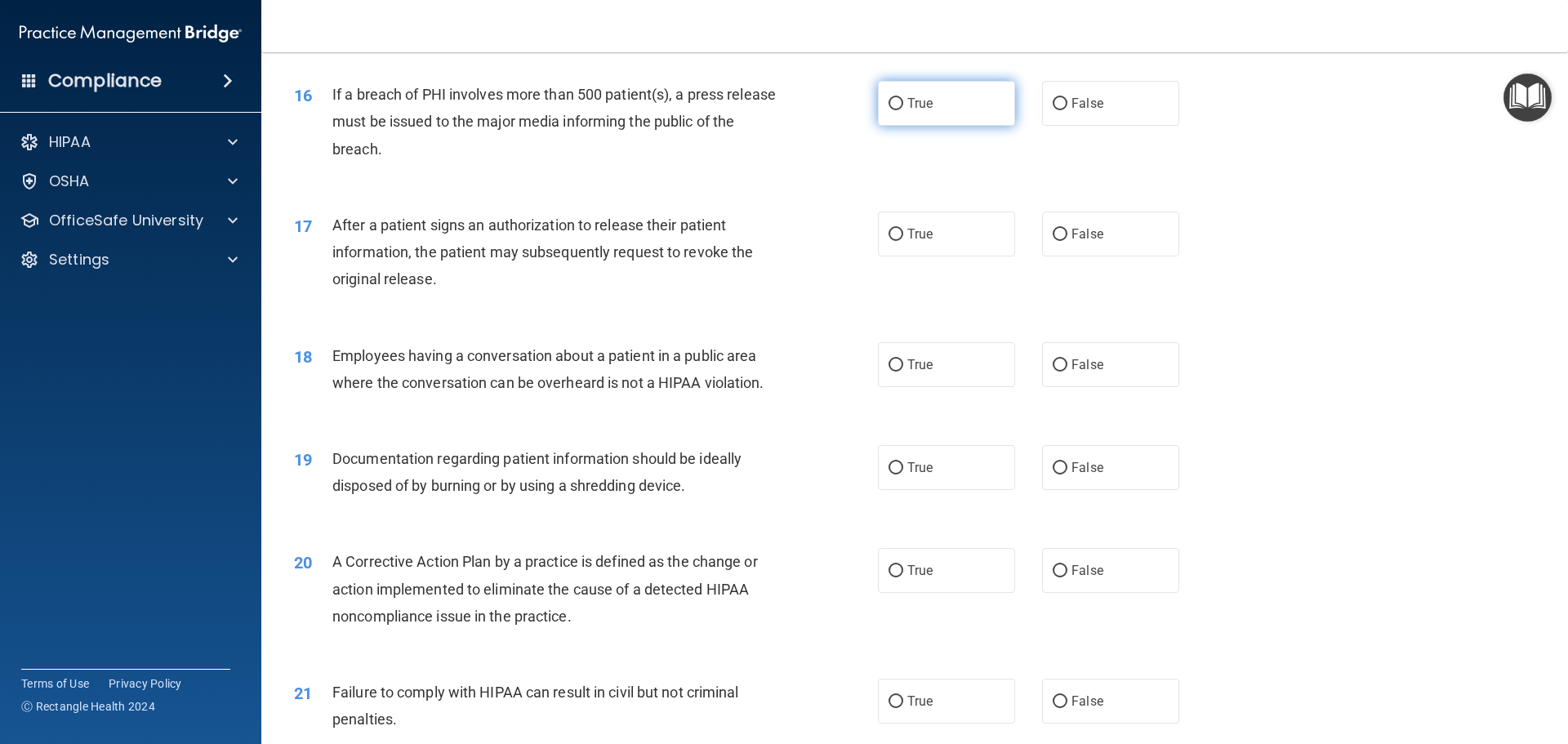
click at [951, 113] on label "True" at bounding box center [946, 103] width 138 height 45
click at [903, 110] on input "True" at bounding box center [896, 104] width 15 height 12
radio input "true"
click at [903, 248] on label "True" at bounding box center [946, 234] width 138 height 45
click at [903, 241] on input "True" at bounding box center [896, 235] width 15 height 12
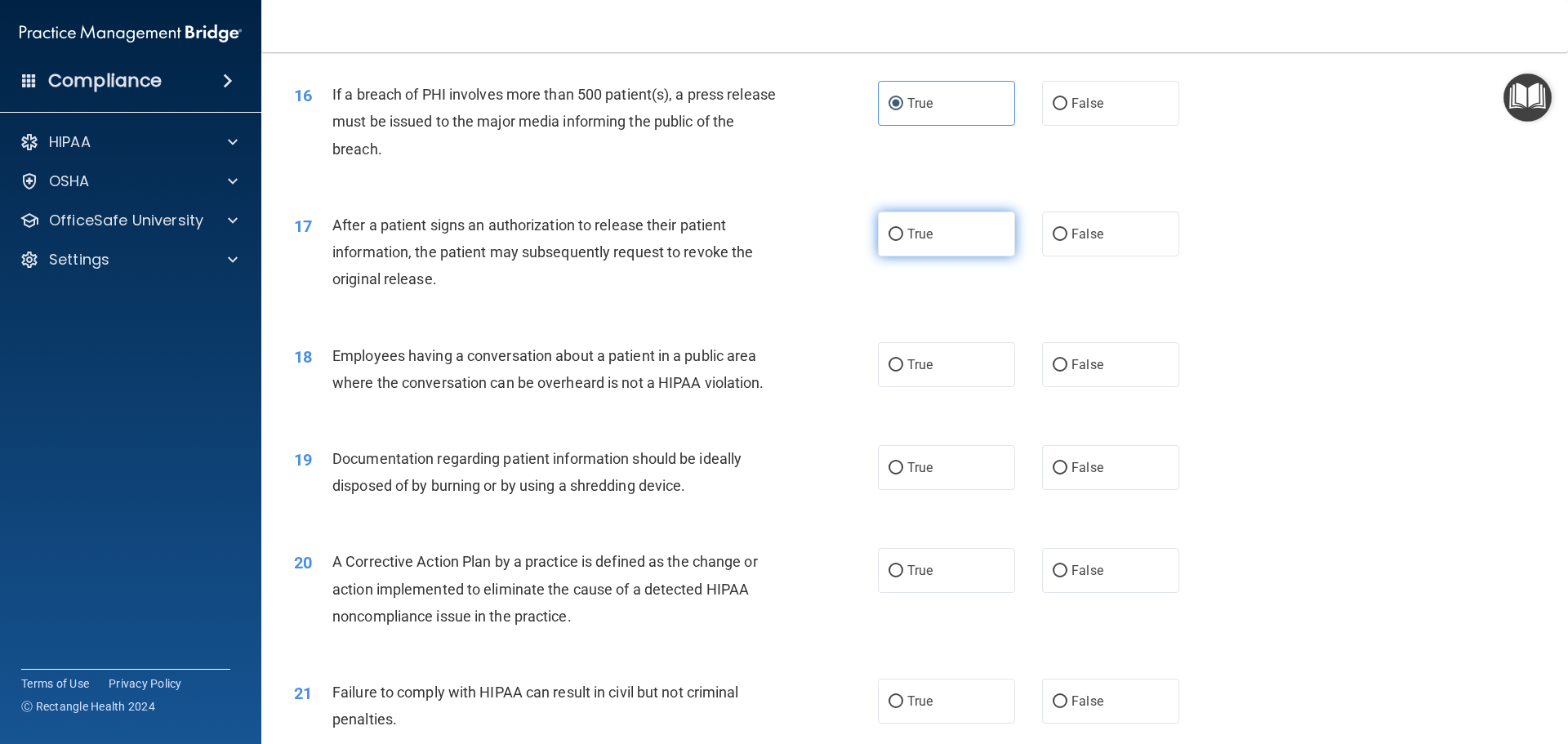
radio input "true"
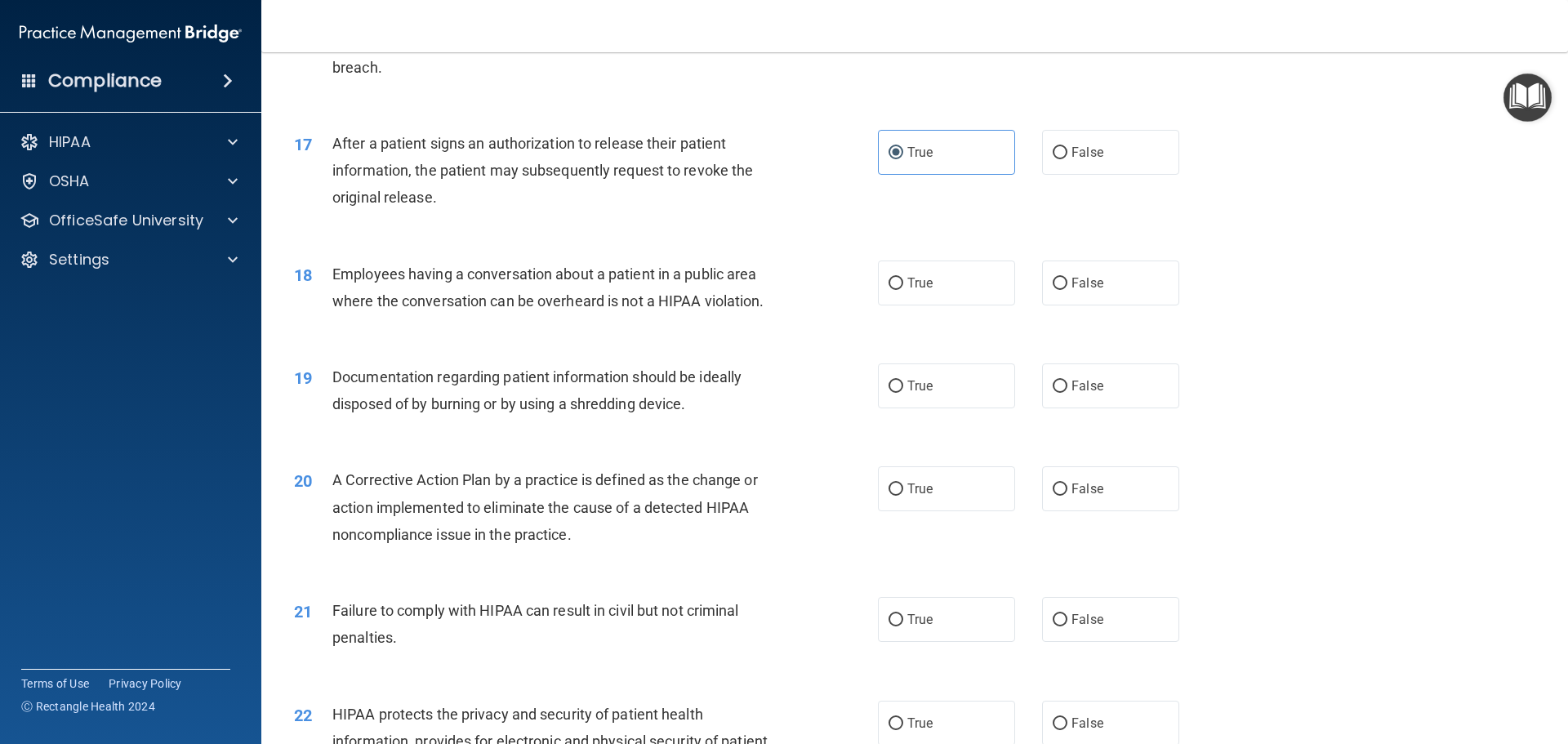
scroll to position [1959, 0]
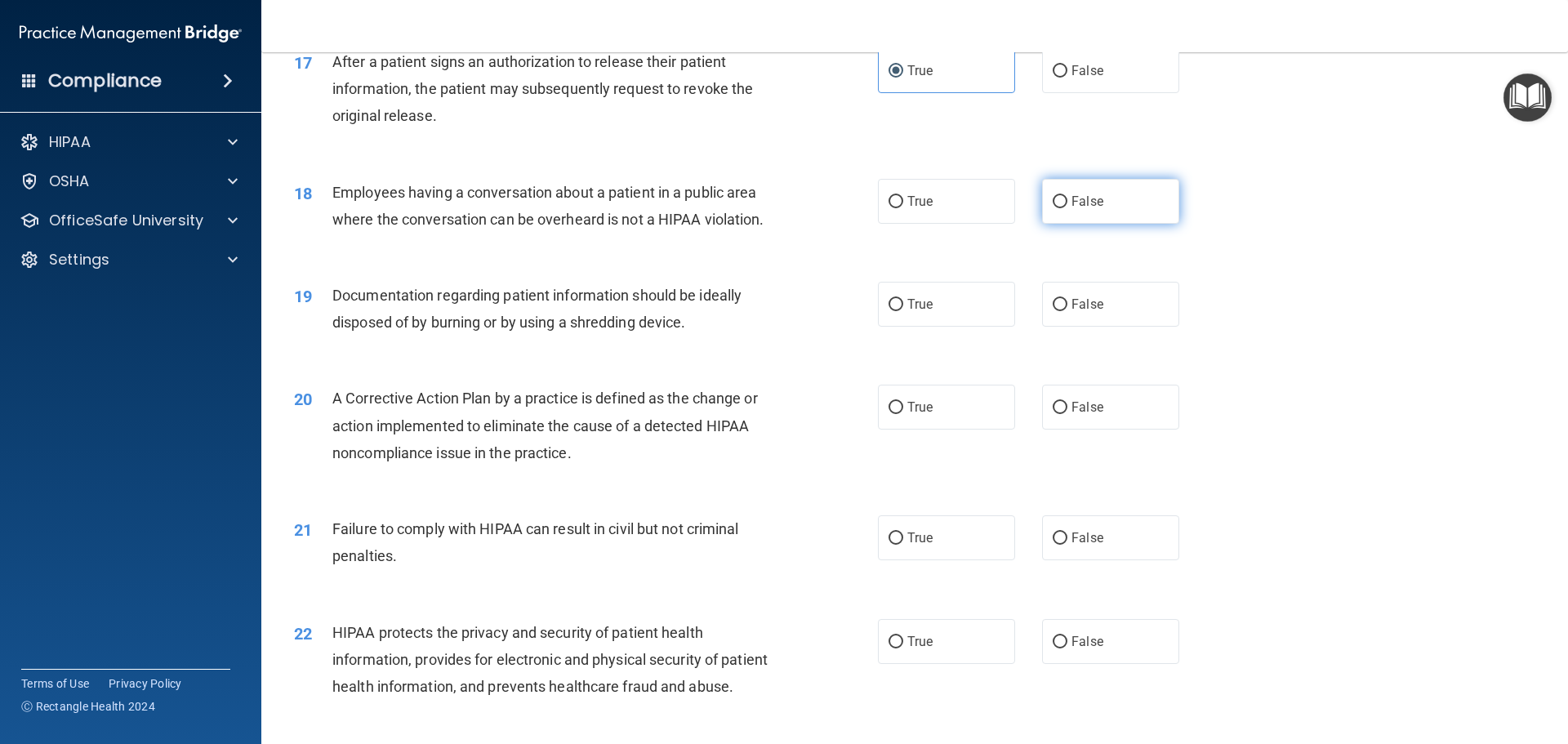
click at [1072, 218] on label "False" at bounding box center [1110, 201] width 138 height 45
click at [1067, 208] on input "False" at bounding box center [1060, 202] width 15 height 12
radio input "true"
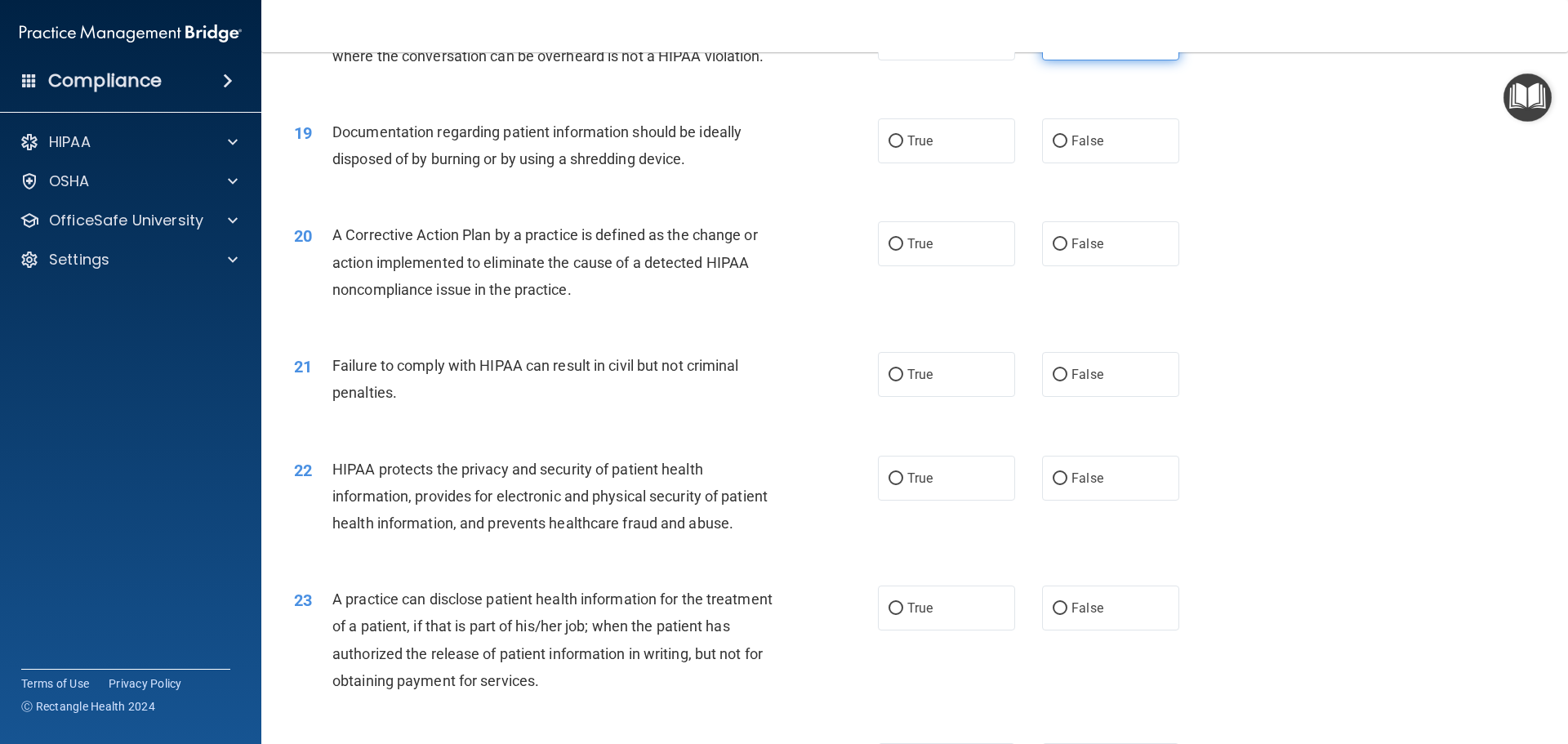
scroll to position [2204, 0]
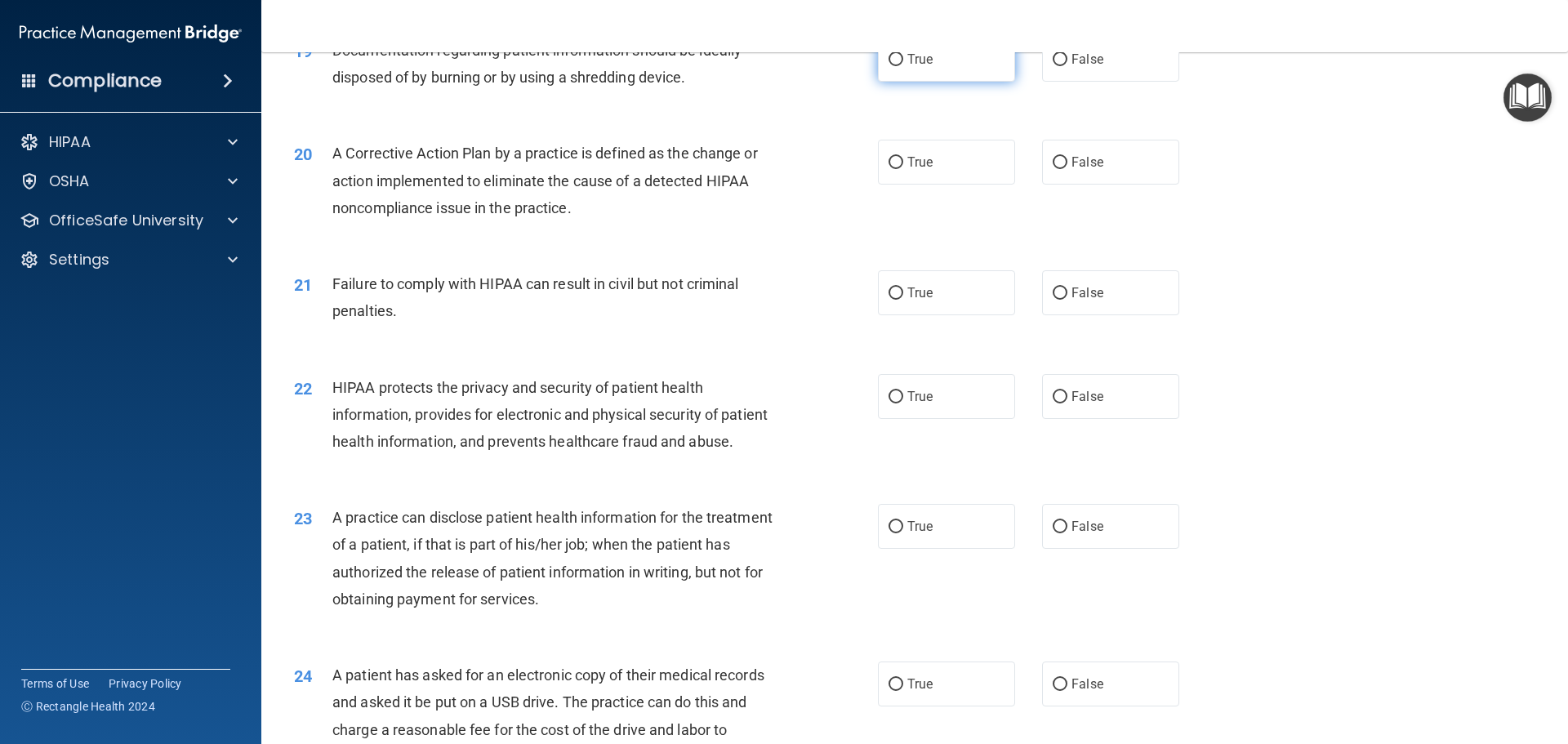
click at [926, 67] on span "True" at bounding box center [920, 59] width 26 height 15
click at [903, 66] on input "True" at bounding box center [896, 60] width 15 height 12
radio input "true"
click at [1072, 170] on span "False" at bounding box center [1087, 162] width 32 height 15
click at [1066, 169] on input "False" at bounding box center [1060, 162] width 15 height 12
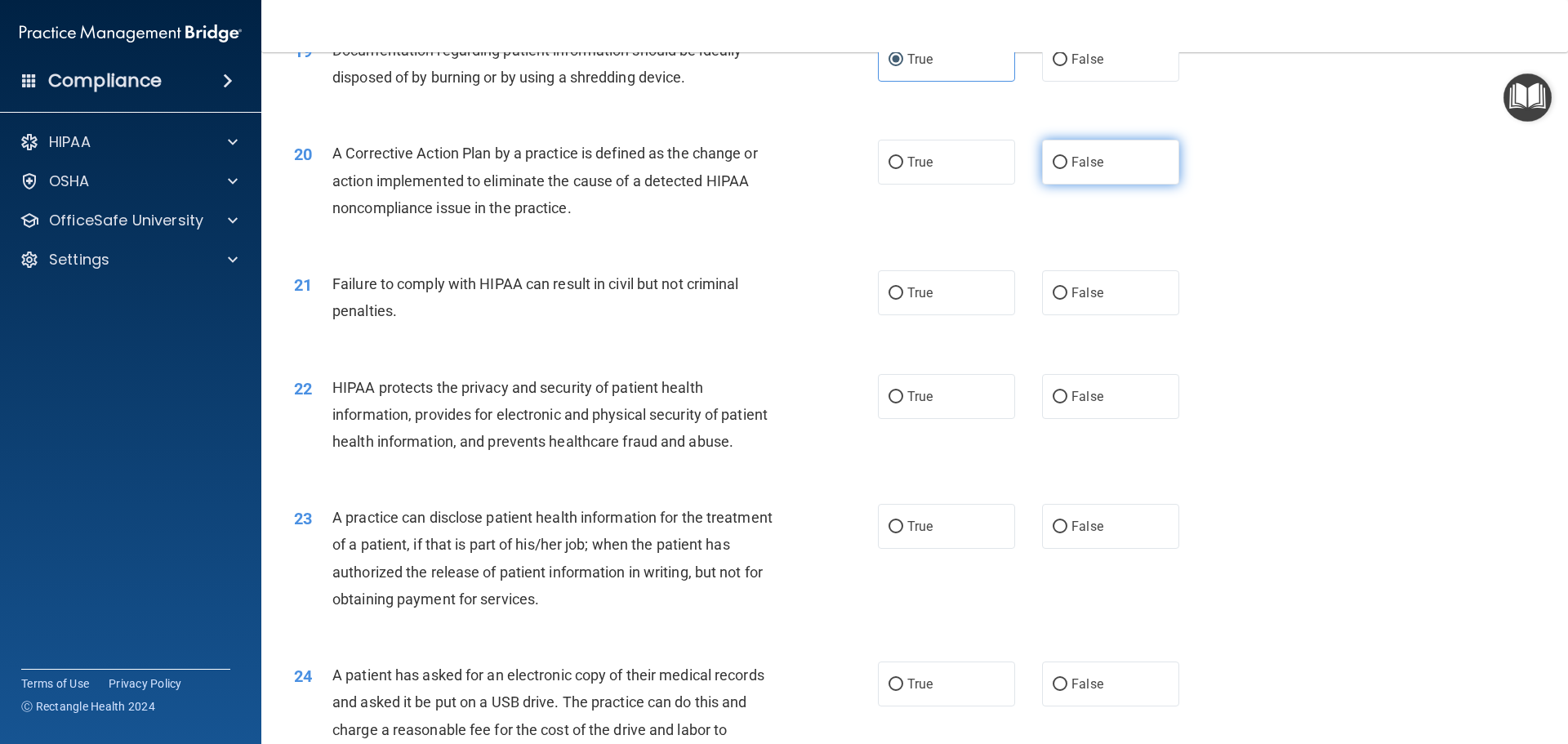
radio input "true"
click at [928, 315] on label "True" at bounding box center [946, 292] width 138 height 45
click at [903, 300] on input "True" at bounding box center [896, 293] width 15 height 12
radio input "true"
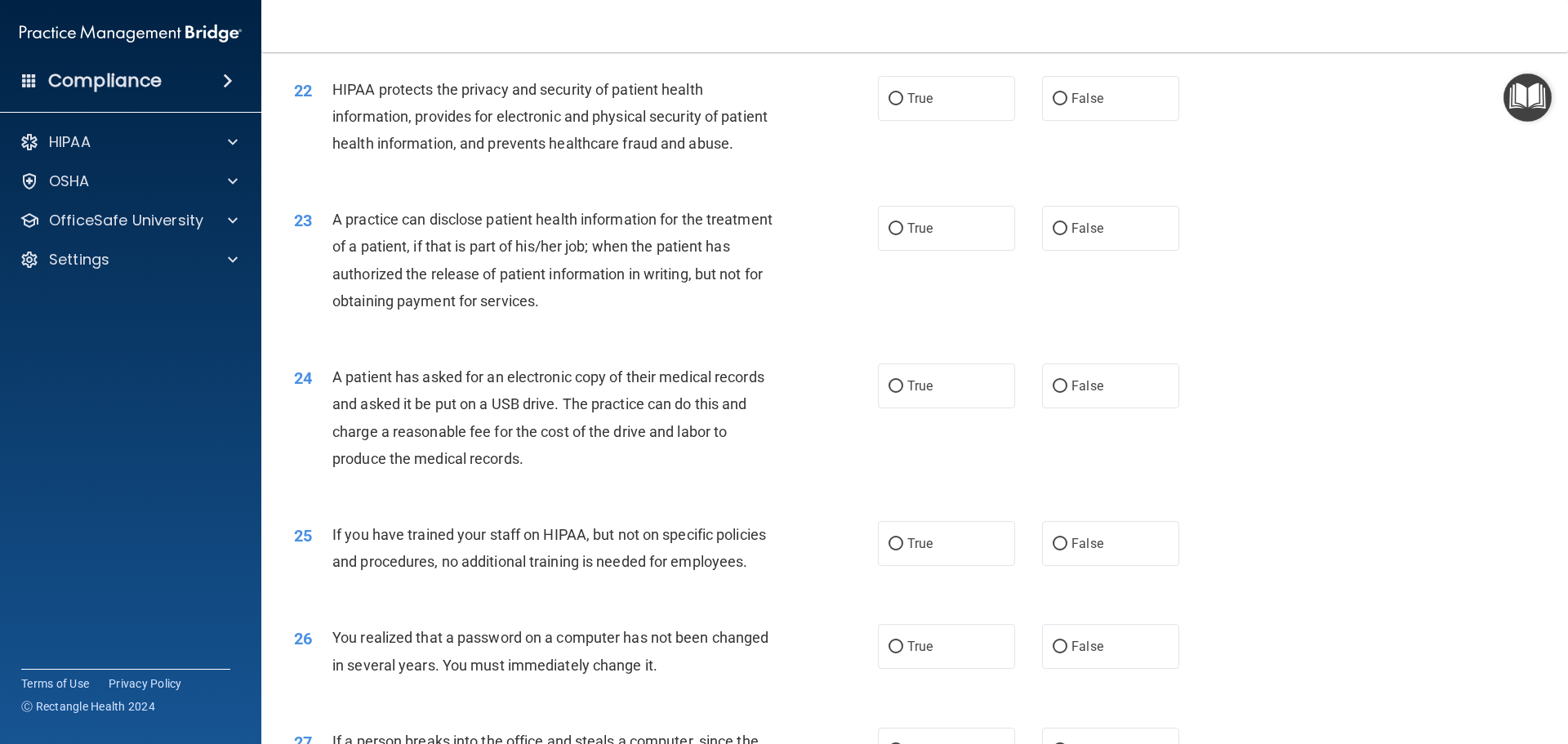
scroll to position [2530, 0]
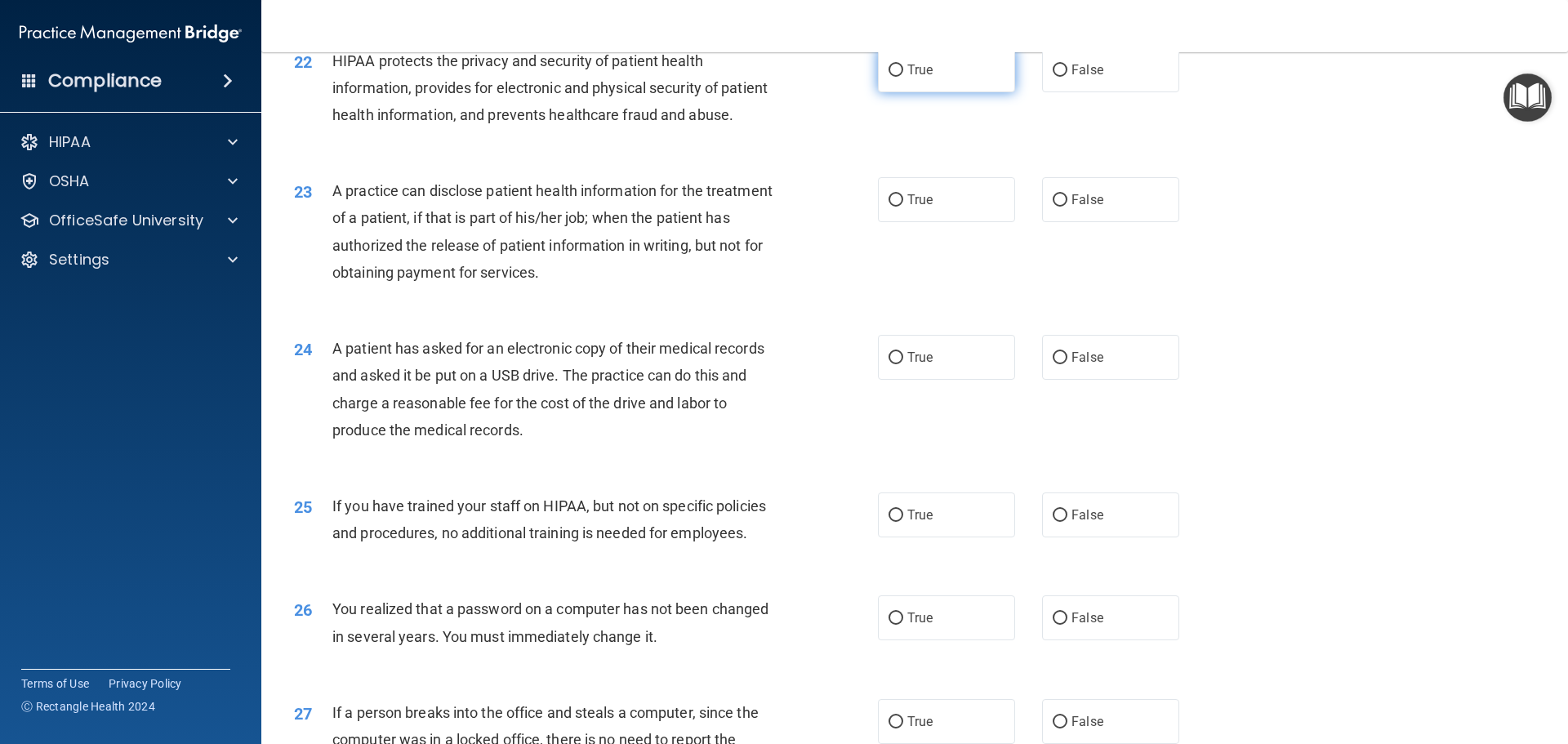
click at [915, 92] on label "True" at bounding box center [946, 69] width 138 height 45
click at [903, 77] on input "True" at bounding box center [896, 70] width 15 height 12
radio input "true"
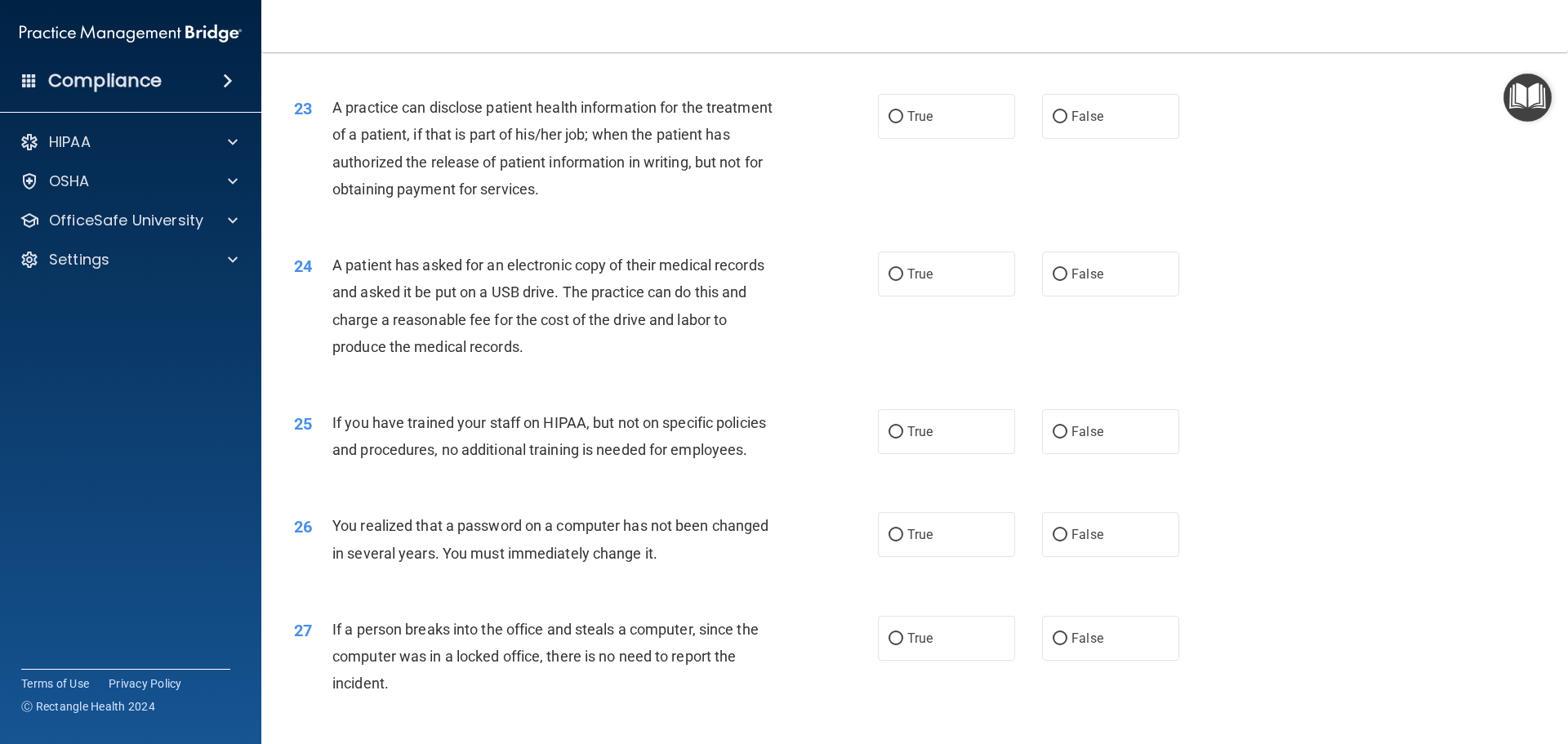
scroll to position [2612, 0]
click at [941, 140] on label "True" at bounding box center [946, 118] width 138 height 45
click at [903, 125] on input "True" at bounding box center [896, 119] width 15 height 12
radio input "true"
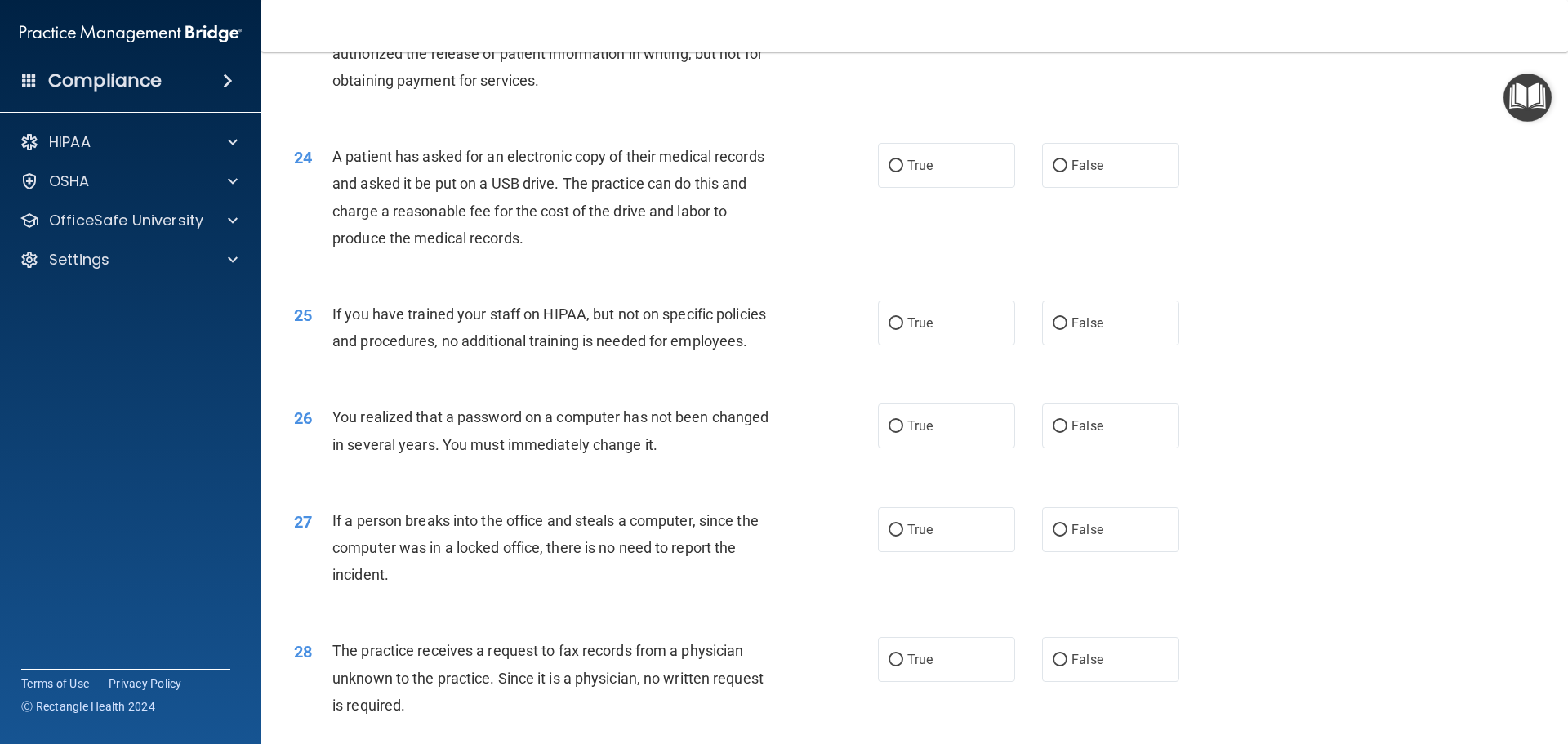
scroll to position [2694, 0]
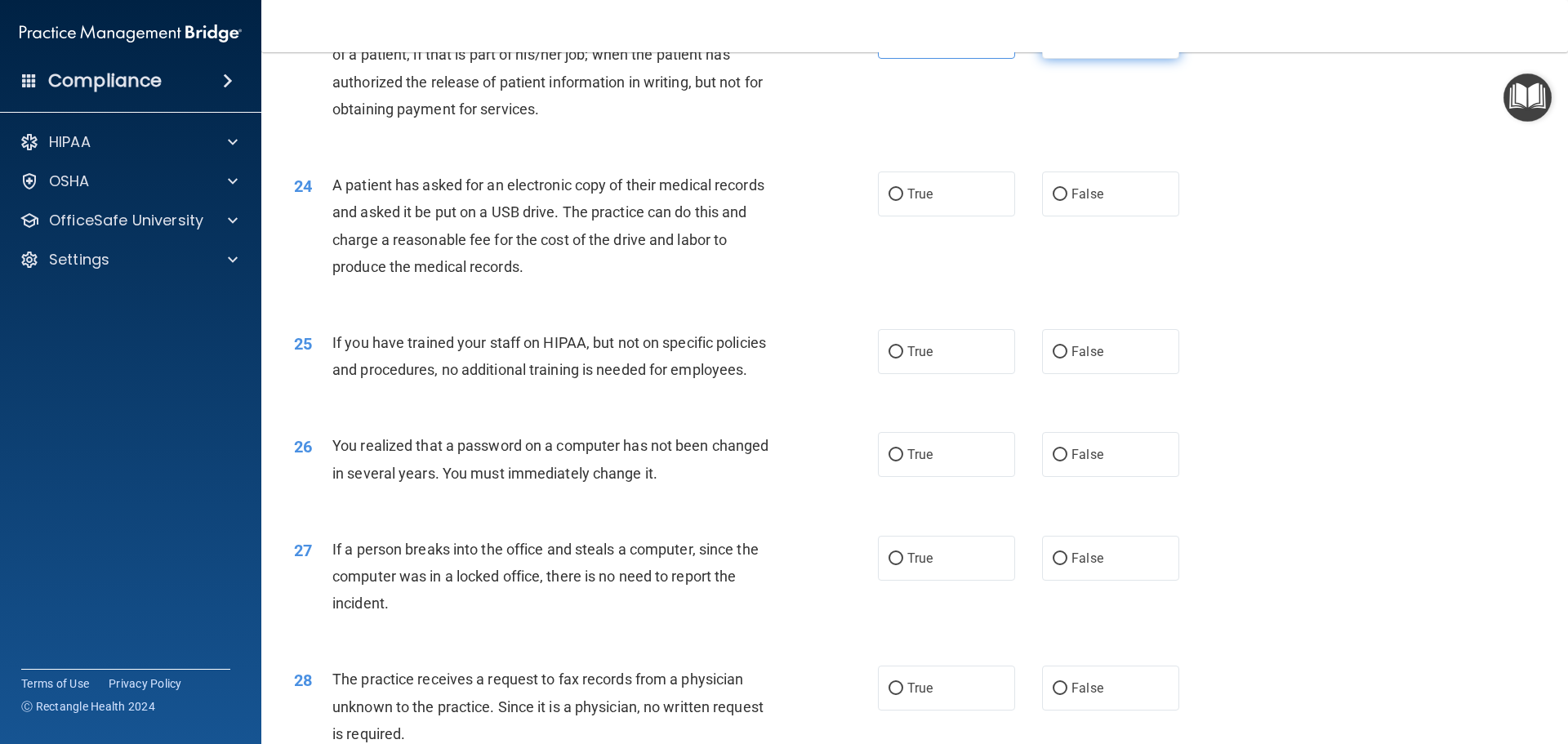
drag, startPoint x: 1084, startPoint y: 104, endPoint x: 1051, endPoint y: 95, distance: 34.2
click at [1075, 59] on label "False" at bounding box center [1110, 36] width 138 height 45
click at [1095, 59] on label "False" at bounding box center [1110, 36] width 138 height 45
click at [1067, 44] on input "False" at bounding box center [1060, 37] width 15 height 12
radio input "true"
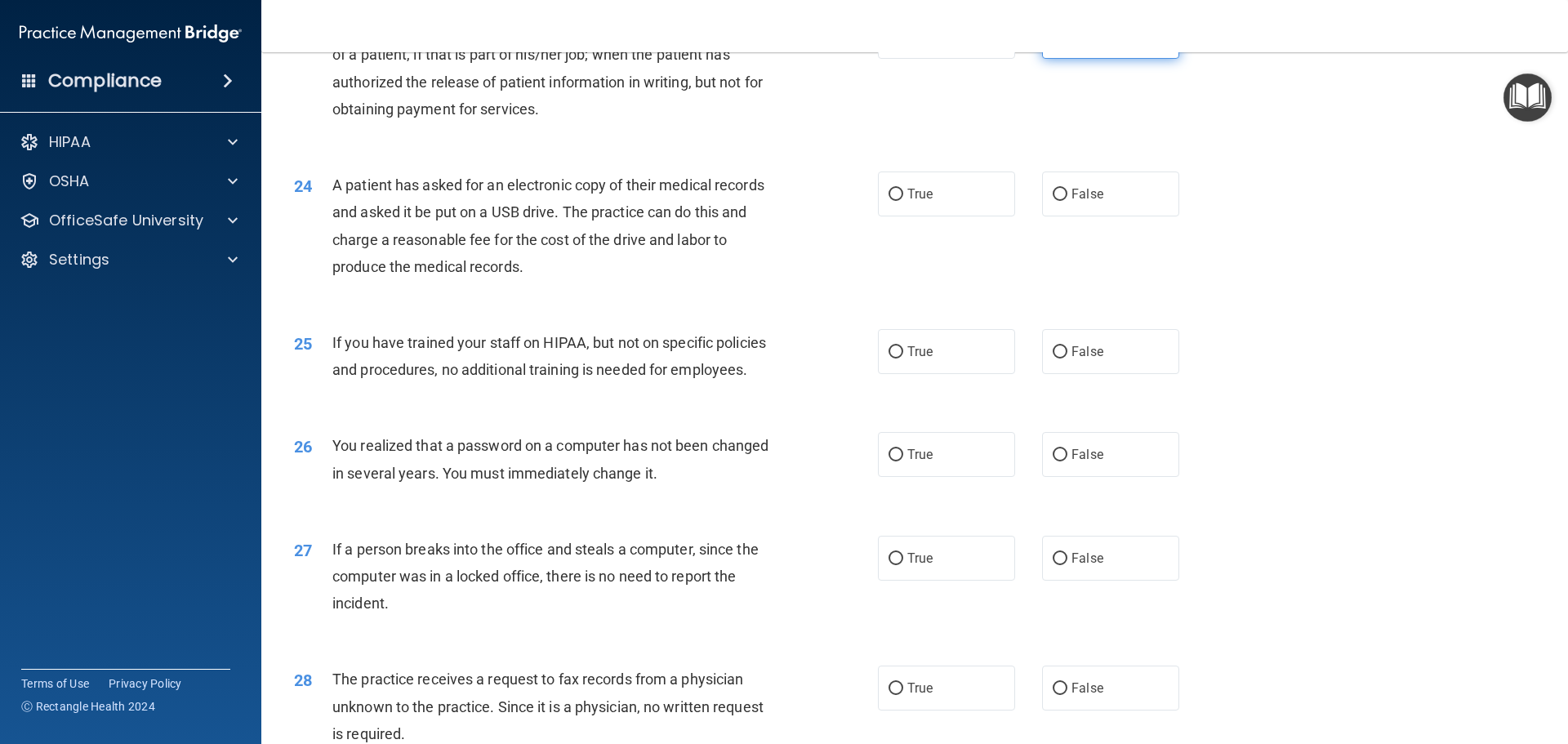
radio input "false"
click at [1069, 216] on label "False" at bounding box center [1110, 194] width 138 height 45
click at [1067, 201] on input "False" at bounding box center [1060, 195] width 15 height 12
radio input "true"
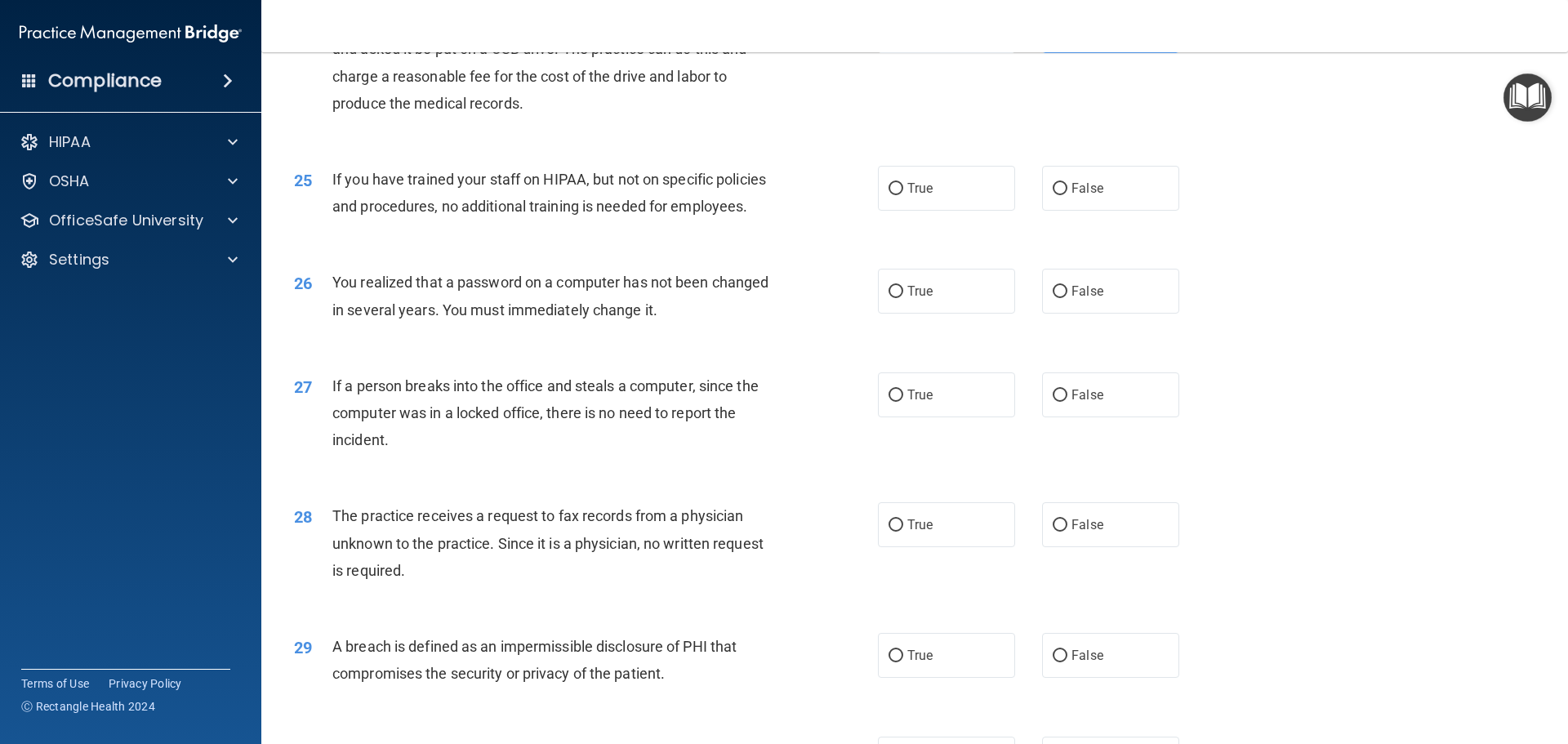
scroll to position [2938, 0]
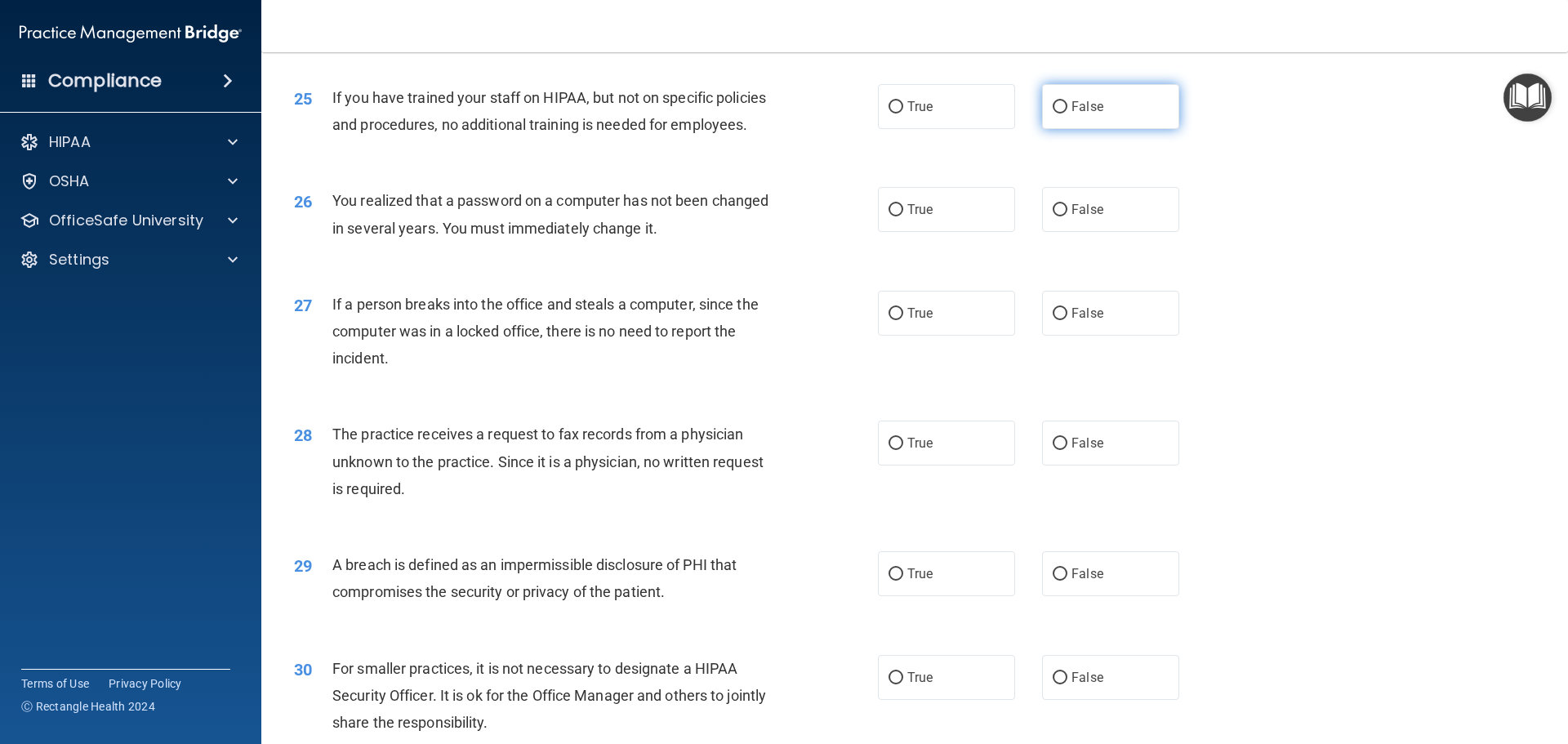
click at [1101, 129] on label "False" at bounding box center [1110, 106] width 138 height 45
click at [1067, 114] on input "False" at bounding box center [1060, 107] width 15 height 12
radio input "true"
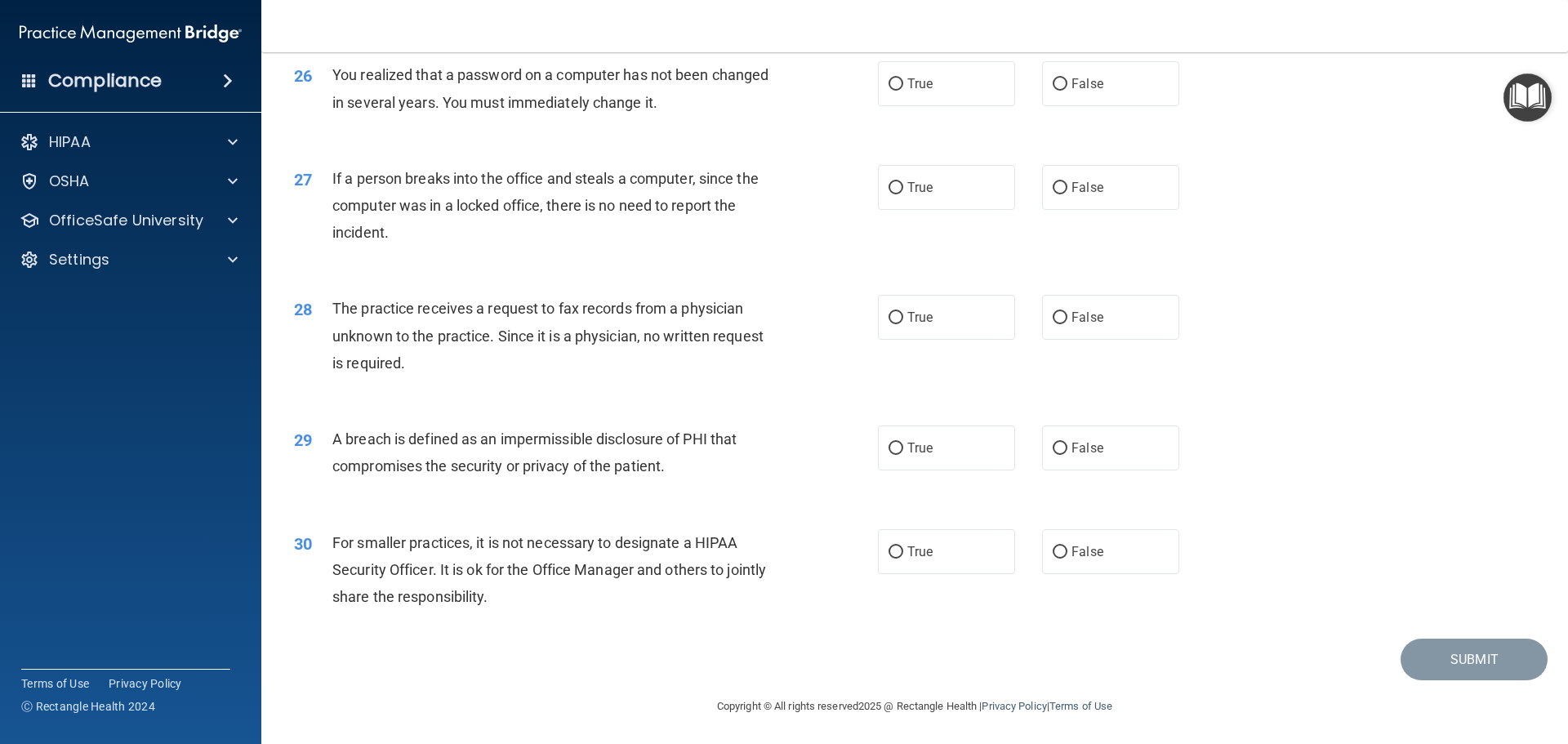
scroll to position [3102, 0]
click at [1137, 104] on label "False" at bounding box center [1110, 82] width 138 height 45
click at [1067, 89] on input "False" at bounding box center [1060, 83] width 15 height 12
radio input "true"
click at [1053, 193] on input "False" at bounding box center [1060, 186] width 15 height 12
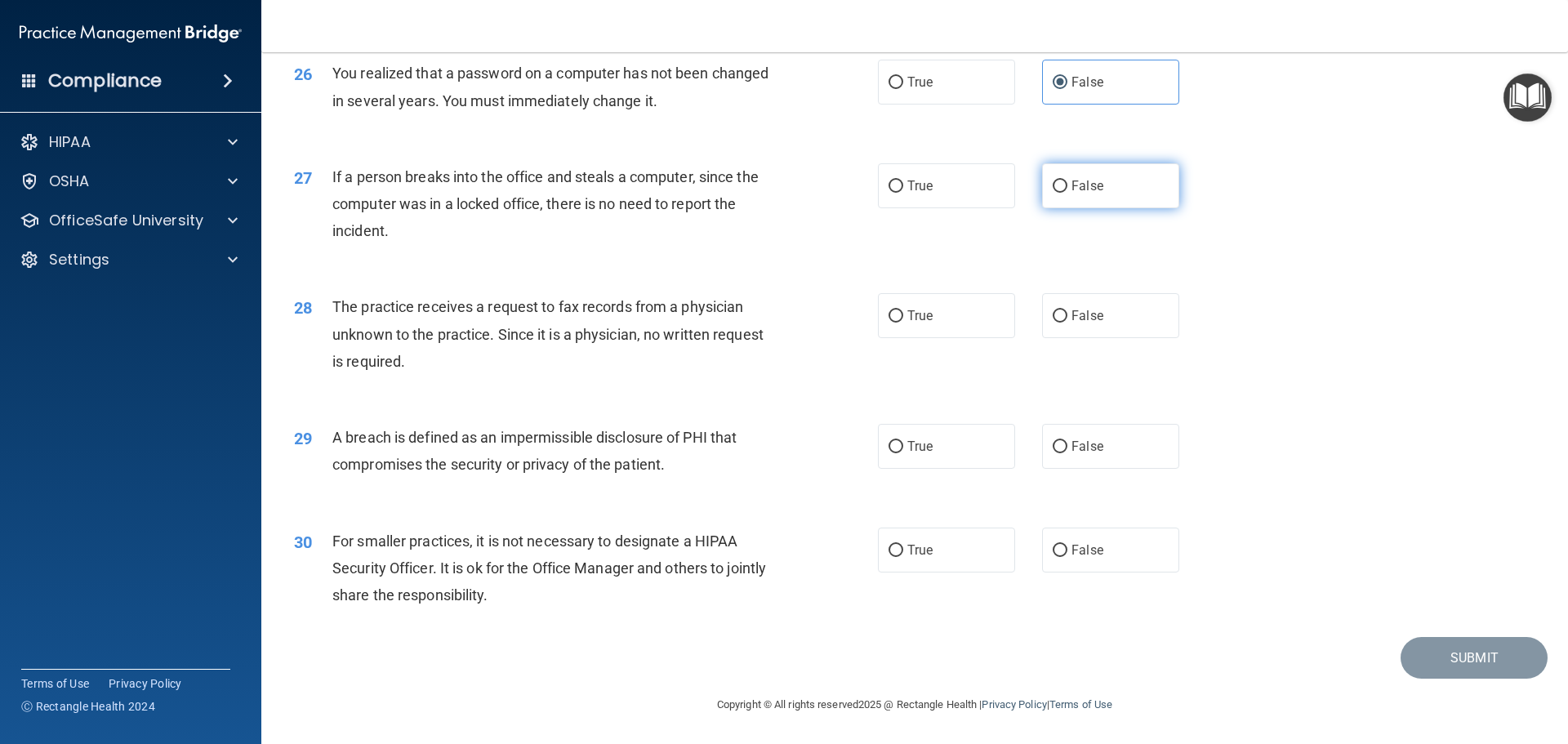
radio input "true"
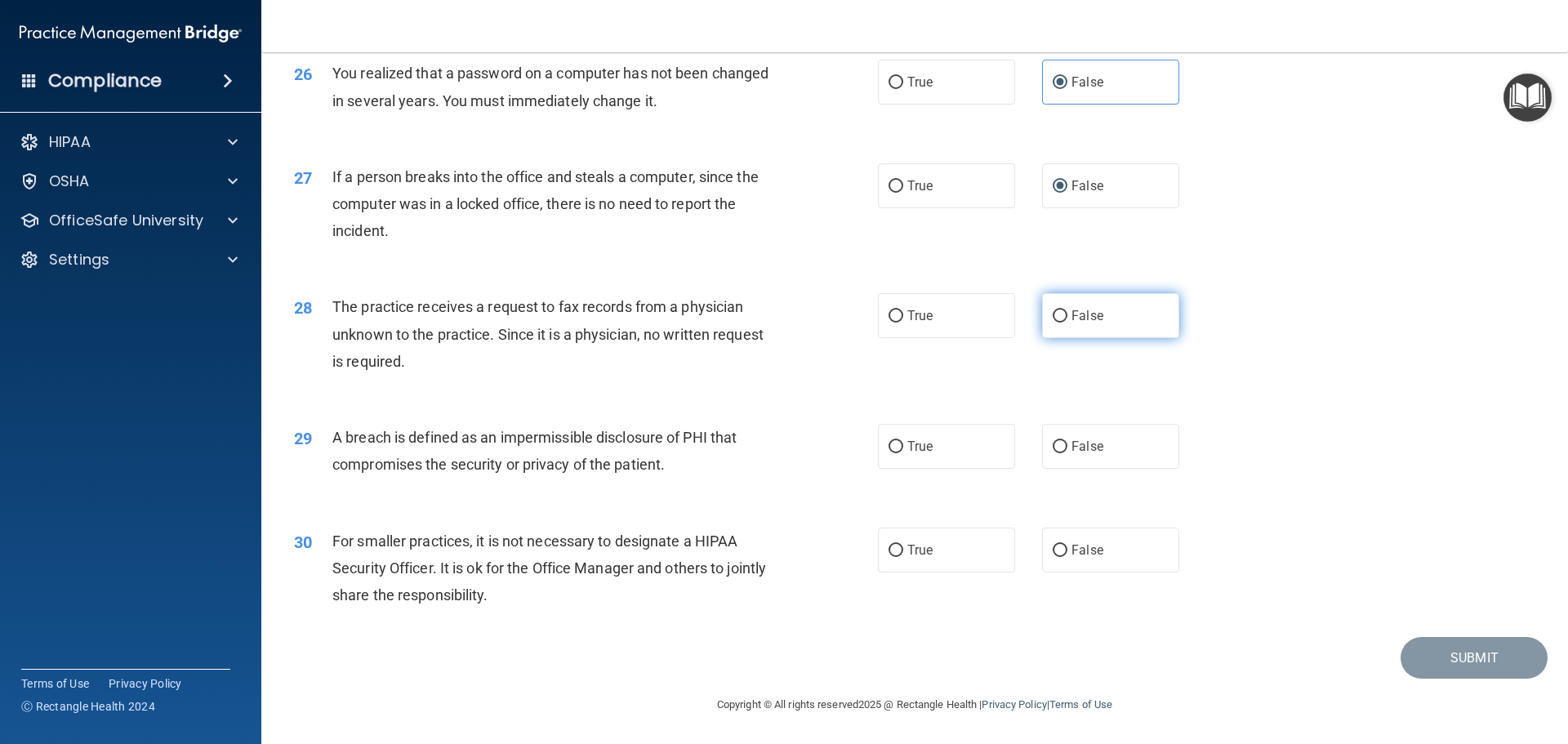
click at [1057, 319] on input "False" at bounding box center [1060, 316] width 15 height 12
radio input "true"
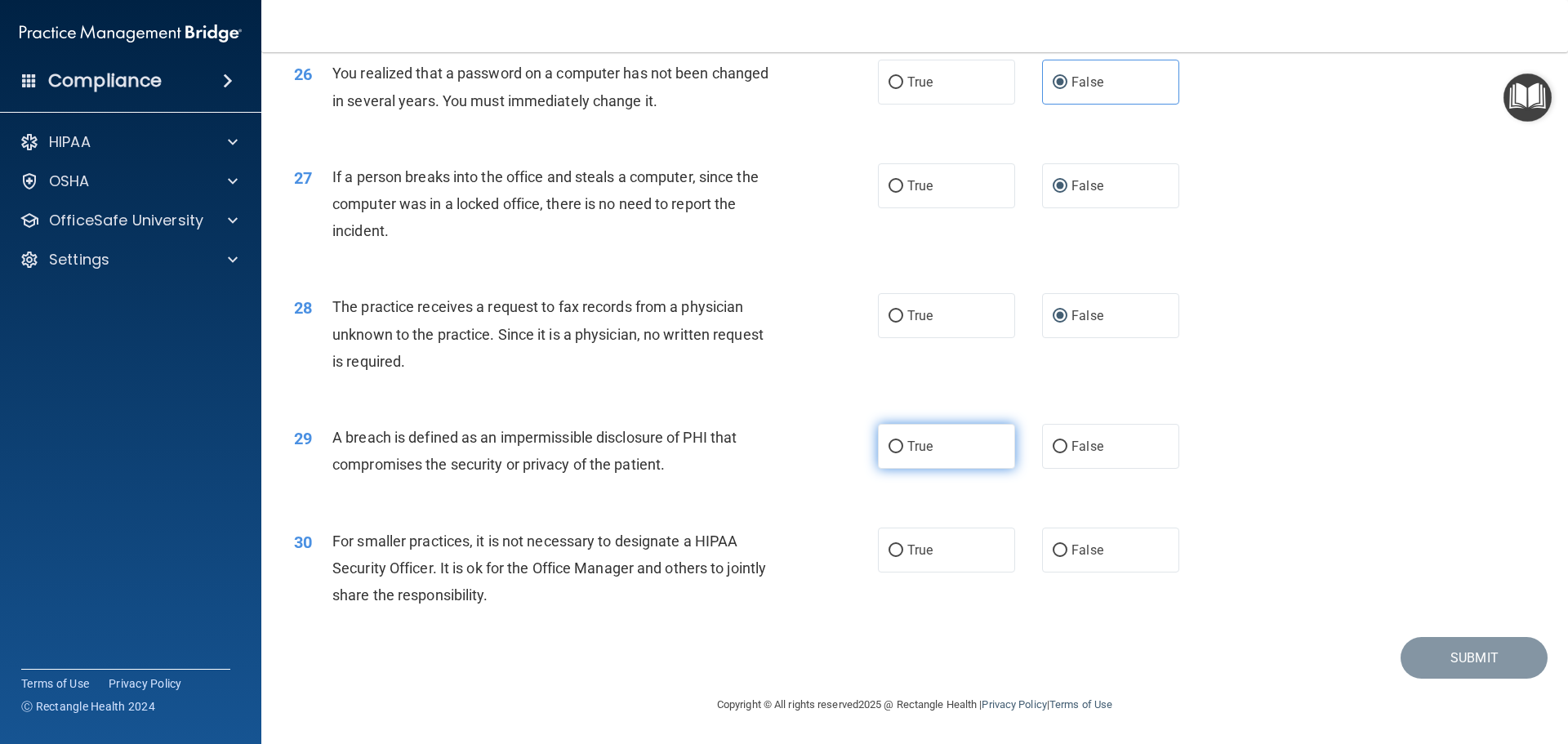
click at [927, 466] on label "True" at bounding box center [946, 446] width 138 height 45
click at [903, 453] on input "True" at bounding box center [896, 447] width 15 height 12
radio input "true"
click at [1067, 558] on label "False" at bounding box center [1110, 549] width 138 height 45
click at [1074, 556] on span "False" at bounding box center [1087, 550] width 32 height 15
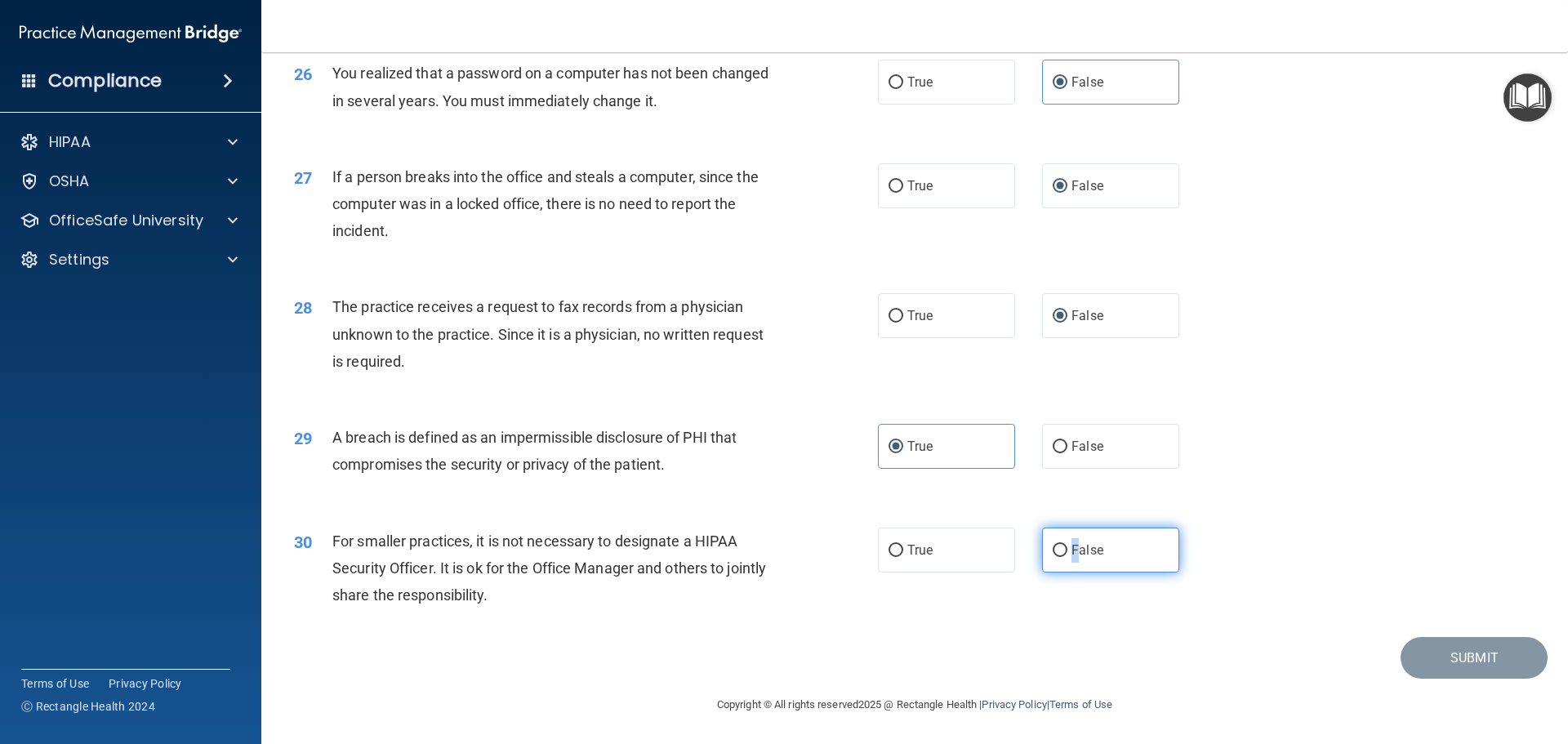
click at [1067, 556] on input "False" at bounding box center [1060, 550] width 15 height 12
radio input "true"
click at [1477, 653] on button "Submit" at bounding box center [1474, 657] width 147 height 42
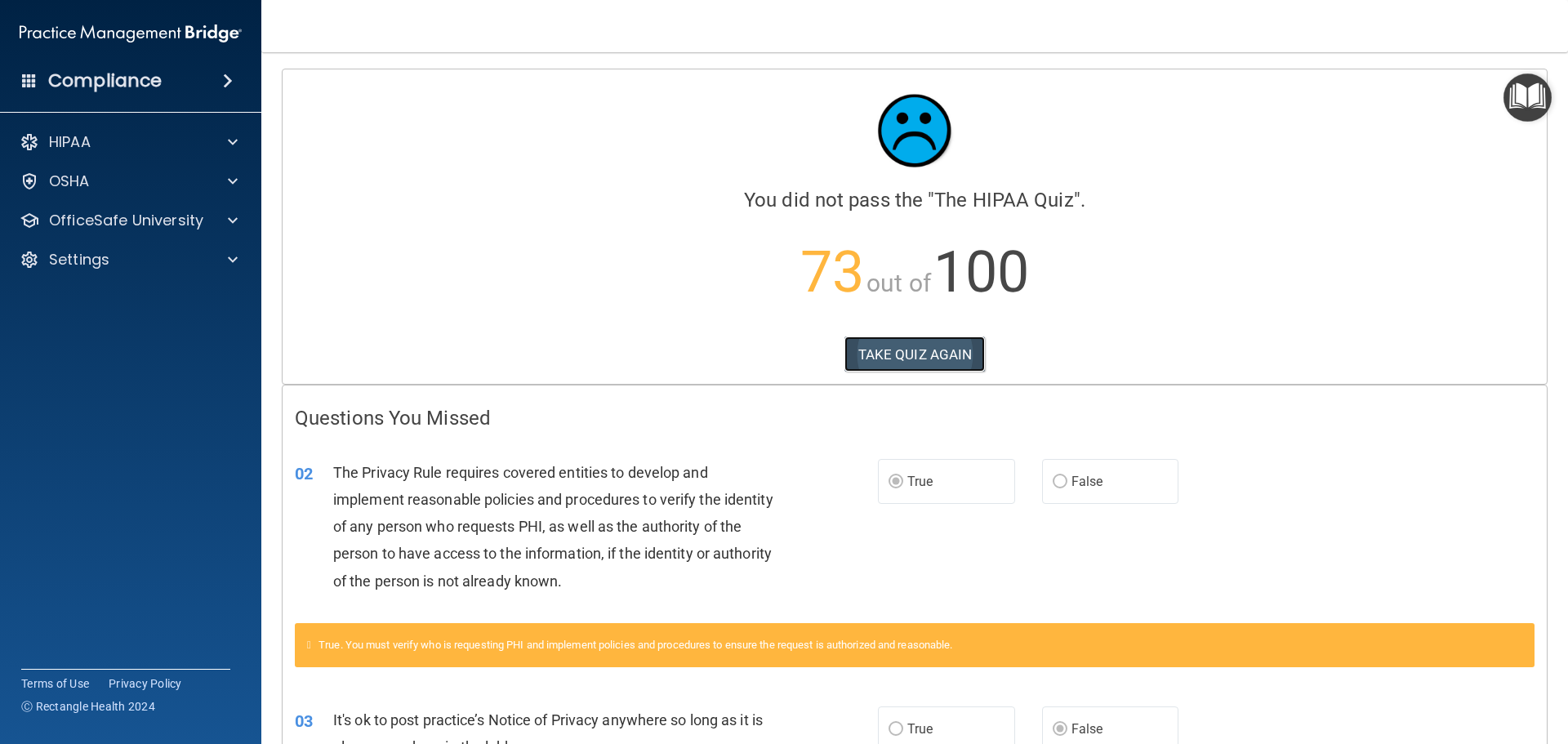
click at [907, 344] on button "TAKE QUIZ AGAIN" at bounding box center [914, 354] width 141 height 36
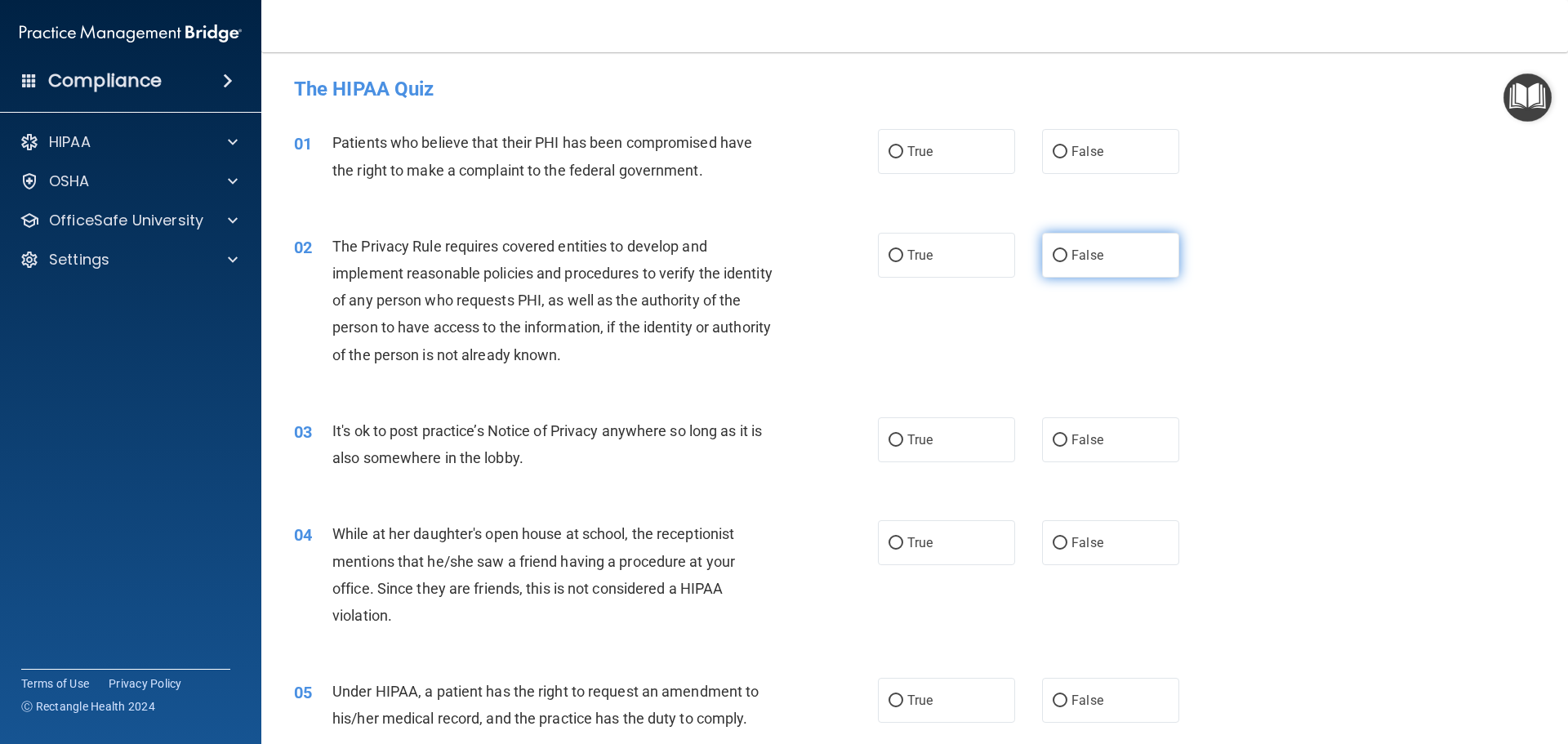
click at [1053, 264] on label "False" at bounding box center [1110, 255] width 138 height 45
click at [1053, 262] on input "False" at bounding box center [1060, 255] width 15 height 12
radio input "true"
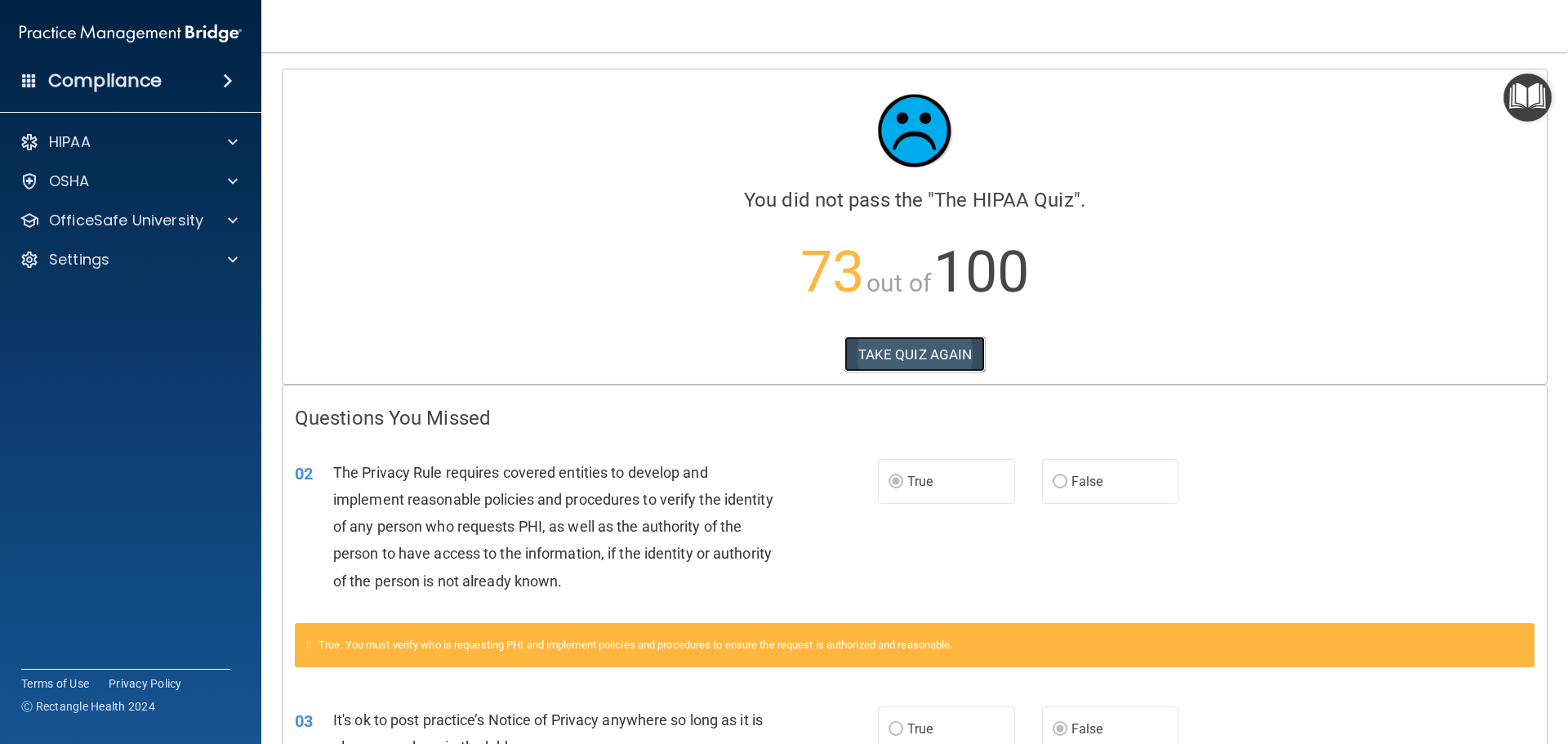
click at [897, 357] on button "TAKE QUIZ AGAIN" at bounding box center [914, 354] width 141 height 36
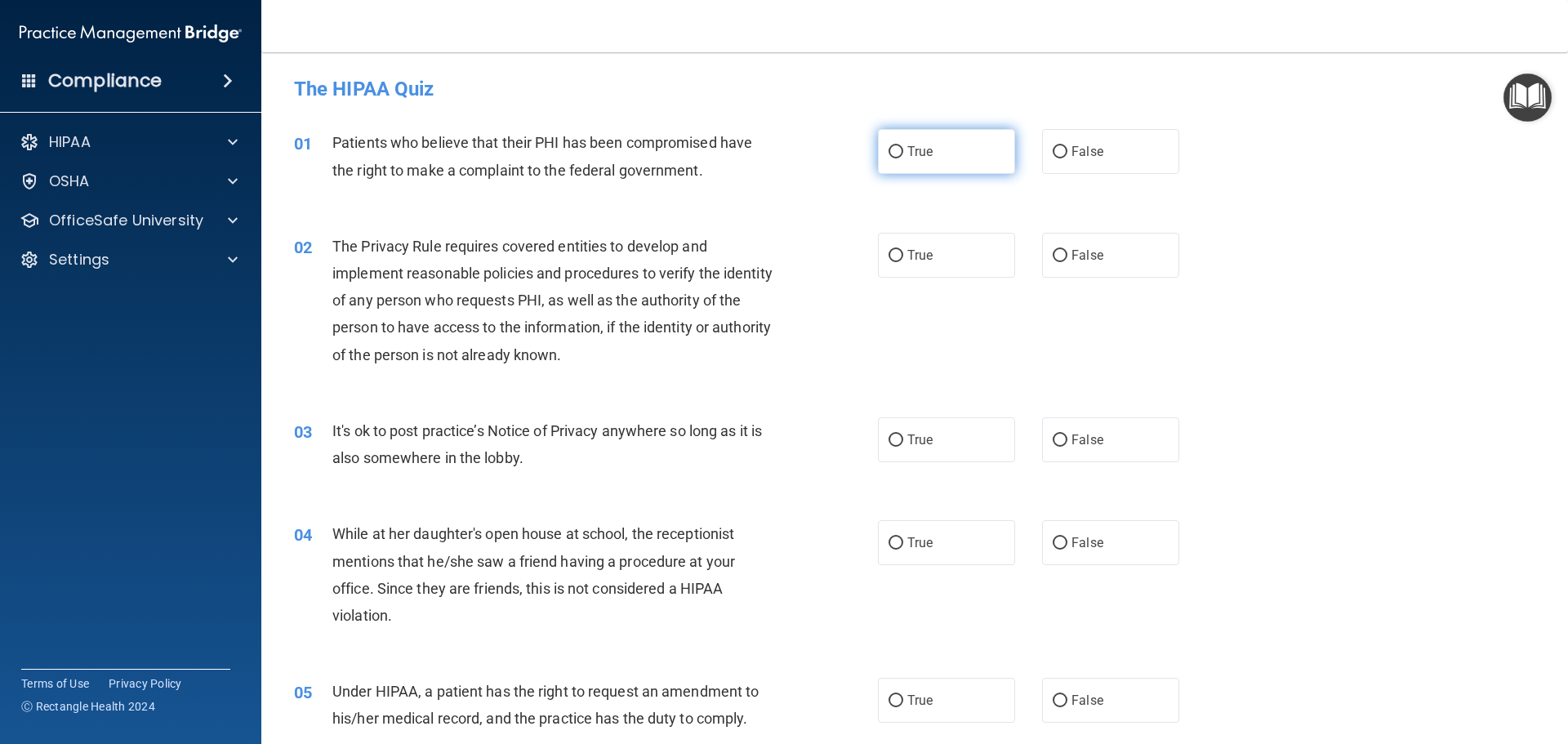
click at [953, 147] on label "True" at bounding box center [946, 151] width 138 height 45
click at [903, 147] on input "True" at bounding box center [896, 152] width 15 height 12
radio input "true"
click at [923, 257] on span "True" at bounding box center [920, 255] width 26 height 15
click at [903, 257] on input "True" at bounding box center [896, 255] width 15 height 12
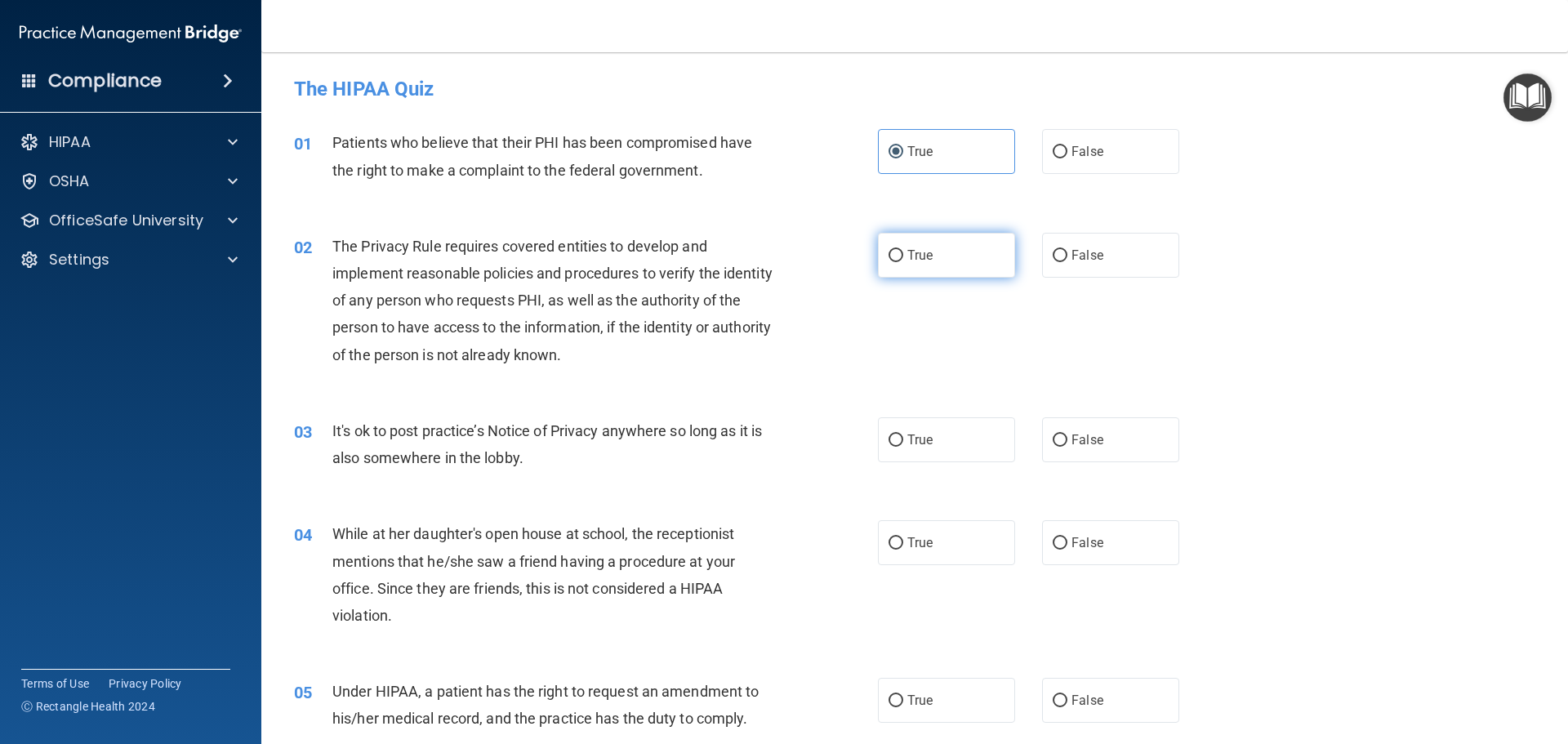
radio input "true"
click at [950, 436] on label "True" at bounding box center [946, 439] width 138 height 45
click at [903, 436] on input "True" at bounding box center [896, 440] width 15 height 12
radio input "true"
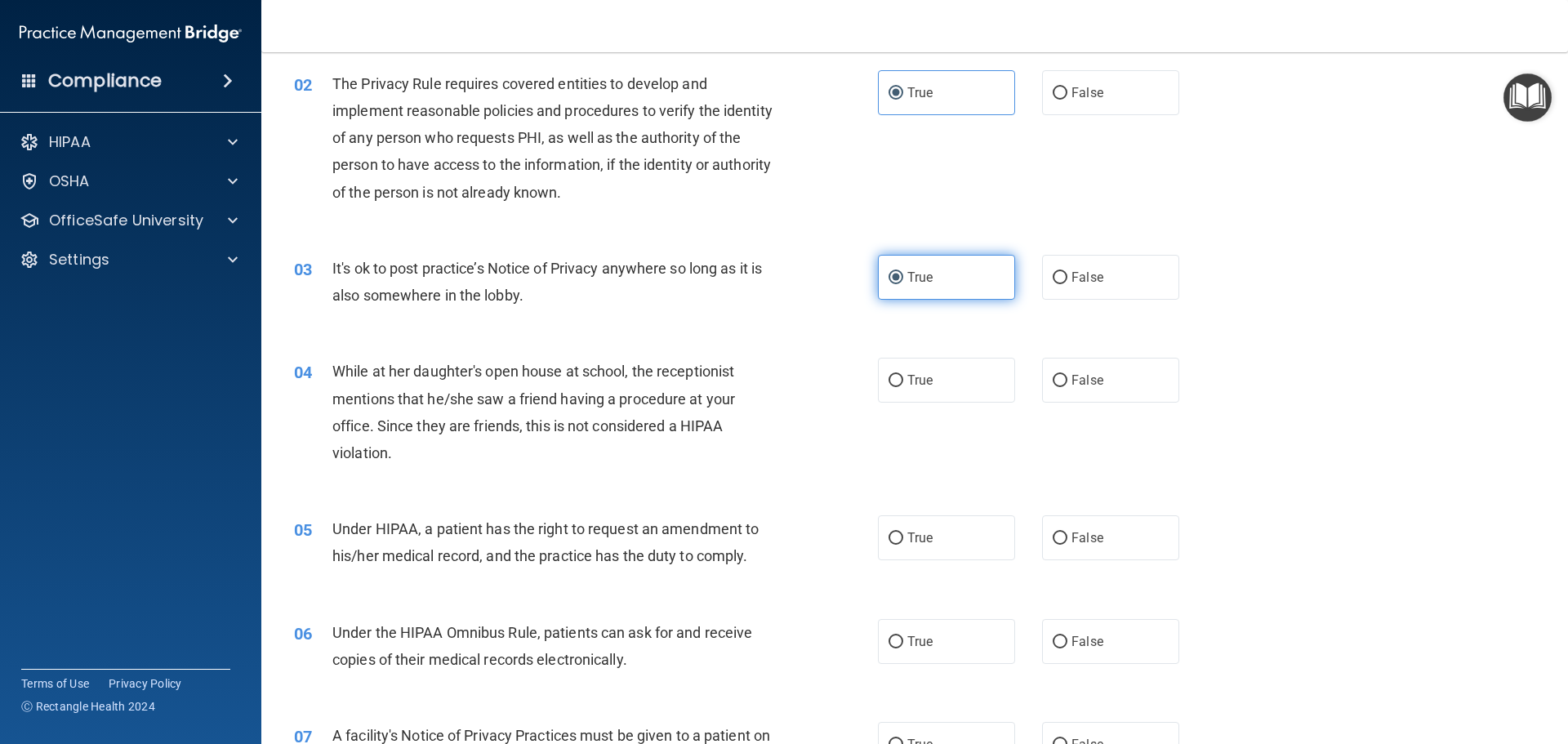
scroll to position [163, 0]
click at [1119, 388] on label "False" at bounding box center [1110, 379] width 138 height 45
click at [1067, 386] on input "False" at bounding box center [1060, 380] width 15 height 12
radio input "true"
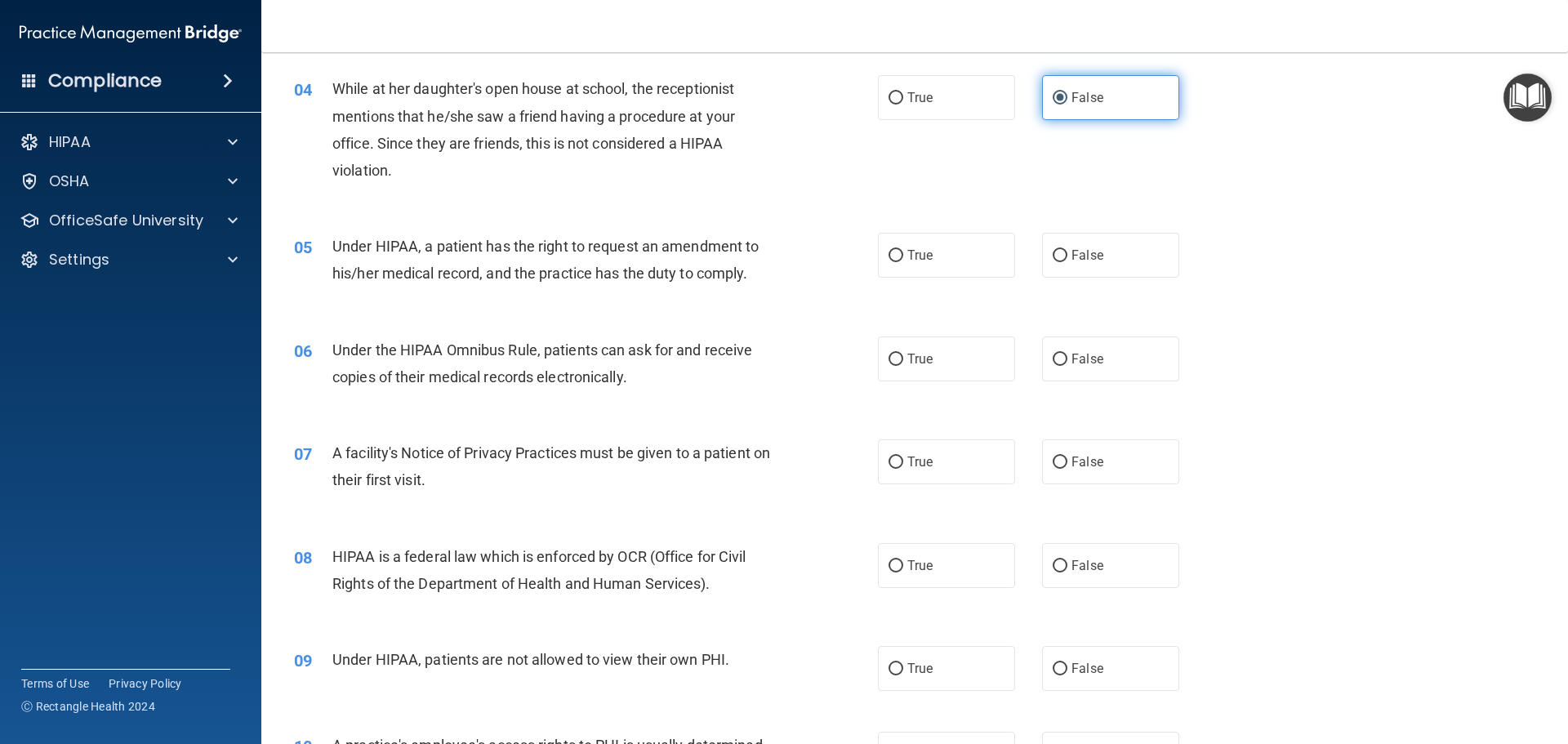
scroll to position [489, 0]
